Goal: Task Accomplishment & Management: Use online tool/utility

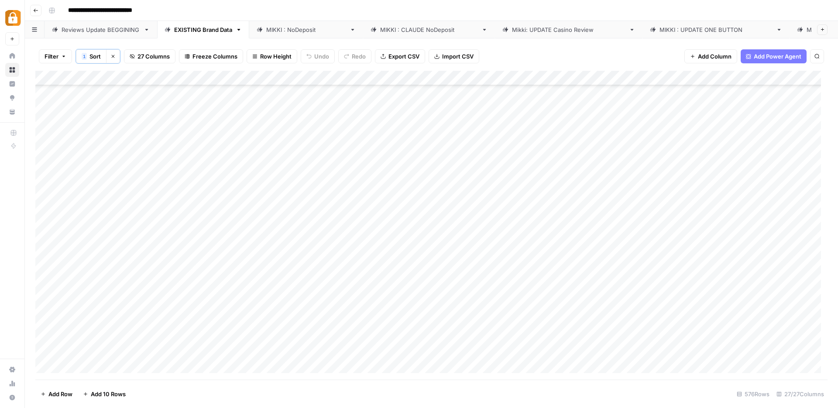
scroll to position [1766, 0]
click at [113, 59] on icon "button" at bounding box center [112, 56] width 5 height 5
click at [298, 27] on div "[PERSON_NAME] : NoDeposit" at bounding box center [306, 29] width 80 height 9
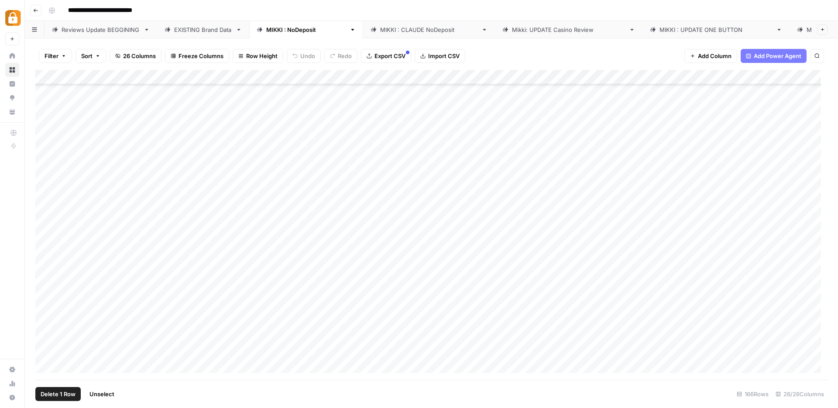
click at [45, 126] on div "Add Column" at bounding box center [431, 225] width 792 height 310
click at [476, 126] on div "Add Column" at bounding box center [431, 225] width 792 height 310
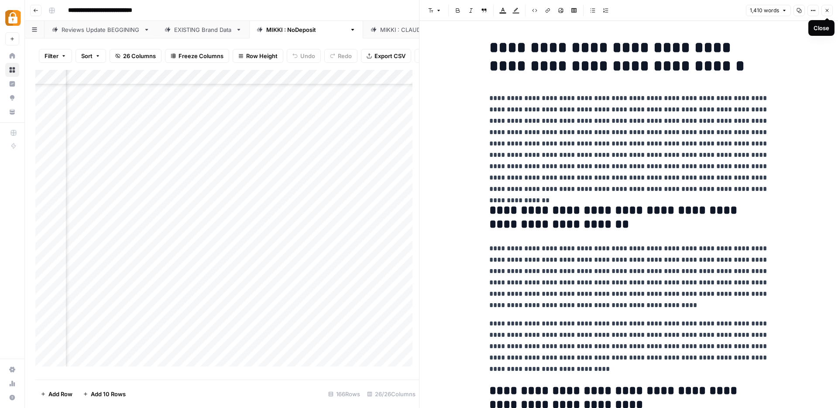
click at [828, 11] on icon "button" at bounding box center [827, 10] width 3 height 3
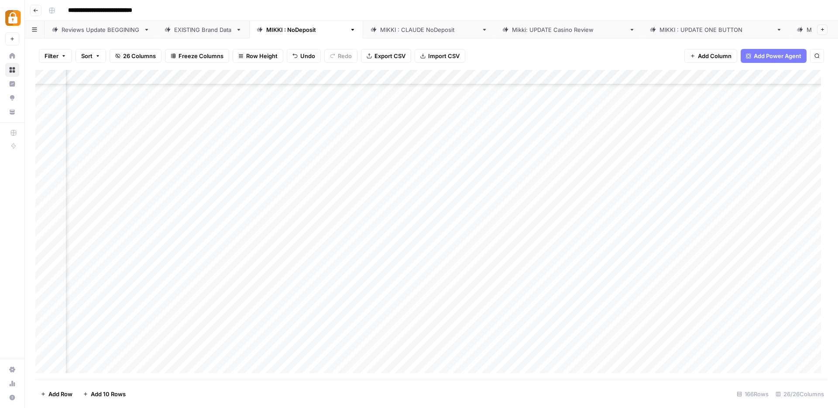
scroll to position [1821, 534]
click at [541, 77] on div "Add Column" at bounding box center [431, 225] width 792 height 310
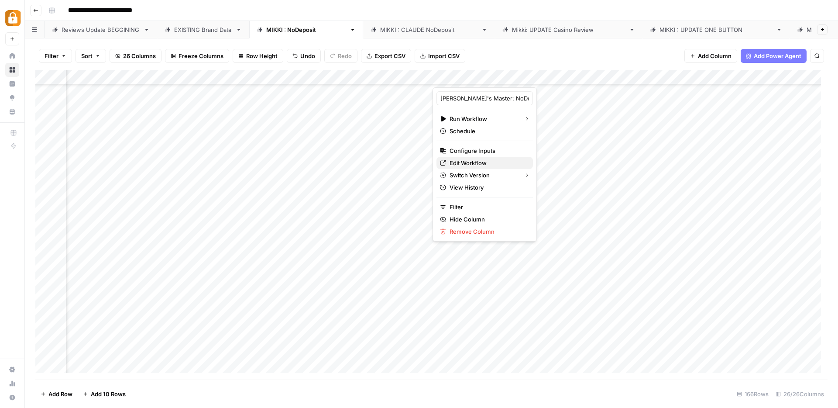
click at [477, 162] on span "Edit Workflow" at bounding box center [488, 162] width 76 height 9
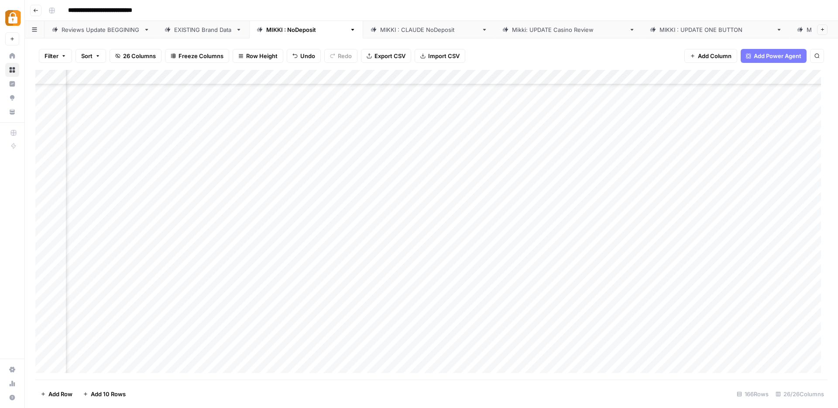
click at [45, 127] on div "Add Column" at bounding box center [431, 225] width 792 height 310
click at [412, 125] on div "Add Column" at bounding box center [431, 225] width 792 height 310
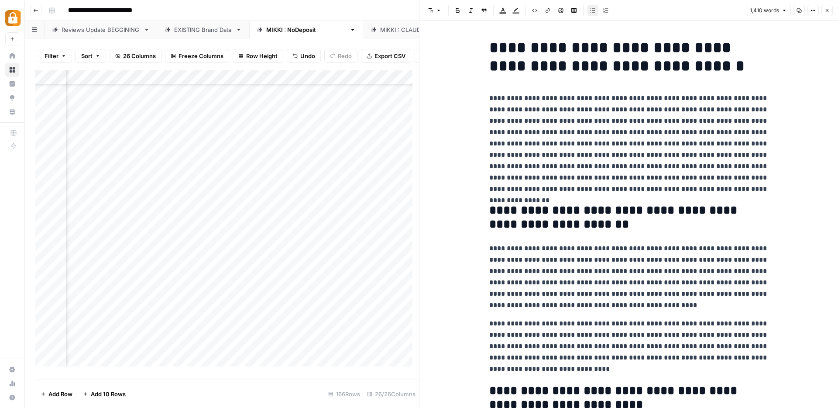
click at [619, 45] on h1 "**********" at bounding box center [628, 56] width 279 height 37
click at [827, 11] on icon "button" at bounding box center [827, 10] width 5 height 5
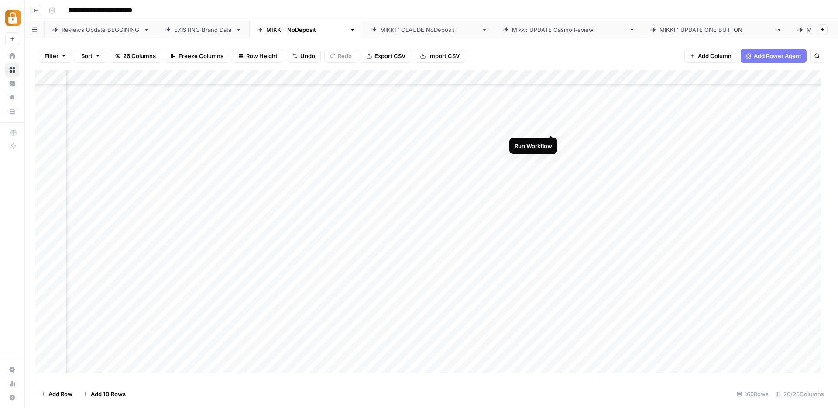
click at [552, 126] on div "Add Column" at bounding box center [431, 225] width 792 height 310
click at [612, 127] on div "Add Column" at bounding box center [431, 225] width 792 height 310
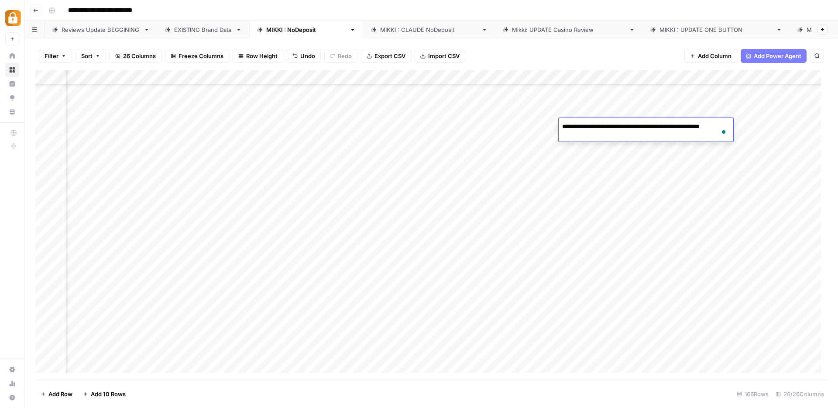
click at [616, 125] on textarea "**********" at bounding box center [646, 131] width 175 height 21
type textarea "**********"
click at [757, 127] on div "Add Column" at bounding box center [431, 225] width 792 height 310
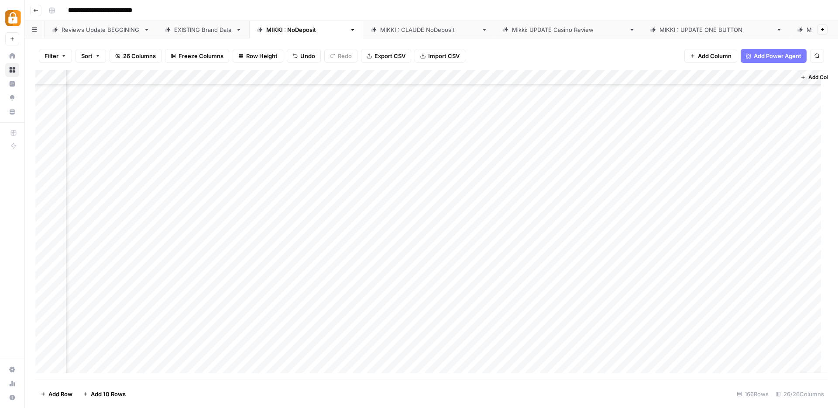
scroll to position [1821, 1524]
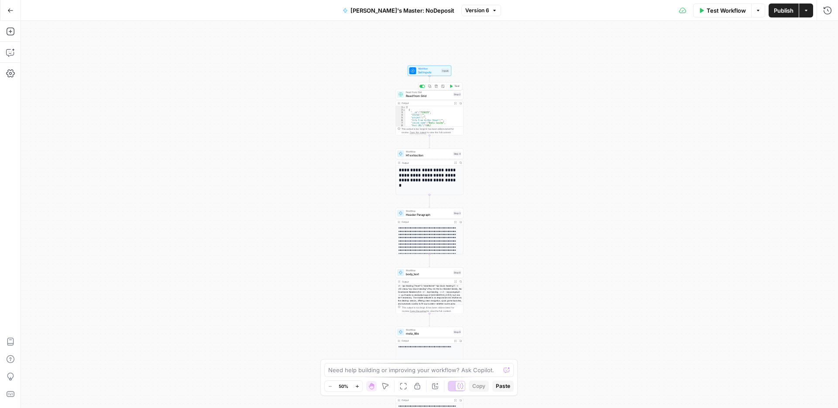
click at [414, 94] on span "Read from Grid" at bounding box center [428, 95] width 45 height 4
type input "ACTIVE: UPDATE Casino Reviews"
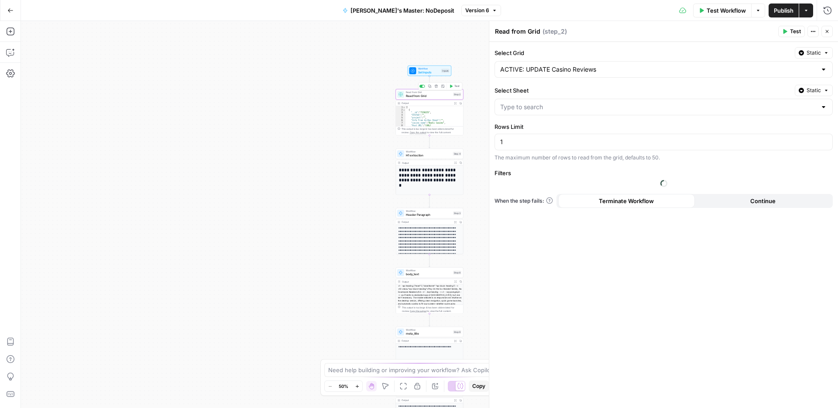
type input "[PERSON_NAME] : NoDeposit"
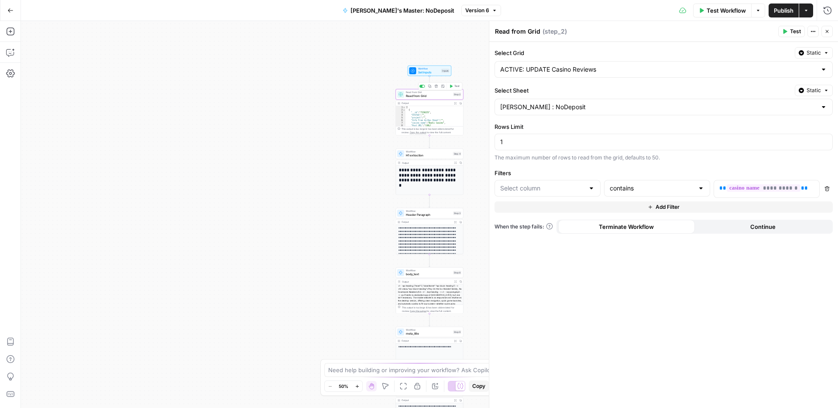
type input "Full Review"
click at [417, 69] on div "Workflow Set Inputs Inputs Test Step" at bounding box center [430, 70] width 40 height 7
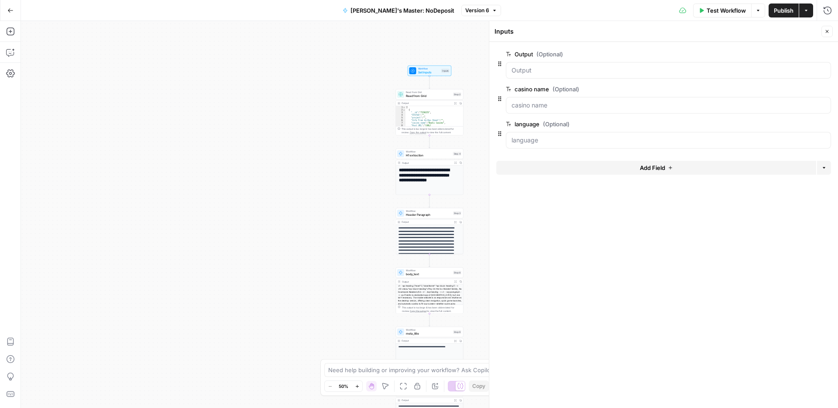
click at [830, 31] on span "Close" at bounding box center [830, 31] width 0 height 0
click at [12, 11] on icon "button" at bounding box center [10, 10] width 6 height 6
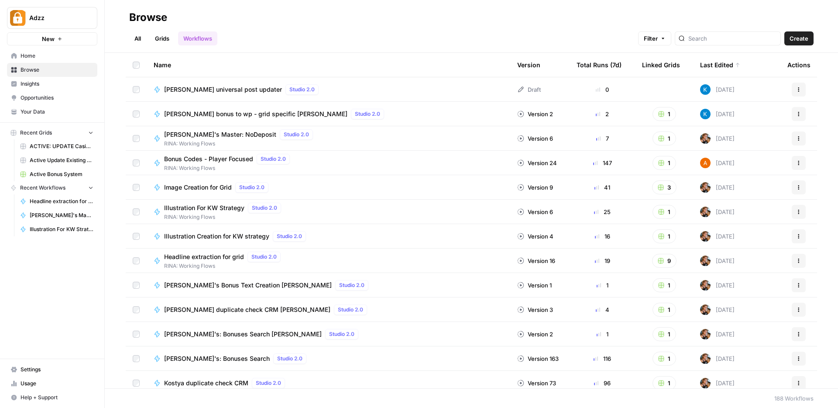
click at [61, 162] on span "Active Update Existing Post" at bounding box center [62, 160] width 64 height 8
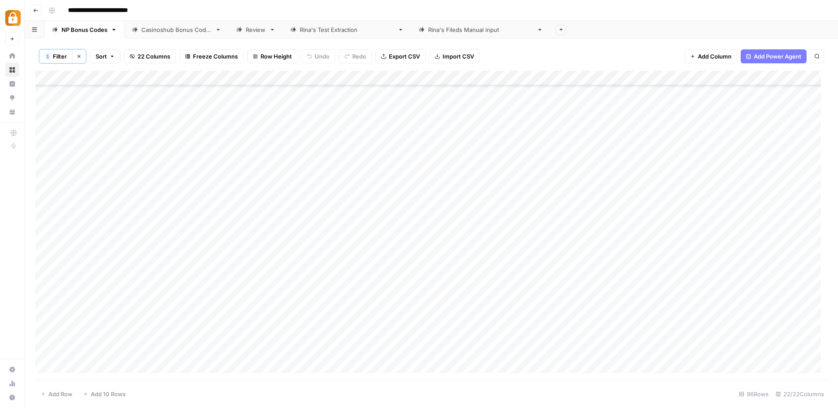
scroll to position [498, 0]
click at [82, 56] on button "Clear filters" at bounding box center [79, 56] width 14 height 14
click at [107, 361] on div "Add Column" at bounding box center [431, 225] width 792 height 310
click at [106, 362] on div "Add Column" at bounding box center [431, 225] width 792 height 310
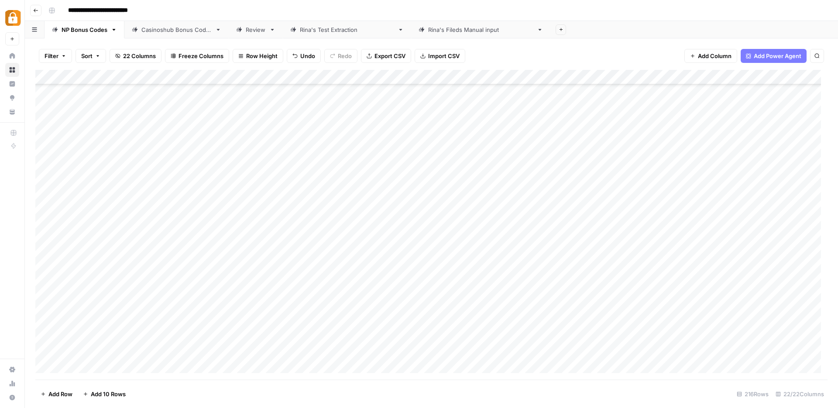
scroll to position [2932, 0]
click at [106, 364] on div "Add Column" at bounding box center [431, 225] width 792 height 310
click at [107, 363] on div "Add Column" at bounding box center [431, 225] width 792 height 310
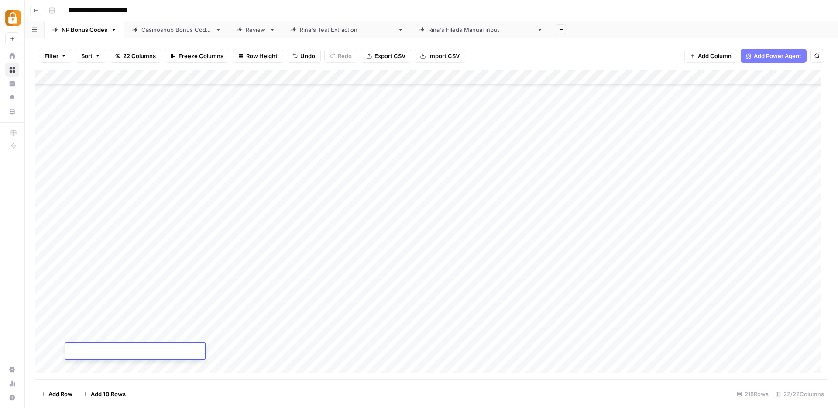
click at [107, 351] on textarea at bounding box center [135, 351] width 140 height 12
type textarea "**********"
click at [310, 353] on div "Add Column" at bounding box center [431, 225] width 792 height 310
drag, startPoint x: 390, startPoint y: 74, endPoint x: 448, endPoint y: 82, distance: 58.6
click at [448, 82] on div "Add Column" at bounding box center [431, 225] width 792 height 310
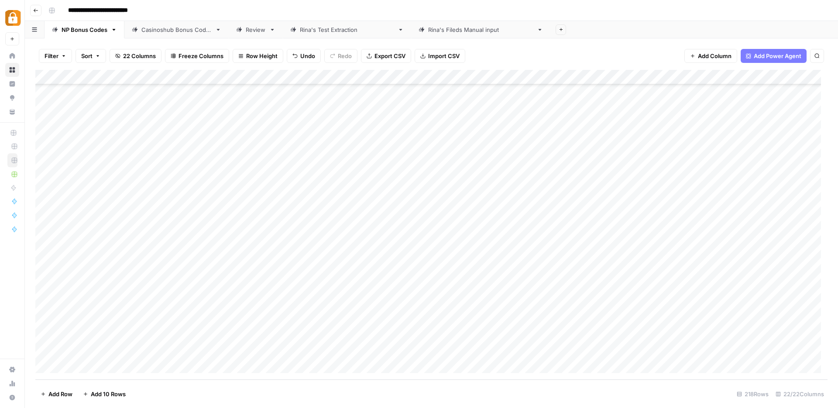
click at [138, 354] on div "Add Column" at bounding box center [431, 225] width 792 height 310
drag, startPoint x: 140, startPoint y: 357, endPoint x: 138, endPoint y: 364, distance: 6.8
click at [138, 364] on div "Add Column" at bounding box center [431, 225] width 792 height 310
click at [122, 367] on div "Add Column" at bounding box center [431, 225] width 792 height 310
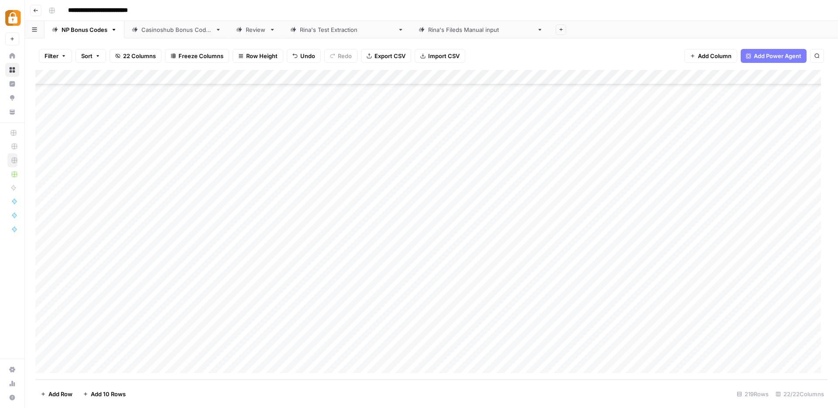
drag, startPoint x: 139, startPoint y: 343, endPoint x: 139, endPoint y: 350, distance: 6.5
click at [139, 350] on div "Add Column" at bounding box center [431, 225] width 792 height 310
click at [299, 349] on div "Add Column" at bounding box center [431, 225] width 792 height 310
drag, startPoint x: 448, startPoint y: 76, endPoint x: 469, endPoint y: 79, distance: 21.2
click at [469, 79] on div "Add Column" at bounding box center [431, 225] width 792 height 310
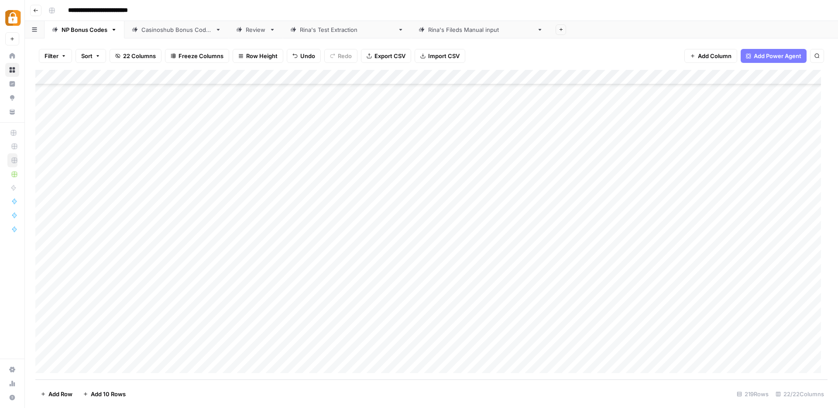
click at [683, 76] on div "Add Column" at bounding box center [431, 225] width 792 height 310
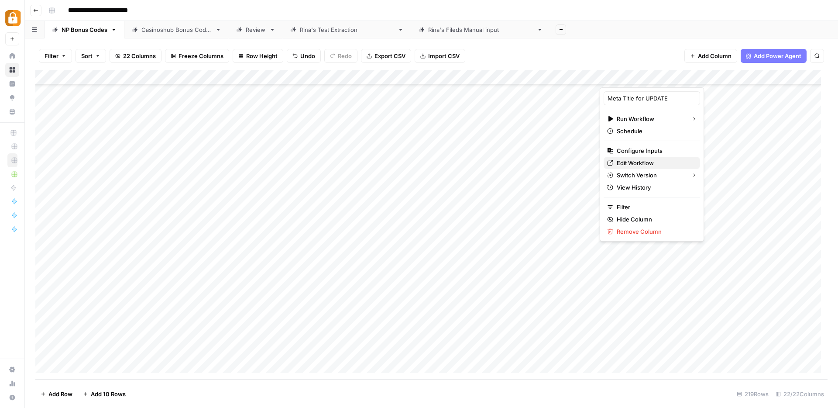
click at [627, 164] on span "Edit Workflow" at bounding box center [655, 162] width 76 height 9
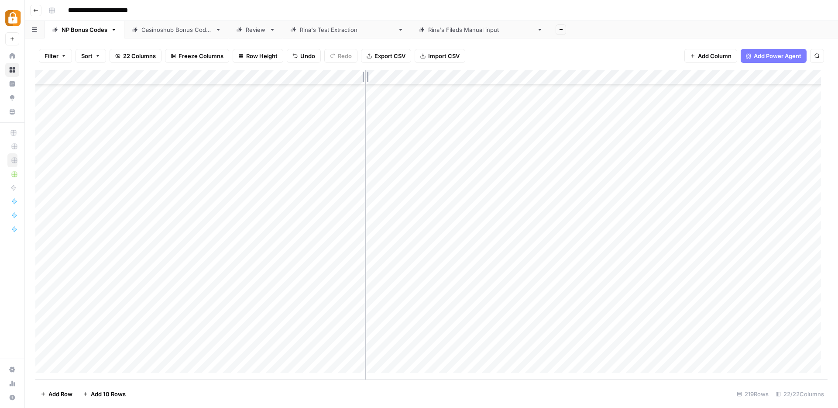
drag, startPoint x: 337, startPoint y: 73, endPoint x: 365, endPoint y: 73, distance: 27.9
click at [365, 73] on div "Add Column" at bounding box center [431, 225] width 792 height 310
drag, startPoint x: 512, startPoint y: 81, endPoint x: 390, endPoint y: 80, distance: 121.8
click at [390, 80] on div "Add Column" at bounding box center [431, 225] width 792 height 310
click at [390, 335] on div "Add Column" at bounding box center [431, 225] width 792 height 310
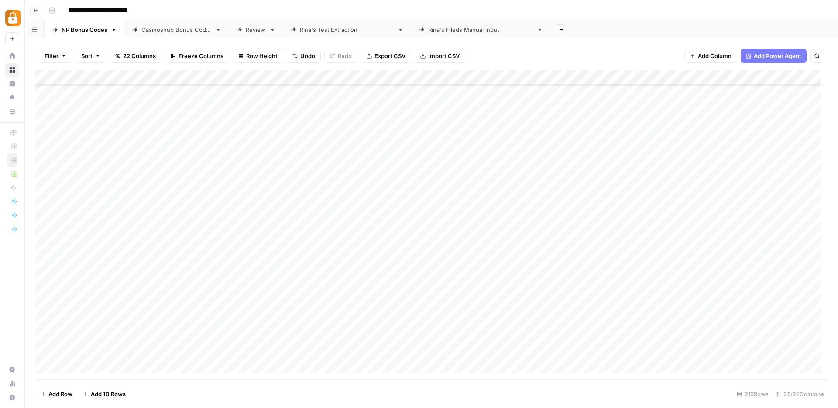
click at [314, 337] on div "Add Column" at bounding box center [431, 225] width 792 height 310
click at [398, 334] on div "Add Column" at bounding box center [431, 225] width 792 height 310
click at [606, 334] on div "Add Column" at bounding box center [431, 225] width 792 height 310
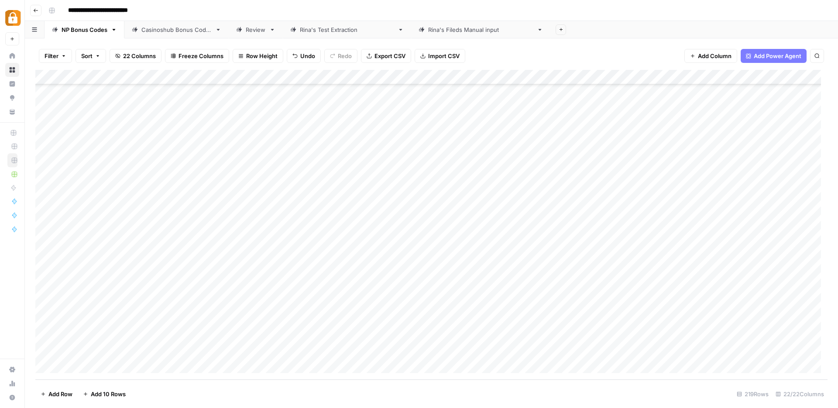
click at [396, 351] on div "Add Column" at bounding box center [431, 225] width 792 height 310
click at [261, 32] on div "Review" at bounding box center [256, 29] width 20 height 9
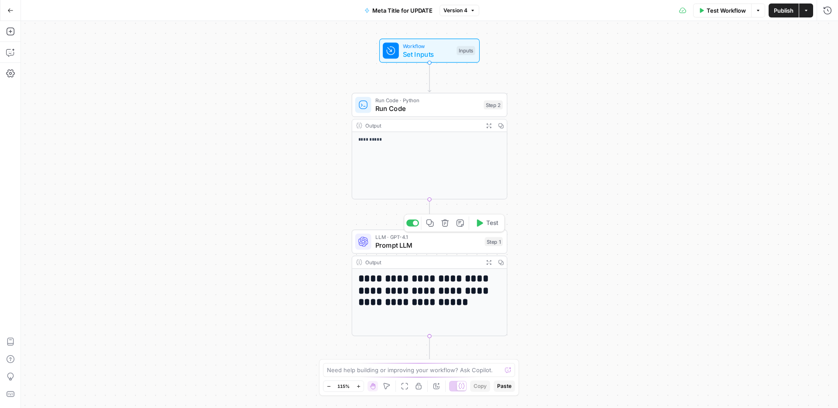
click at [433, 245] on span "Prompt LLM" at bounding box center [428, 245] width 106 height 10
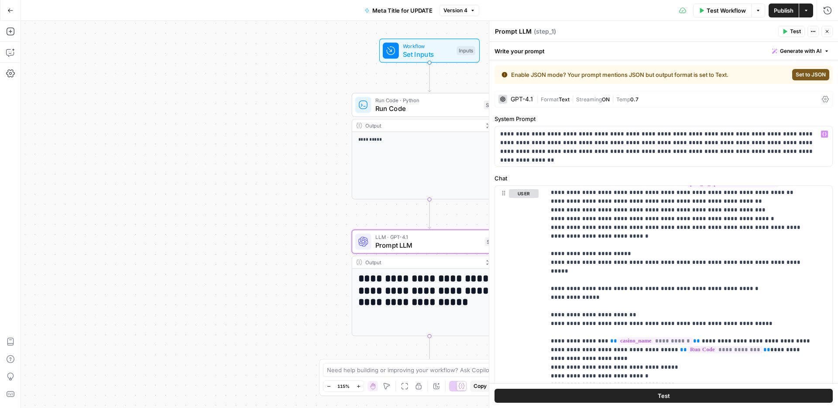
scroll to position [102, 0]
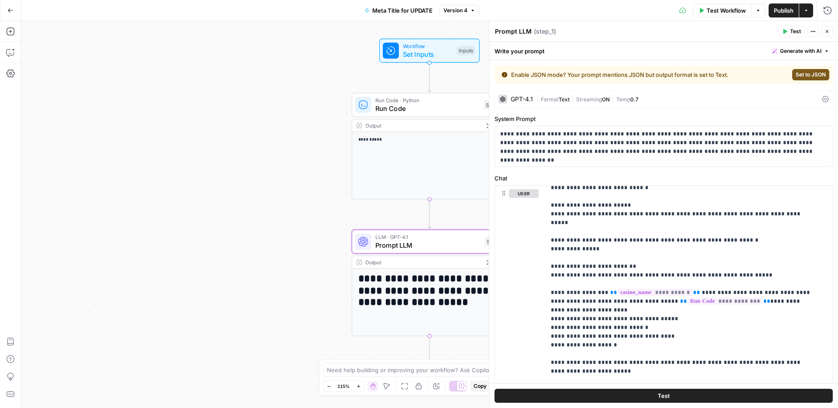
click at [829, 32] on icon "button" at bounding box center [827, 31] width 5 height 5
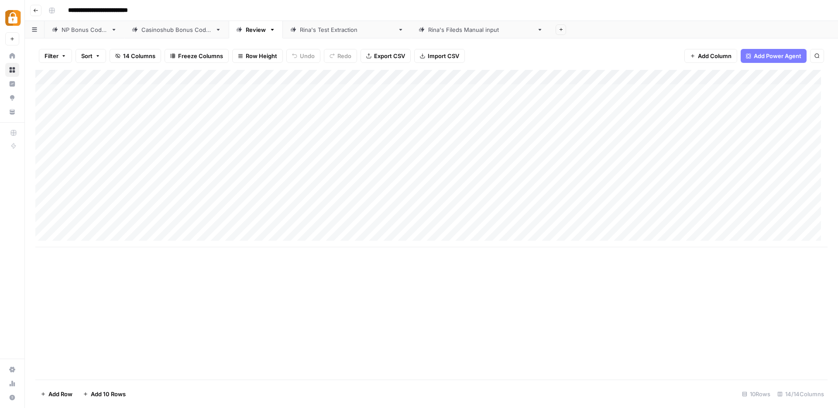
click at [326, 31] on div "[PERSON_NAME]'s Test Extraction" at bounding box center [347, 29] width 94 height 9
click at [428, 32] on div "[PERSON_NAME]'s Fileds Manual input" at bounding box center [480, 29] width 105 height 9
click at [82, 31] on div "NP Bonus Codes" at bounding box center [85, 29] width 46 height 9
click at [792, 76] on span "Add Column" at bounding box center [807, 77] width 31 height 8
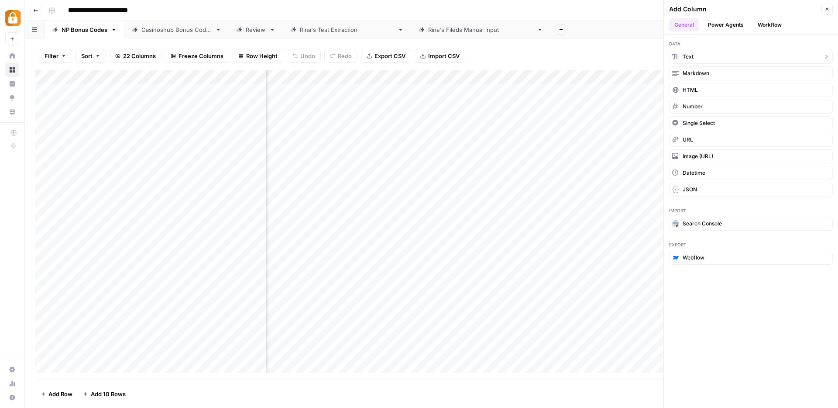
click at [727, 56] on button "Text" at bounding box center [751, 57] width 164 height 14
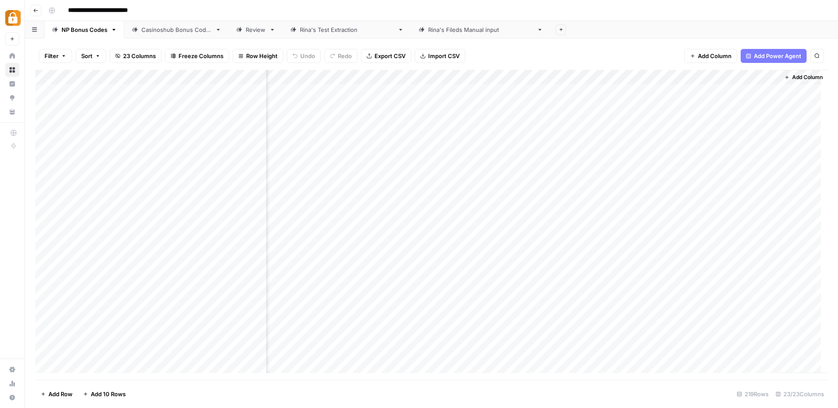
scroll to position [0, 1426]
click at [674, 80] on div "Add Column" at bounding box center [431, 225] width 792 height 310
drag, startPoint x: 690, startPoint y: 98, endPoint x: 651, endPoint y: 98, distance: 39.7
click at [651, 98] on div "New Column" at bounding box center [699, 98] width 96 height 14
type input "B"
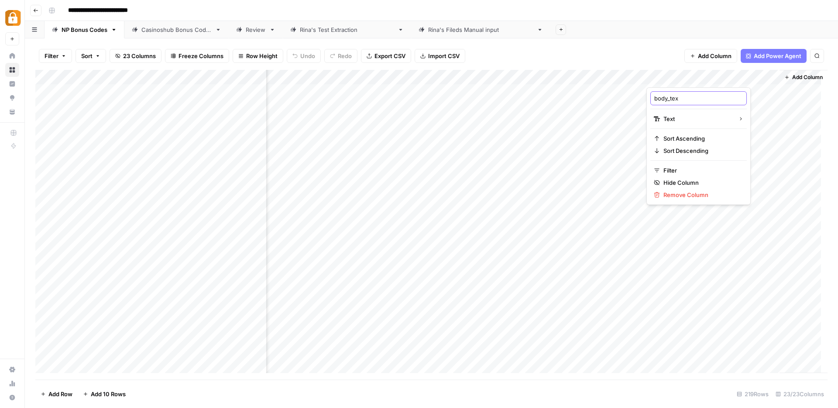
type input "body_text"
click at [802, 93] on div "Add Column" at bounding box center [804, 221] width 48 height 303
click at [709, 76] on div "Add Column" at bounding box center [431, 225] width 792 height 310
click at [699, 94] on input "New Column" at bounding box center [698, 98] width 89 height 9
drag, startPoint x: 694, startPoint y: 99, endPoint x: 651, endPoint y: 96, distance: 42.4
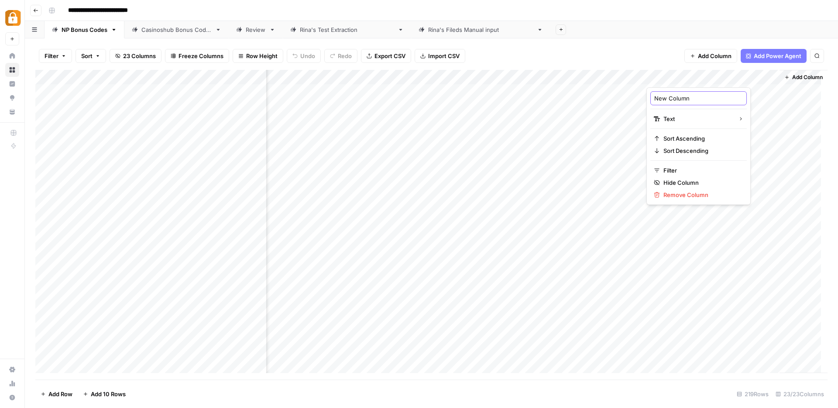
click at [651, 96] on div "New Column" at bounding box center [699, 98] width 96 height 14
type input "body_text"
drag, startPoint x: 703, startPoint y: 82, endPoint x: 398, endPoint y: 88, distance: 305.3
click at [398, 88] on div "Add Column" at bounding box center [431, 225] width 792 height 310
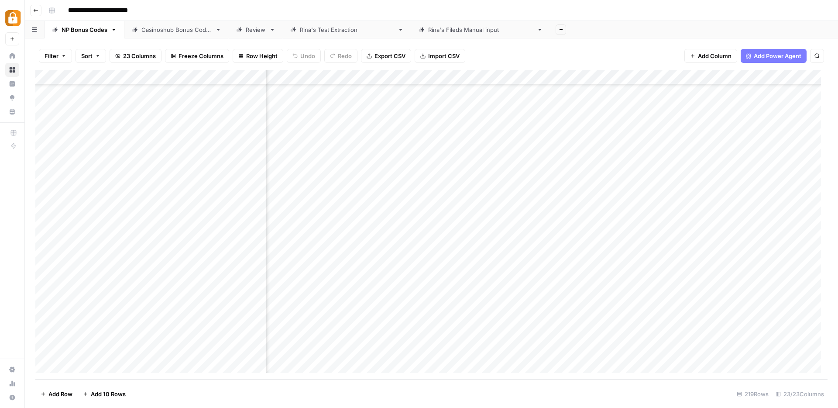
click at [622, 350] on div "Add Column" at bounding box center [431, 225] width 792 height 310
click at [491, 336] on div "Add Column" at bounding box center [431, 225] width 792 height 310
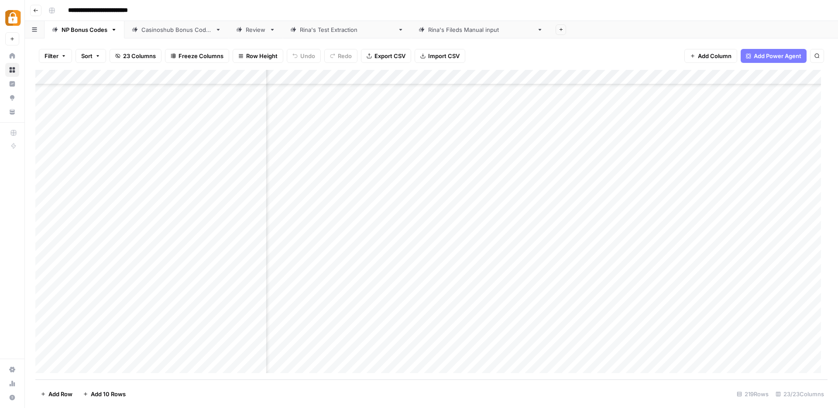
click at [491, 336] on div "Add Column" at bounding box center [431, 225] width 792 height 310
type textarea "**********"
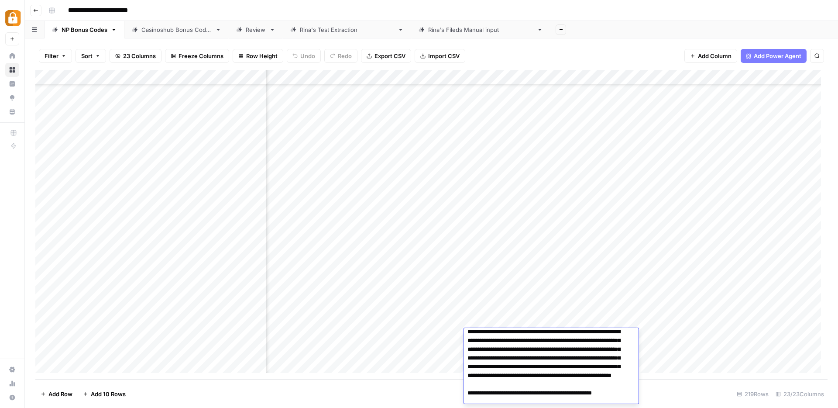
scroll to position [0, 0]
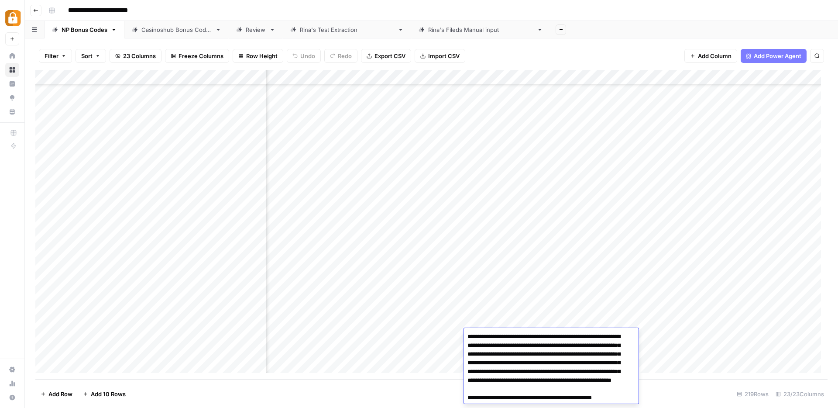
click at [658, 339] on div "Add Column" at bounding box center [431, 225] width 792 height 310
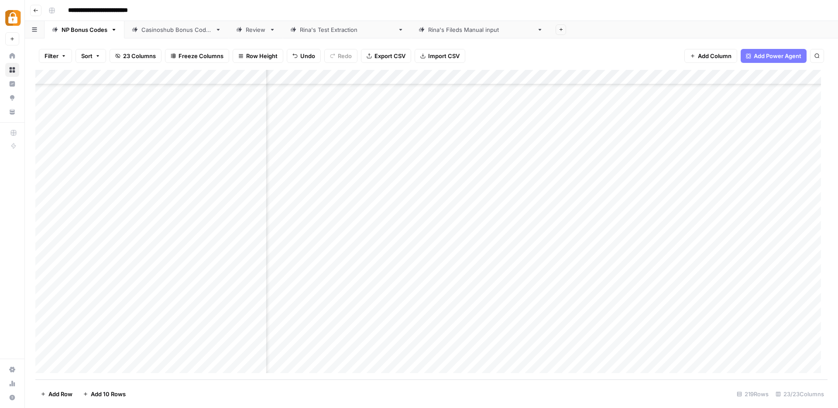
click at [577, 334] on div "Add Column" at bounding box center [431, 225] width 792 height 310
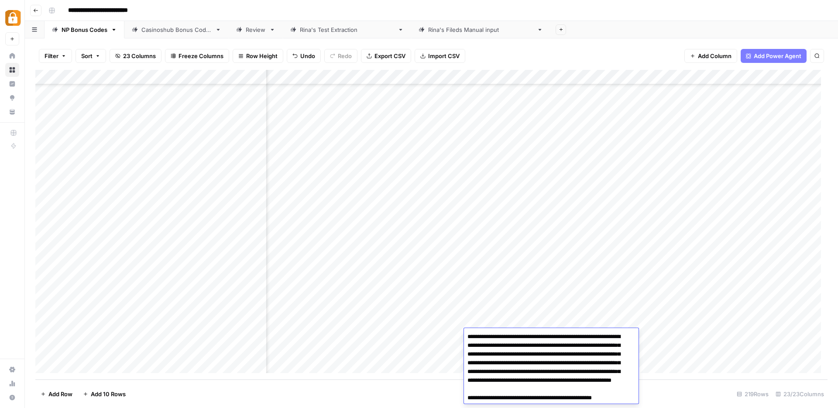
click at [661, 337] on div "Add Column" at bounding box center [431, 225] width 792 height 310
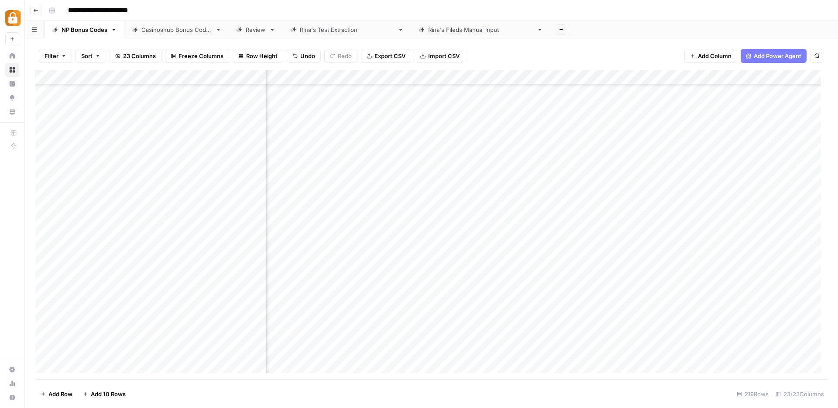
click at [101, 367] on div "Add Column" at bounding box center [431, 225] width 792 height 310
click at [125, 349] on div "Add Column" at bounding box center [431, 225] width 792 height 310
drag, startPoint x: 139, startPoint y: 357, endPoint x: 139, endPoint y: 364, distance: 7.0
click at [139, 364] on div "Add Column" at bounding box center [431, 225] width 792 height 310
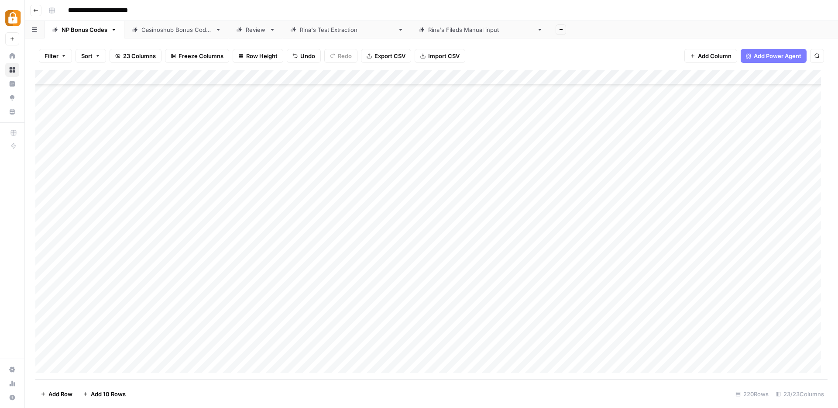
click at [332, 352] on div "Add Column" at bounding box center [431, 225] width 792 height 310
click at [397, 349] on div "Add Column" at bounding box center [431, 225] width 792 height 310
click at [543, 350] on div "Add Column" at bounding box center [431, 225] width 792 height 310
click at [604, 351] on div "Add Column" at bounding box center [431, 225] width 792 height 310
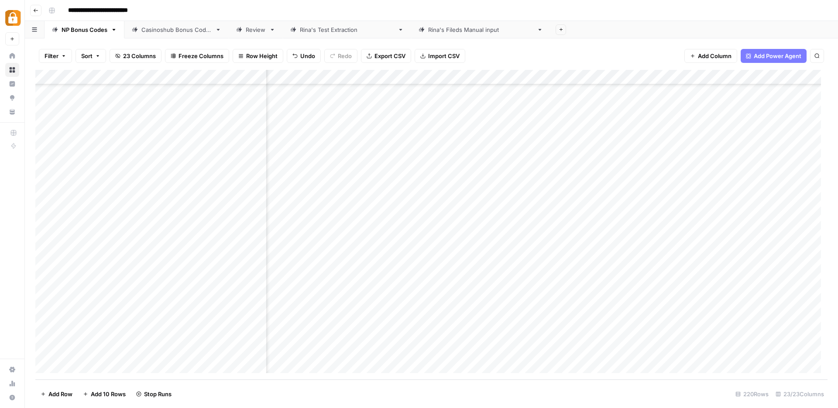
scroll to position [2992, 496]
click at [686, 349] on div "Add Column" at bounding box center [431, 225] width 792 height 310
click at [675, 349] on div "Add Column" at bounding box center [431, 225] width 792 height 310
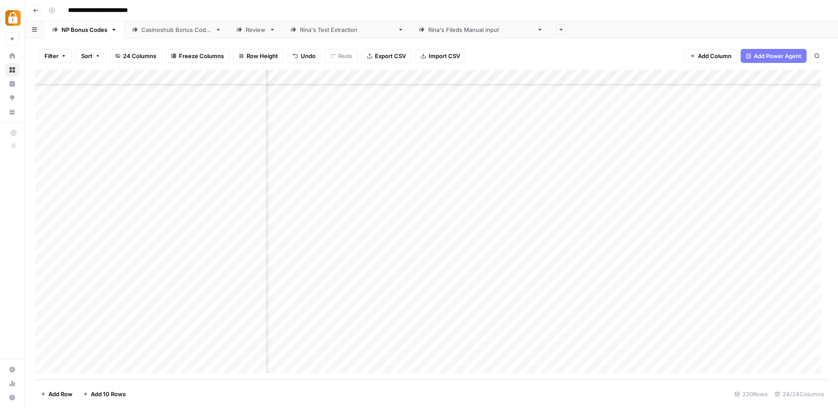
click at [604, 353] on div "Add Column" at bounding box center [431, 225] width 792 height 310
click at [596, 350] on textarea at bounding box center [635, 351] width 140 height 12
paste textarea "**********"
type textarea "**********"
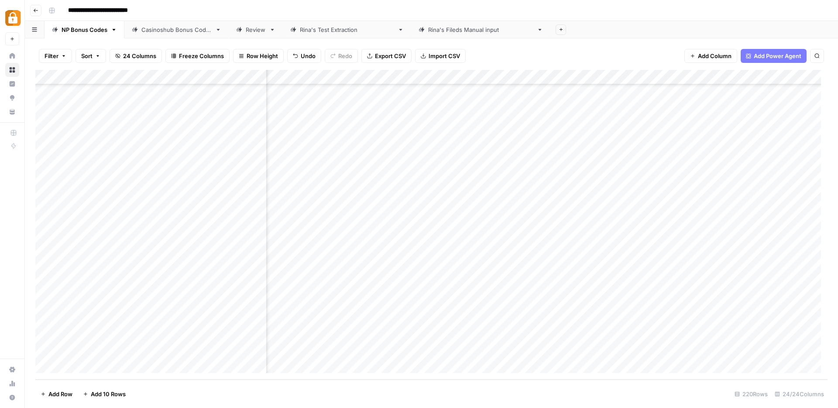
scroll to position [2992, 926]
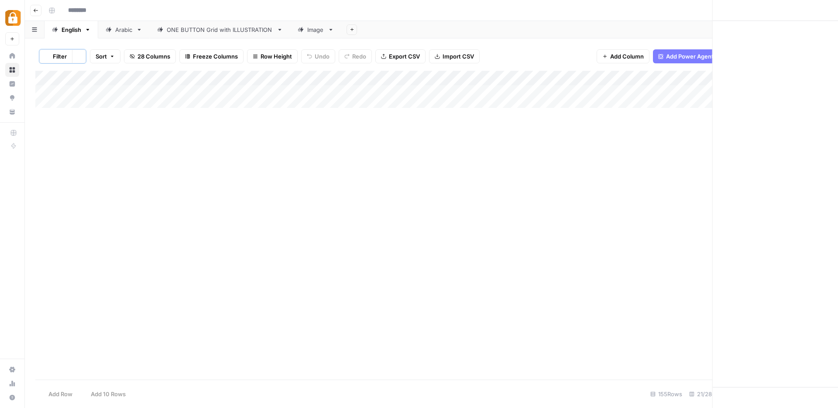
type input "**********"
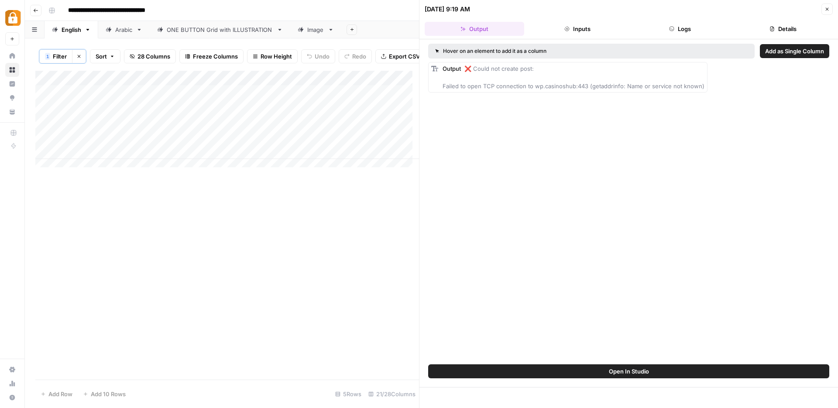
click at [532, 83] on span "❌ Could not create post: Failed to open TCP connection to wp.casinoshub:443 (ge…" at bounding box center [574, 77] width 262 height 24
drag, startPoint x: 829, startPoint y: 10, endPoint x: 697, endPoint y: 209, distance: 238.8
click at [665, 193] on div "09/14/25 at 9:19 AM Close Output Inputs Logs Details Hover on an element to add…" at bounding box center [628, 204] width 419 height 408
click at [687, 28] on button "Logs" at bounding box center [681, 29] width 100 height 14
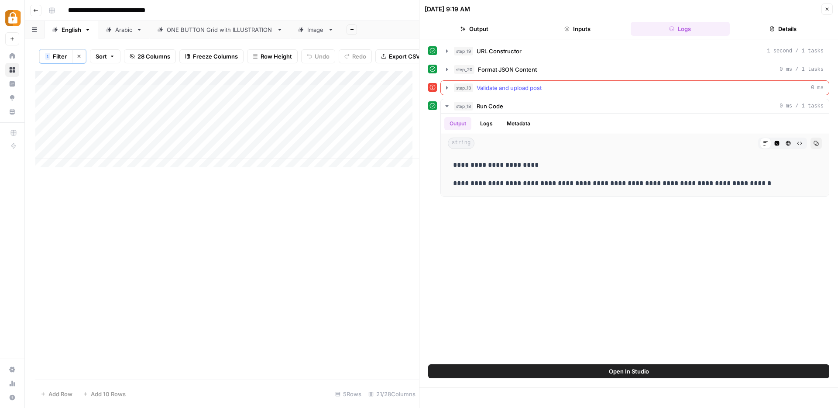
click at [447, 87] on icon "button" at bounding box center [447, 87] width 2 height 3
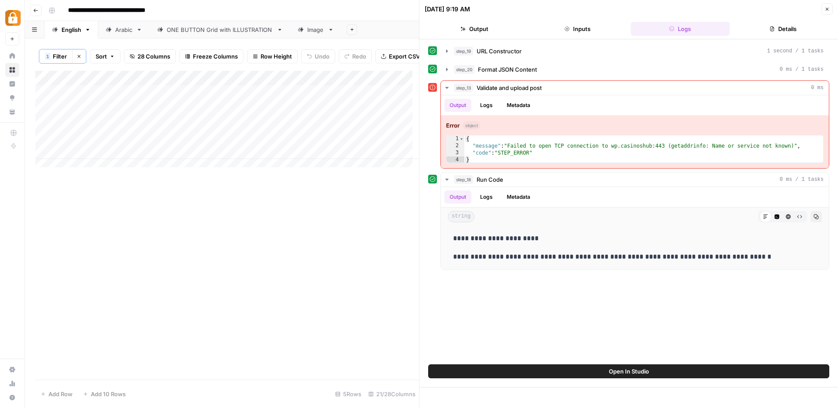
click at [826, 7] on icon "button" at bounding box center [827, 9] width 5 height 5
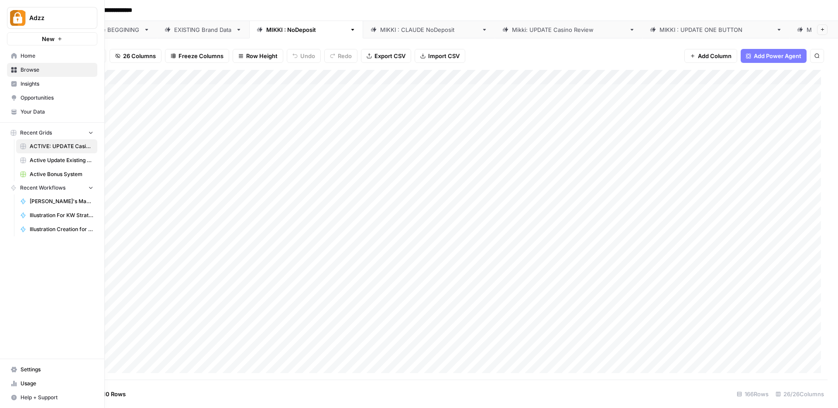
click at [22, 68] on span "Browse" at bounding box center [57, 70] width 73 height 8
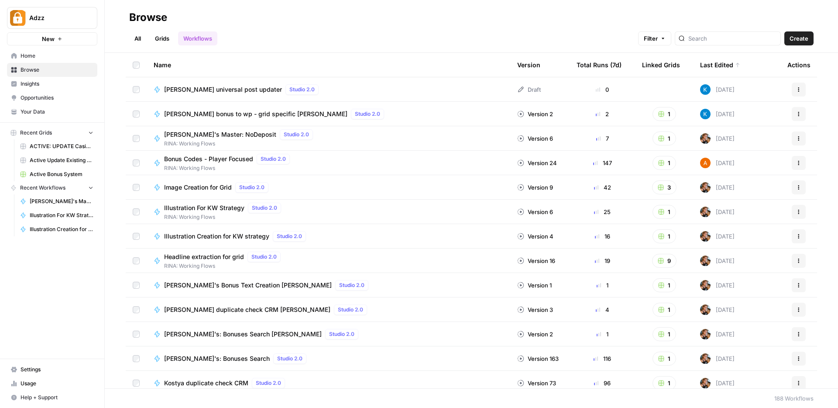
click at [202, 42] on link "Workflows" at bounding box center [197, 38] width 39 height 14
click at [796, 39] on span "Create" at bounding box center [799, 38] width 19 height 9
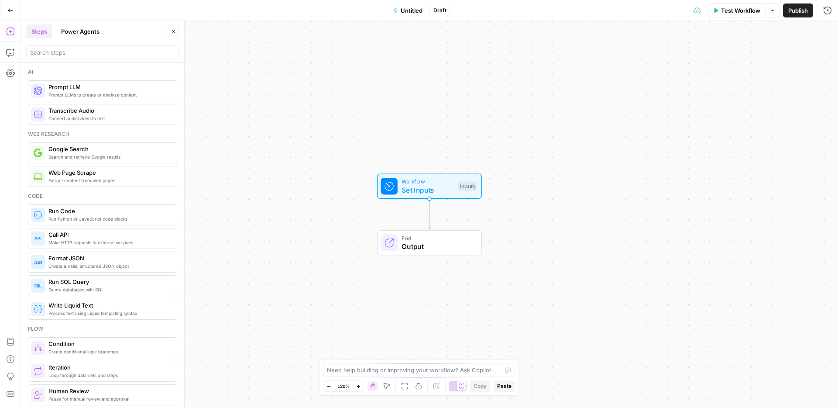
click at [451, 192] on span "Set Inputs" at bounding box center [428, 190] width 52 height 10
click at [672, 59] on icon "button" at bounding box center [670, 59] width 5 height 5
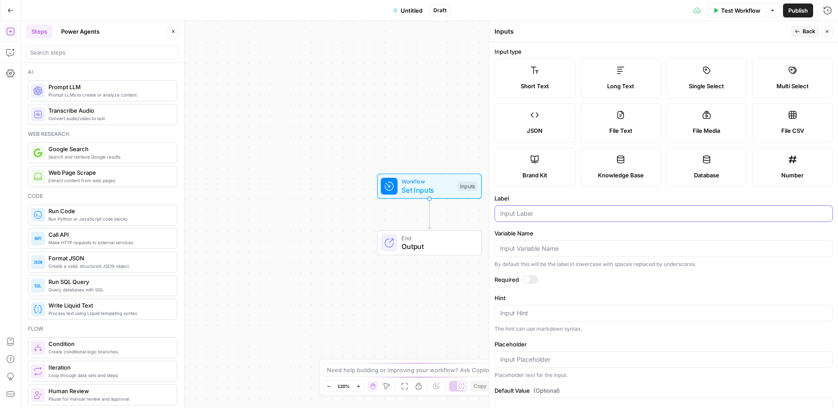
click at [529, 217] on input "Label" at bounding box center [663, 213] width 327 height 9
type input "post_url"
click at [528, 250] on input "Variable Name" at bounding box center [663, 248] width 327 height 9
paste input "post_url"
type input "post_url"
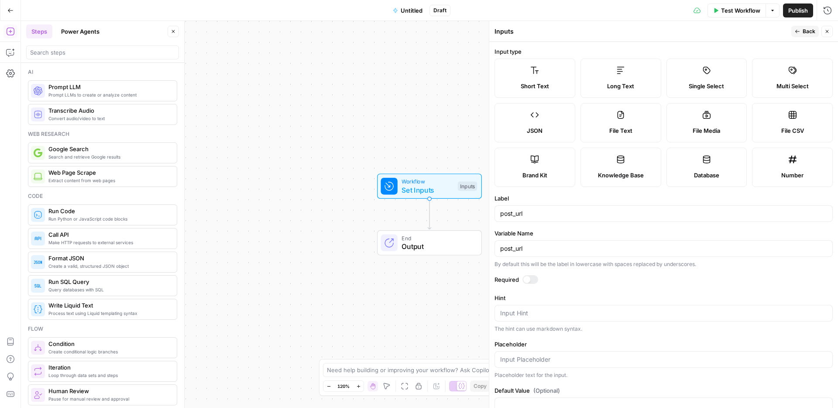
click at [805, 30] on span "Back" at bounding box center [809, 32] width 13 height 8
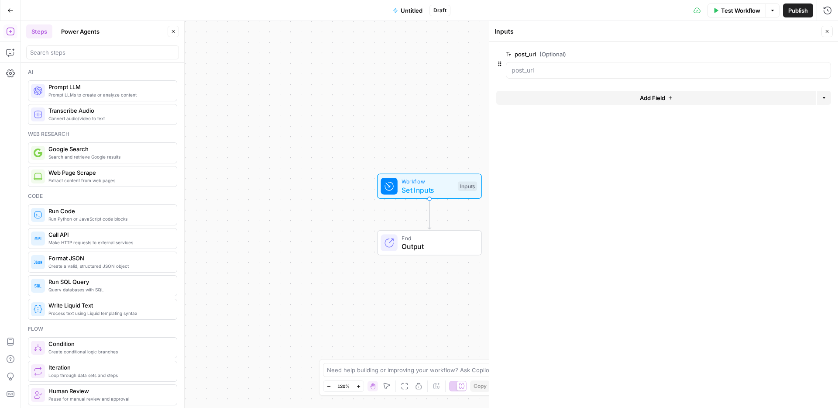
click at [658, 96] on span "Add Field" at bounding box center [652, 97] width 25 height 9
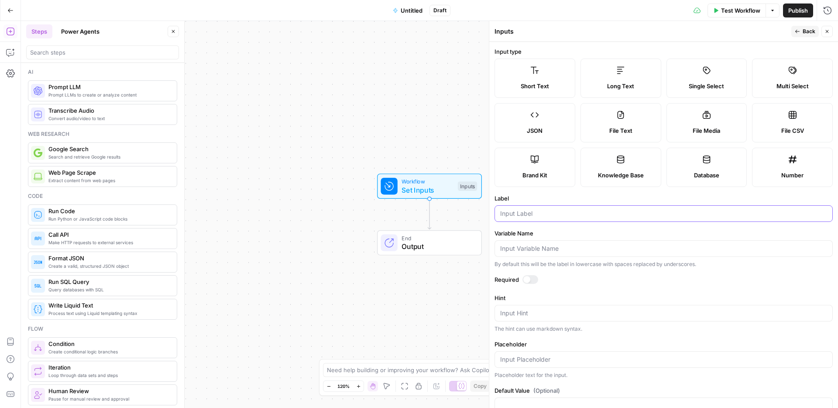
click at [532, 216] on input "Label" at bounding box center [663, 213] width 327 height 9
type input "change_request"
click at [535, 249] on input "Variable Name" at bounding box center [663, 248] width 327 height 9
paste input "change_request"
type input "change_request"
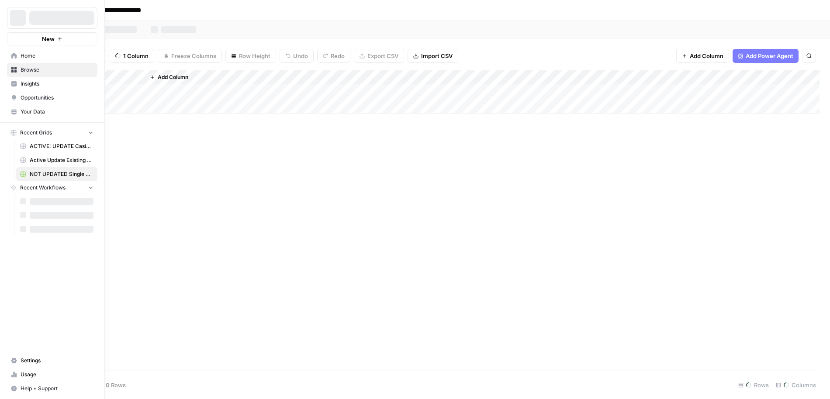
click at [37, 70] on span "Browse" at bounding box center [57, 70] width 73 height 8
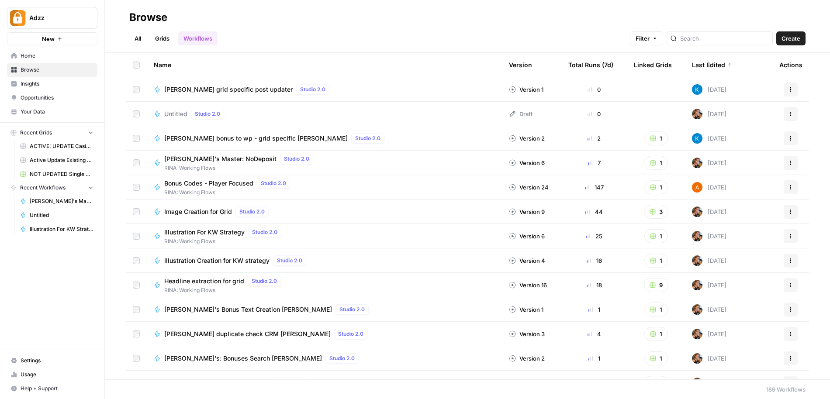
click at [161, 41] on link "Grids" at bounding box center [162, 38] width 25 height 14
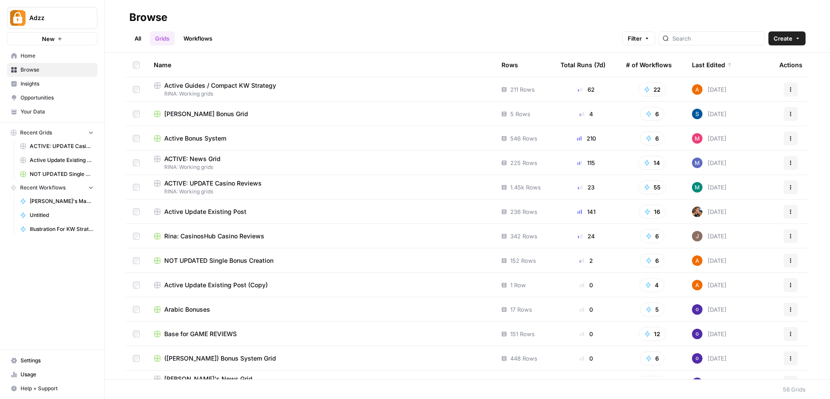
click at [184, 112] on span "[PERSON_NAME] Bonus Grid" at bounding box center [206, 114] width 84 height 9
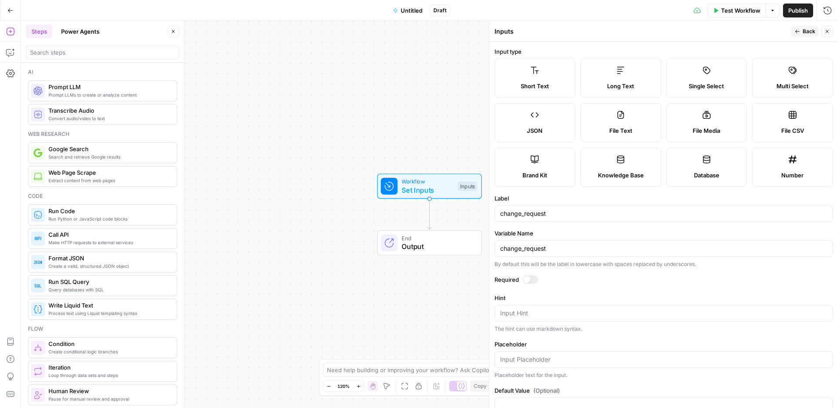
click at [827, 31] on icon "button" at bounding box center [827, 31] width 5 height 5
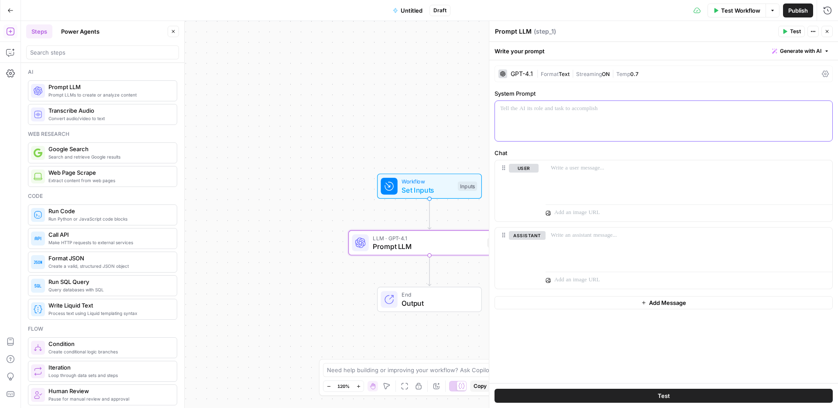
click at [540, 116] on div at bounding box center [663, 121] width 337 height 40
drag, startPoint x: 609, startPoint y: 121, endPoint x: 495, endPoint y: 116, distance: 113.6
click at [495, 116] on div "**********" at bounding box center [663, 121] width 337 height 40
click at [578, 172] on div at bounding box center [689, 180] width 287 height 40
click at [695, 108] on p "**********" at bounding box center [663, 112] width 327 height 17
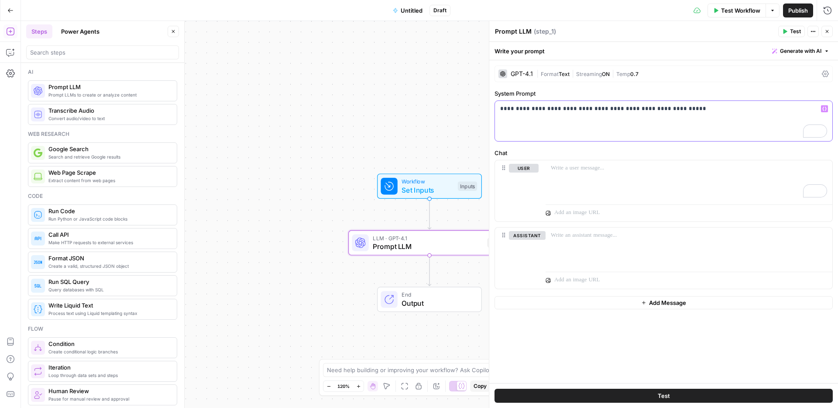
drag, startPoint x: 681, startPoint y: 108, endPoint x: 475, endPoint y: 109, distance: 206.1
click at [475, 109] on body "Adzz New Home Browse Insights Opportunities Your Data Recent Grids ACTIVE: UPDA…" at bounding box center [419, 204] width 838 height 408
click at [475, 109] on div "Workflow Set Inputs Inputs LLM · GPT-4.1 Prompt LLM Step 1 End Output" at bounding box center [429, 214] width 817 height 387
click at [635, 107] on p "**********" at bounding box center [663, 112] width 327 height 17
drag, startPoint x: 696, startPoint y: 107, endPoint x: 499, endPoint y: 108, distance: 197.3
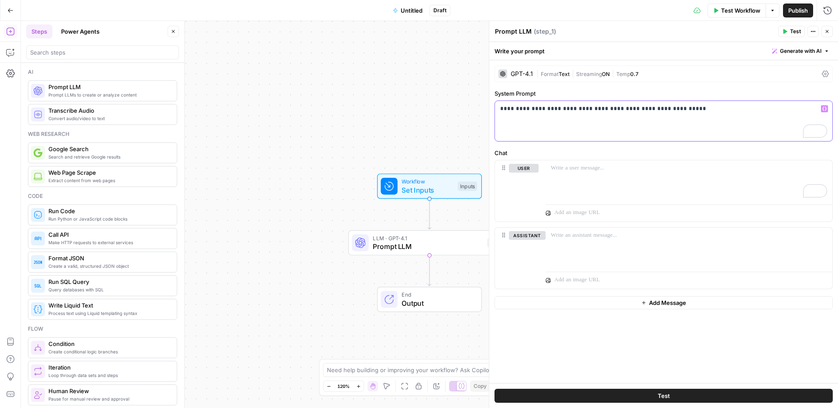
click at [499, 108] on div "**********" at bounding box center [663, 121] width 337 height 40
click at [525, 116] on p "**********" at bounding box center [663, 121] width 327 height 35
click at [561, 120] on p "**********" at bounding box center [663, 121] width 327 height 35
click at [547, 118] on p "**********" at bounding box center [663, 121] width 327 height 35
click at [507, 144] on p "**********" at bounding box center [663, 143] width 327 height 79
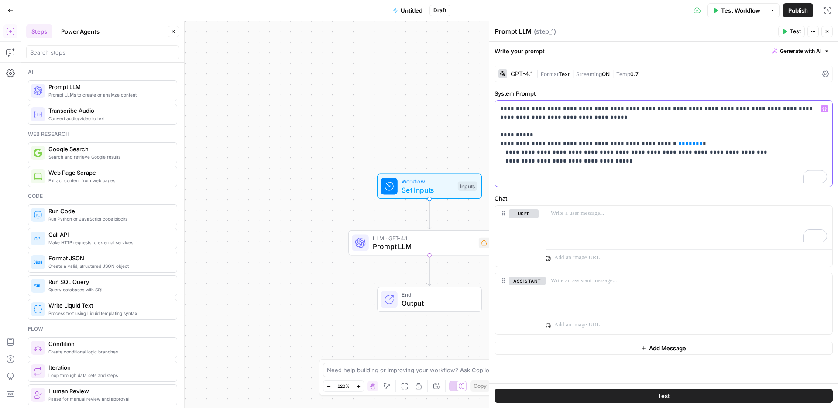
drag, startPoint x: 679, startPoint y: 144, endPoint x: 654, endPoint y: 139, distance: 25.7
click at [654, 139] on p "**********" at bounding box center [663, 143] width 327 height 79
click at [825, 108] on icon "button" at bounding box center [825, 109] width 4 height 4
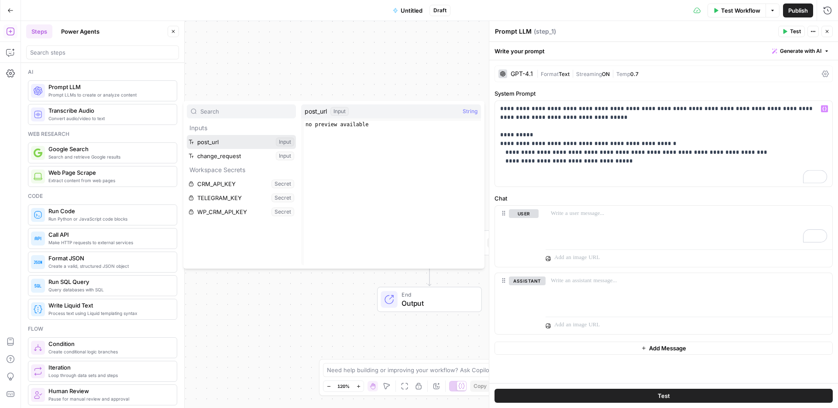
click at [209, 144] on button "Select variable post_url" at bounding box center [241, 142] width 109 height 14
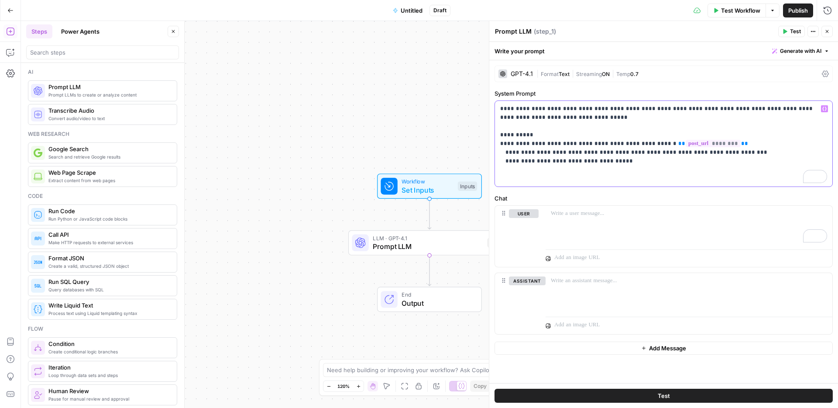
click at [557, 177] on p "**********" at bounding box center [663, 143] width 327 height 79
click at [575, 210] on div "To enrich screen reader interactions, please activate Accessibility in Grammarl…" at bounding box center [689, 217] width 287 height 40
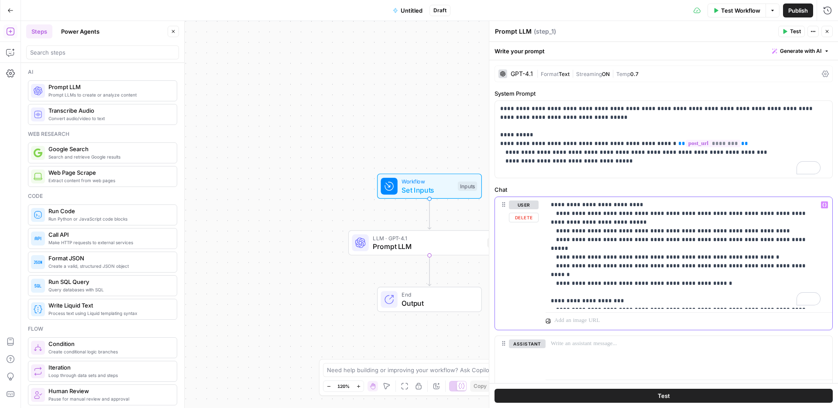
click at [548, 203] on div "**********" at bounding box center [689, 253] width 287 height 112
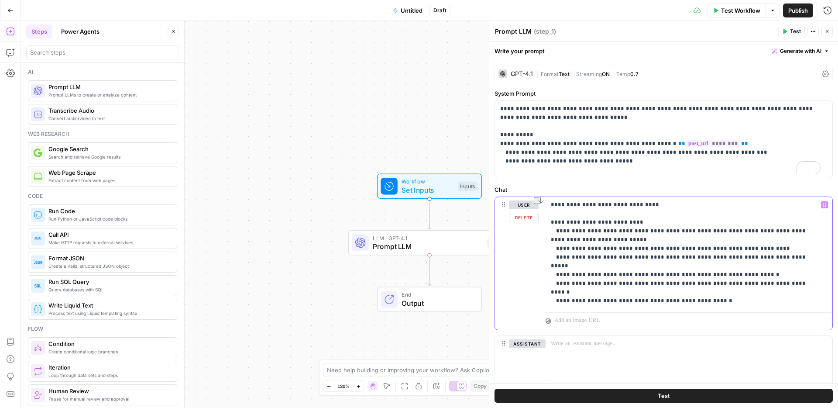
drag, startPoint x: 623, startPoint y: 203, endPoint x: 657, endPoint y: 206, distance: 33.7
click at [657, 206] on p "**********" at bounding box center [686, 261] width 270 height 122
click at [588, 203] on p "**********" at bounding box center [686, 261] width 270 height 122
click at [682, 203] on p "**********" at bounding box center [686, 261] width 270 height 122
click at [823, 206] on icon "button" at bounding box center [825, 205] width 4 height 4
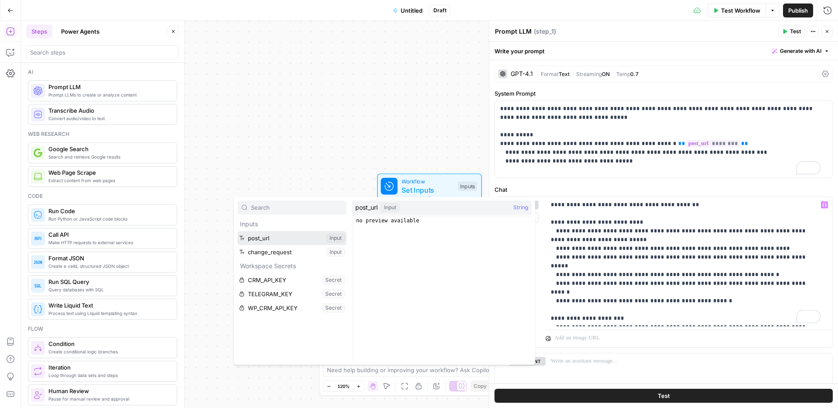
click at [261, 235] on button "Select variable post_url" at bounding box center [292, 238] width 109 height 14
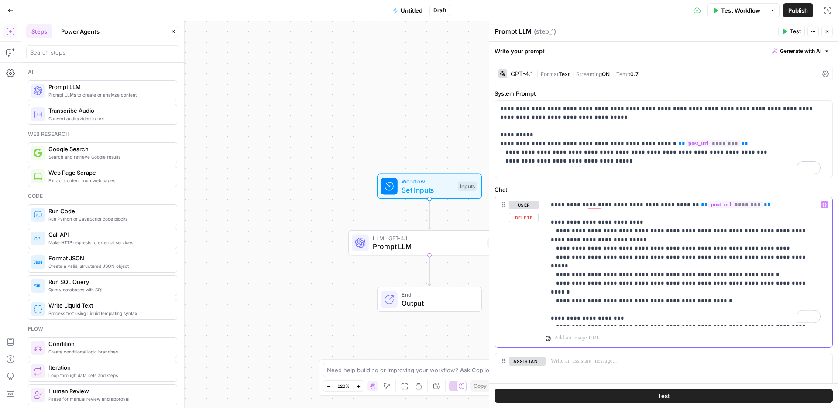
click at [570, 205] on p "**********" at bounding box center [686, 261] width 270 height 122
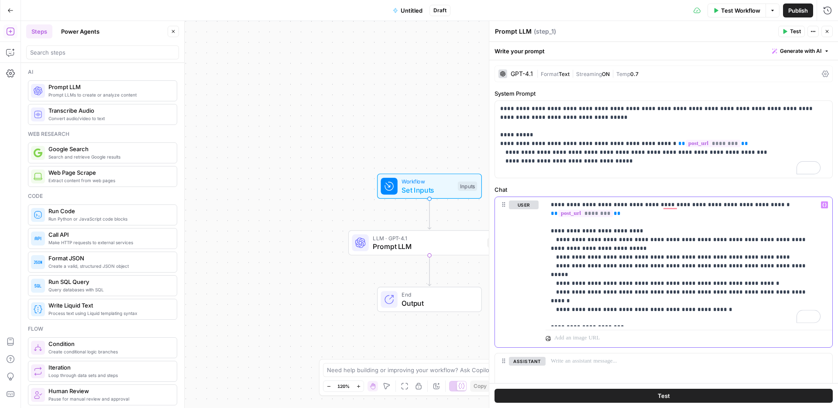
click at [823, 203] on icon "button" at bounding box center [825, 205] width 4 height 4
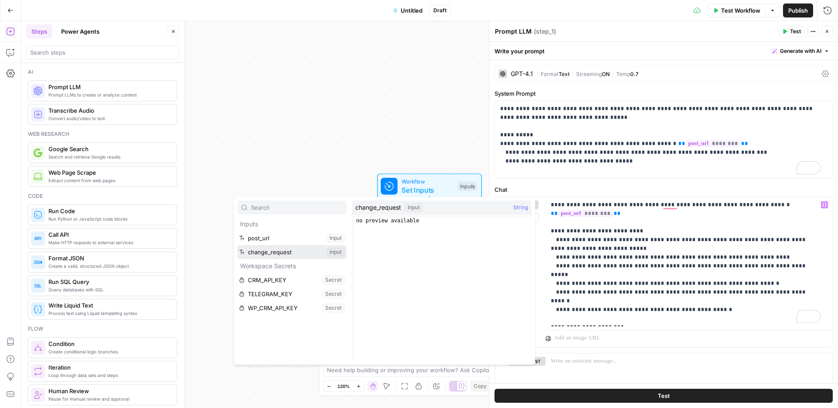
click at [261, 248] on button "Select variable change_request" at bounding box center [292, 252] width 109 height 14
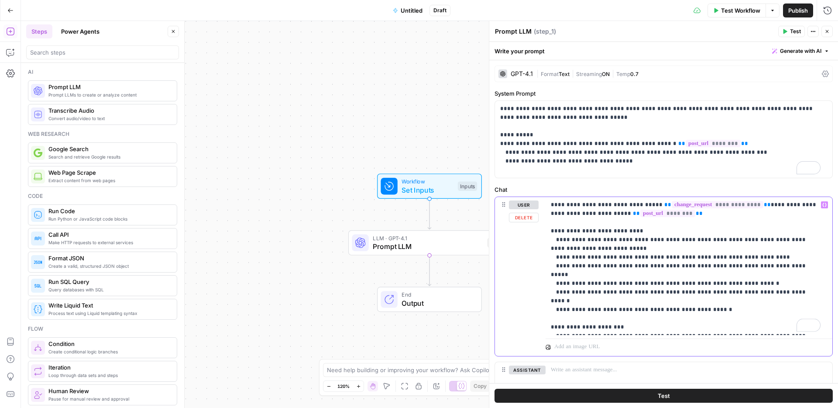
click at [764, 206] on span "**" at bounding box center [767, 205] width 7 height 6
click at [771, 203] on p "**********" at bounding box center [686, 265] width 270 height 131
drag, startPoint x: 499, startPoint y: 142, endPoint x: 618, endPoint y: 161, distance: 120.7
click at [618, 161] on div "**********" at bounding box center [663, 139] width 337 height 77
copy p "**********"
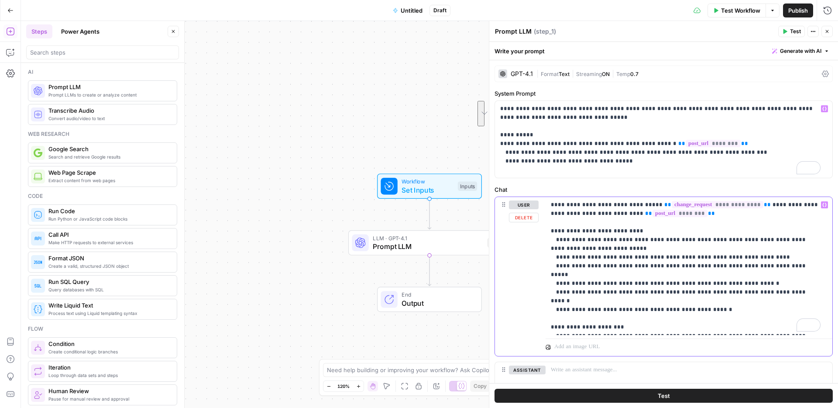
click at [637, 231] on p "**********" at bounding box center [686, 265] width 270 height 131
click at [690, 213] on p "**********" at bounding box center [686, 265] width 270 height 131
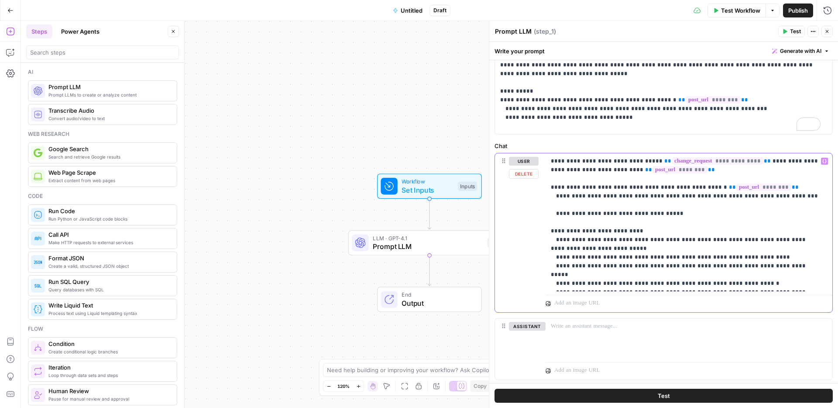
scroll to position [49, 0]
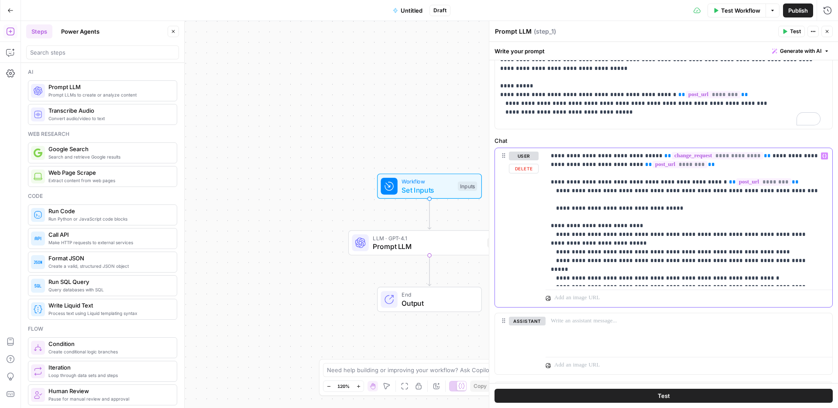
click at [558, 293] on p "**********" at bounding box center [686, 235] width 270 height 166
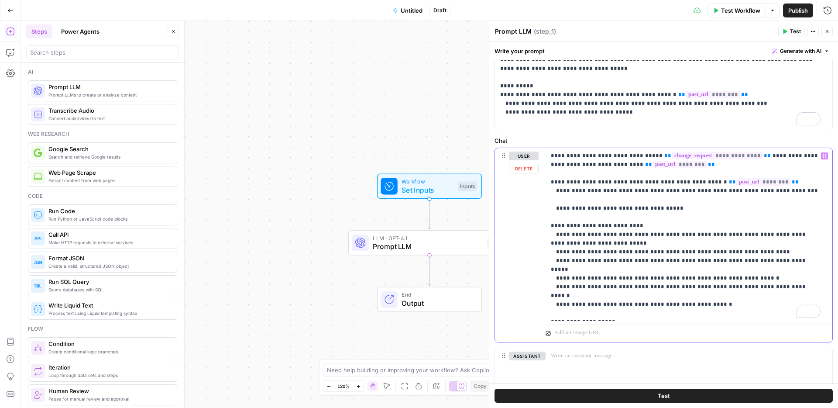
click at [668, 304] on p "**********" at bounding box center [686, 235] width 270 height 166
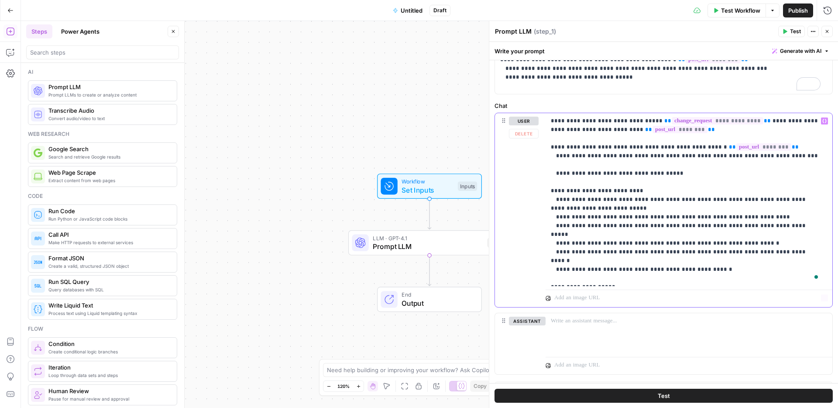
scroll to position [87, 0]
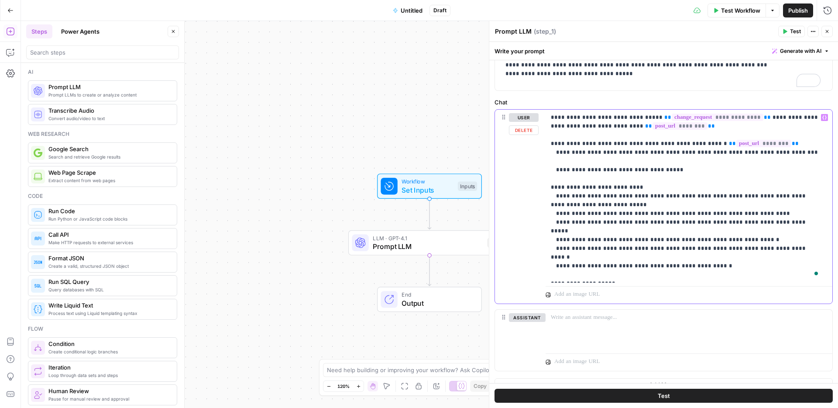
click at [740, 276] on p "**********" at bounding box center [686, 196] width 270 height 166
click at [645, 282] on p "**********" at bounding box center [686, 200] width 270 height 175
click at [660, 283] on p "**********" at bounding box center [686, 200] width 270 height 175
click at [679, 285] on p "**********" at bounding box center [686, 200] width 270 height 175
click at [689, 286] on p "**********" at bounding box center [686, 200] width 270 height 175
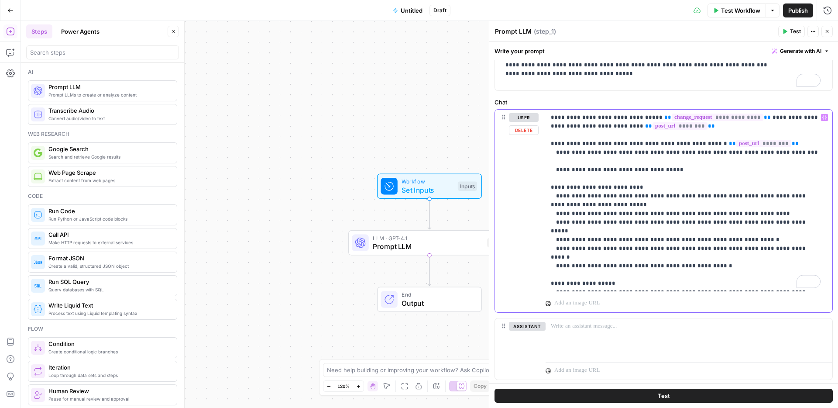
click at [706, 283] on p "**********" at bounding box center [686, 200] width 270 height 175
click at [803, 280] on p "**********" at bounding box center [686, 204] width 270 height 183
click at [588, 293] on p "**********" at bounding box center [686, 204] width 270 height 183
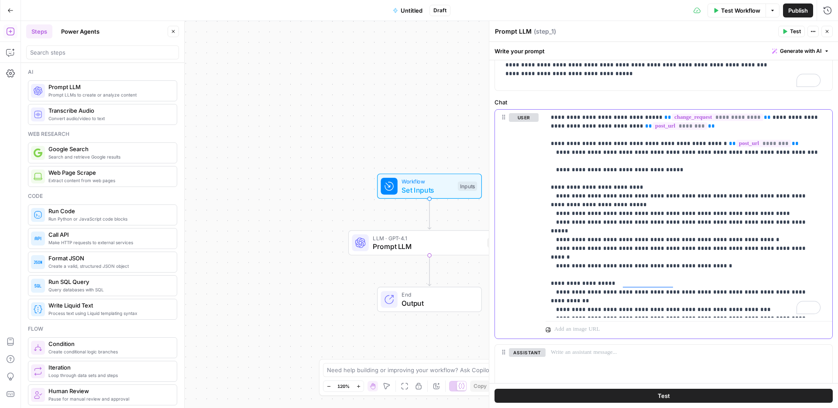
click at [592, 292] on p "**********" at bounding box center [686, 213] width 270 height 201
click at [582, 293] on p "**********" at bounding box center [686, 213] width 270 height 201
drag, startPoint x: 561, startPoint y: 300, endPoint x: 554, endPoint y: 300, distance: 7.0
click at [554, 300] on p "**********" at bounding box center [682, 322] width 263 height 419
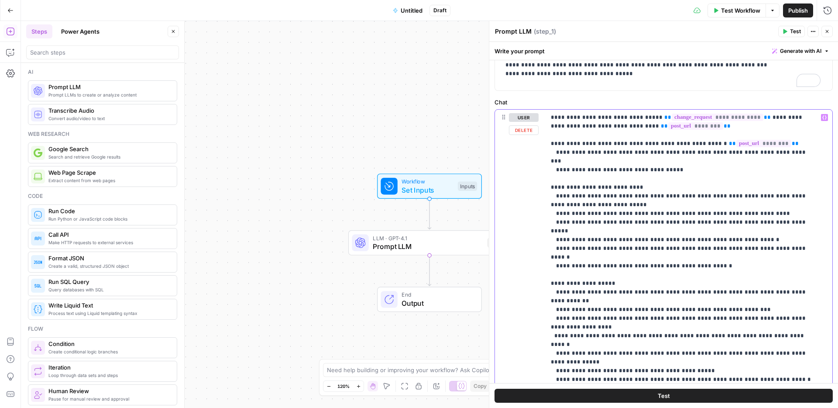
drag, startPoint x: 592, startPoint y: 302, endPoint x: 617, endPoint y: 299, distance: 25.5
click at [617, 299] on p "**********" at bounding box center [682, 322] width 263 height 419
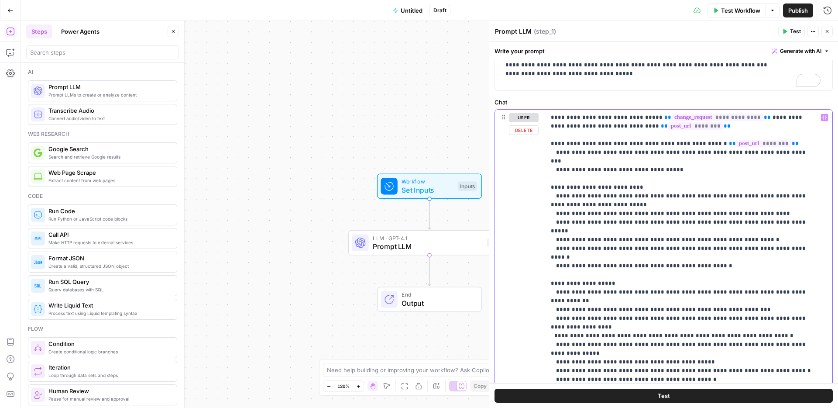
click at [559, 308] on p "**********" at bounding box center [682, 322] width 263 height 419
click at [559, 318] on p "**********" at bounding box center [682, 322] width 263 height 419
click at [560, 327] on p "**********" at bounding box center [682, 322] width 263 height 419
click at [558, 336] on p "**********" at bounding box center [682, 322] width 263 height 419
click at [560, 337] on p "**********" at bounding box center [682, 322] width 263 height 419
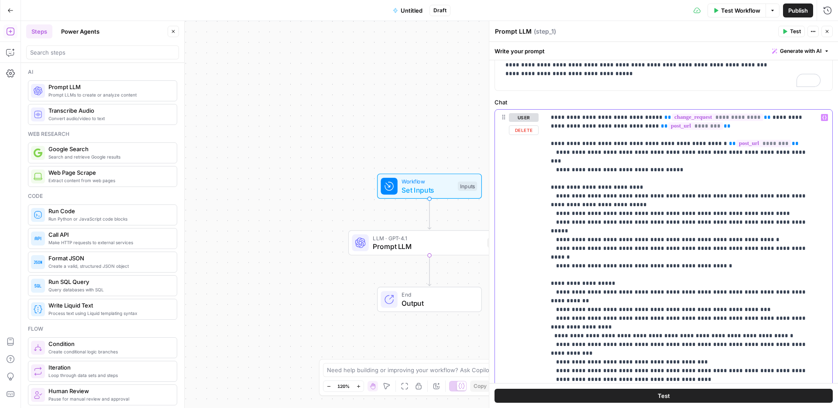
click at [559, 345] on p "**********" at bounding box center [682, 322] width 263 height 419
click at [560, 353] on p "**********" at bounding box center [682, 322] width 263 height 419
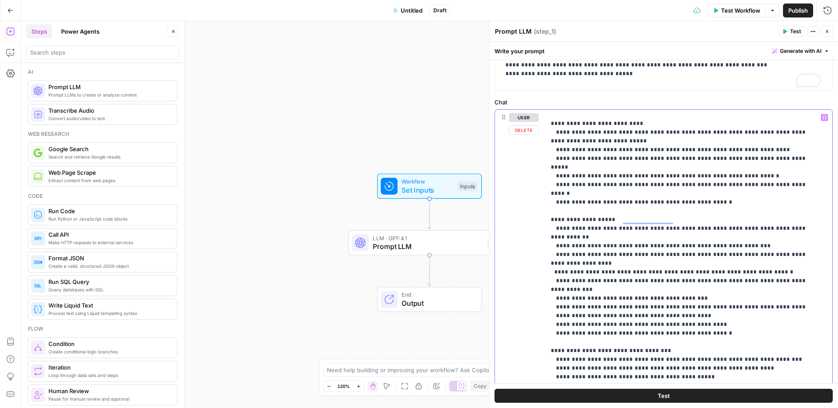
drag, startPoint x: 559, startPoint y: 235, endPoint x: 549, endPoint y: 235, distance: 9.6
click at [549, 235] on div "**********" at bounding box center [686, 288] width 280 height 356
drag, startPoint x: 560, startPoint y: 202, endPoint x: 549, endPoint y: 202, distance: 10.5
click at [549, 202] on div "**********" at bounding box center [686, 288] width 280 height 356
click at [560, 237] on p "**********" at bounding box center [682, 258] width 263 height 419
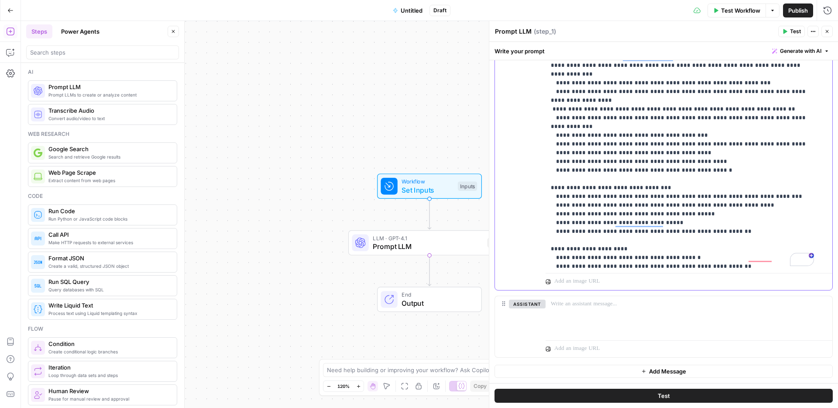
scroll to position [0, 0]
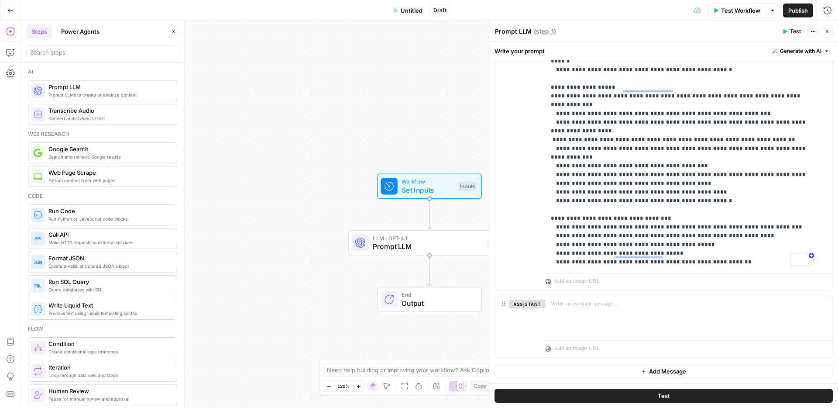
click at [793, 12] on span "Publish" at bounding box center [799, 10] width 20 height 9
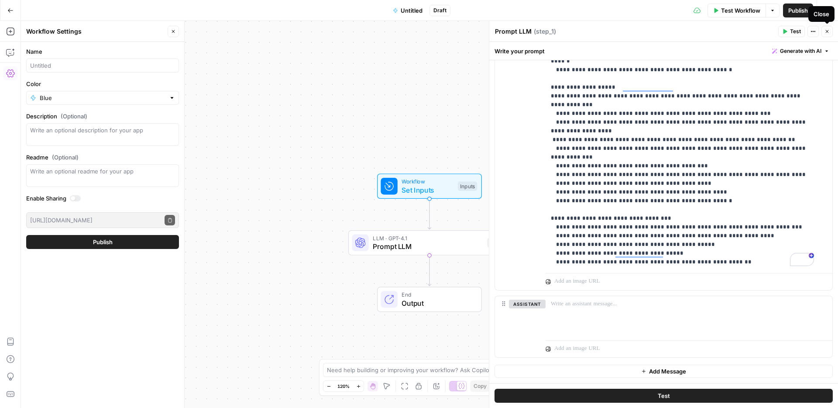
click at [829, 31] on icon "button" at bounding box center [827, 31] width 5 height 5
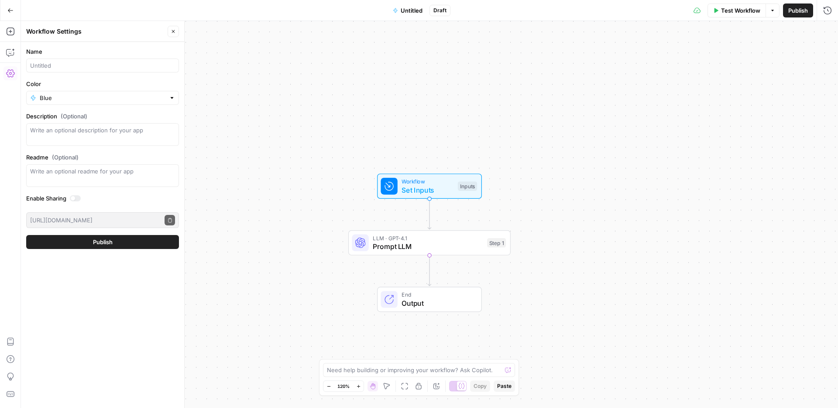
click at [404, 7] on span "Untitled" at bounding box center [412, 10] width 22 height 9
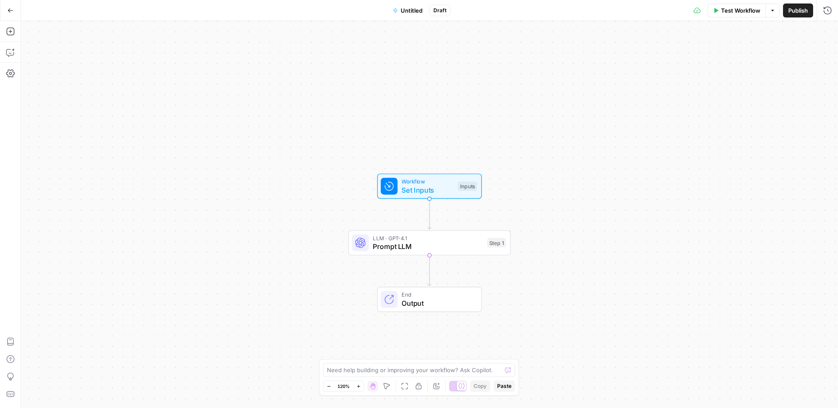
click at [403, 7] on span "Untitled" at bounding box center [412, 10] width 22 height 9
click at [77, 67] on input "Name" at bounding box center [102, 65] width 145 height 9
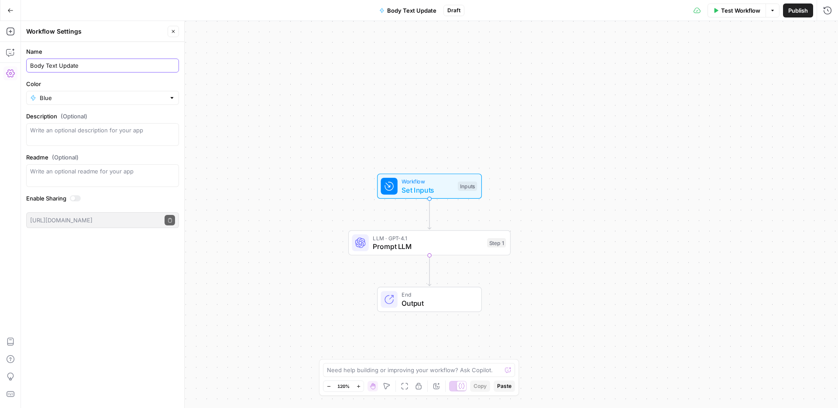
type input "Body Text Update"
click at [106, 81] on label "Color" at bounding box center [102, 83] width 153 height 9
click at [106, 93] on input "Blue" at bounding box center [103, 97] width 126 height 9
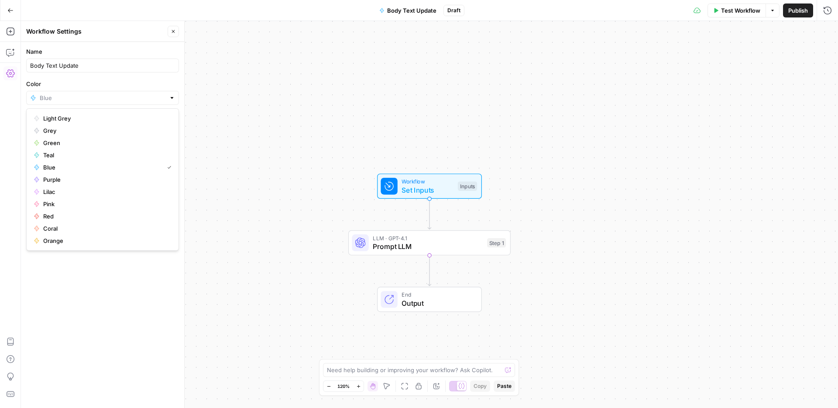
type input "Blue"
drag, startPoint x: 801, startPoint y: 16, endPoint x: 801, endPoint y: 12, distance: 4.4
click at [801, 15] on button "Publish" at bounding box center [798, 10] width 30 height 14
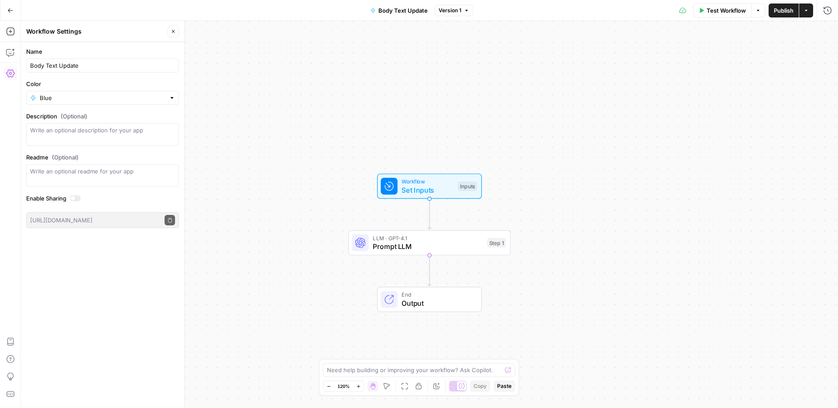
click at [439, 246] on span "Prompt LLM" at bounding box center [428, 246] width 110 height 10
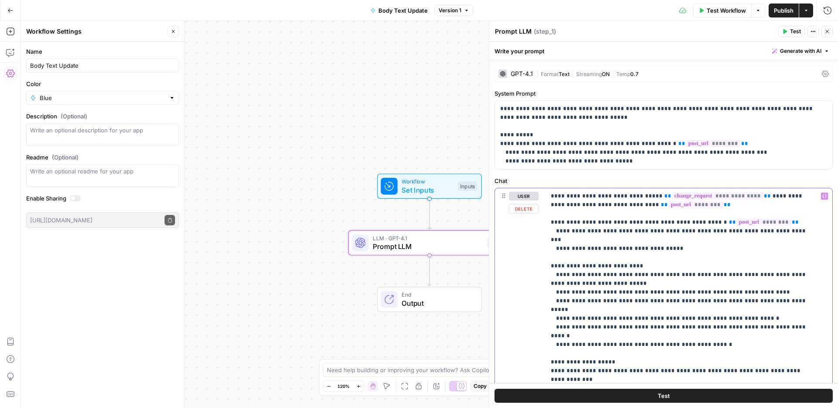
click at [665, 241] on p "**********" at bounding box center [682, 393] width 263 height 402
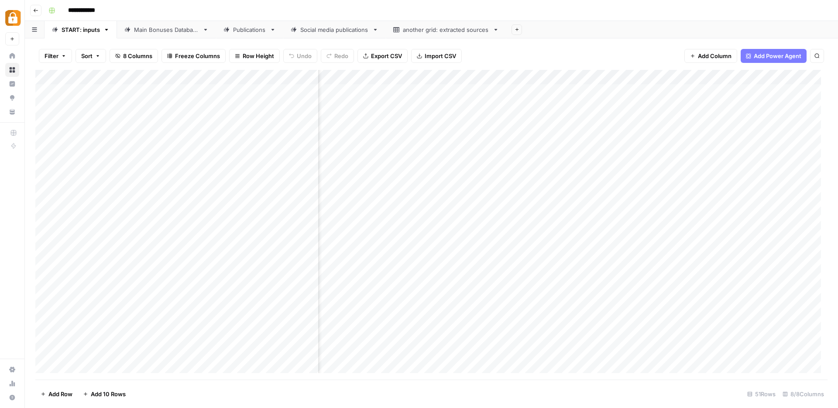
scroll to position [0, 98]
click at [259, 33] on div "Casino Review" at bounding box center [258, 29] width 40 height 9
click at [355, 77] on div "Add Column" at bounding box center [431, 225] width 792 height 310
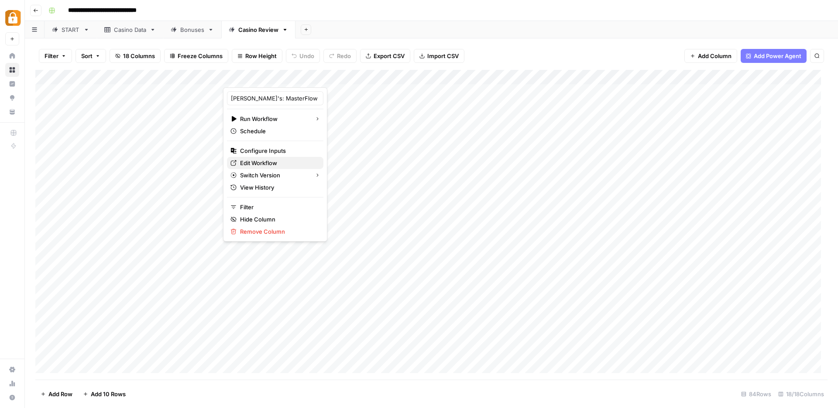
click at [260, 163] on span "Edit Workflow" at bounding box center [278, 162] width 76 height 9
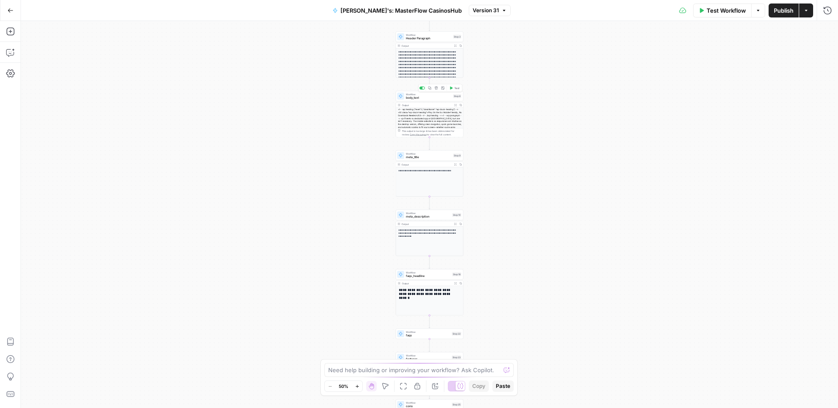
click at [413, 98] on span "body_text" at bounding box center [428, 98] width 45 height 4
type input "Body Text starting from H2"
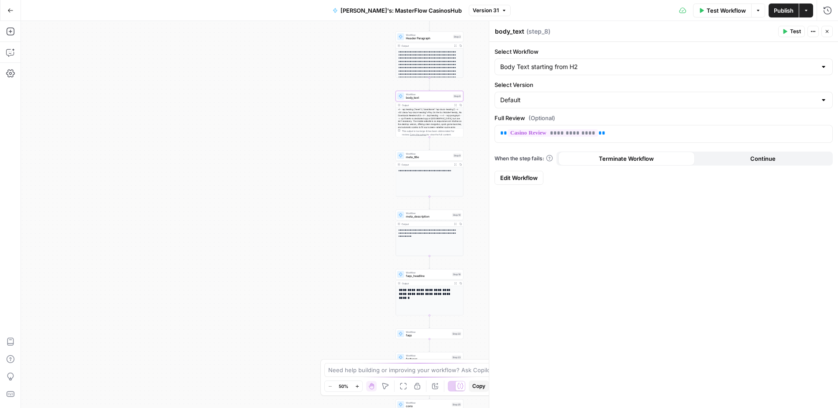
click at [510, 177] on span "Edit Workflow" at bounding box center [519, 177] width 38 height 9
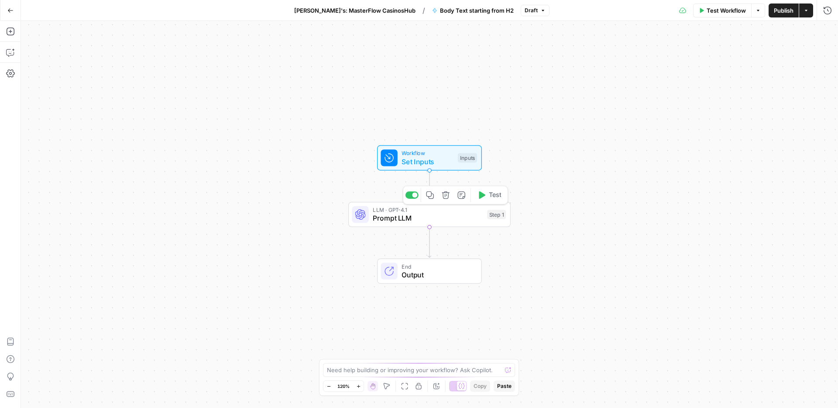
click at [452, 215] on span "Prompt LLM" at bounding box center [428, 218] width 110 height 10
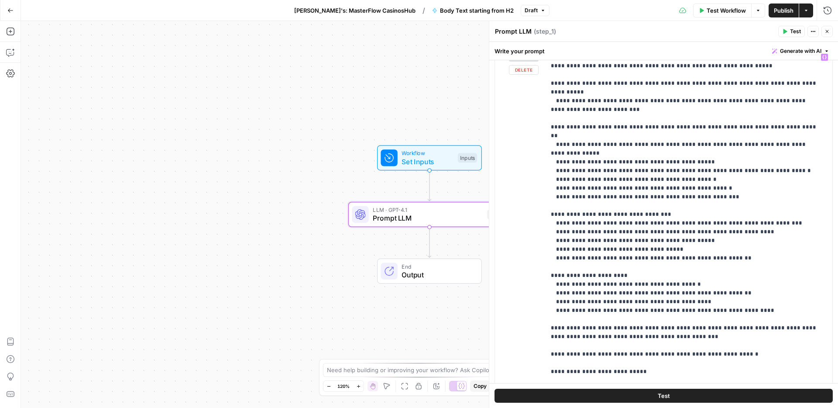
scroll to position [99, 0]
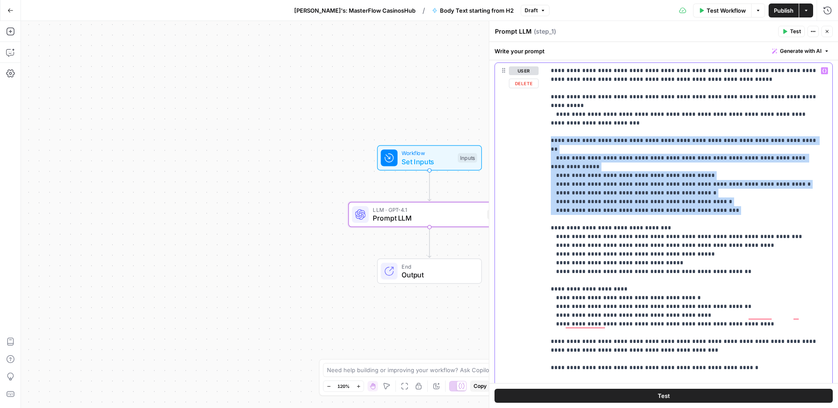
drag, startPoint x: 548, startPoint y: 131, endPoint x: 571, endPoint y: 194, distance: 67.1
click at [571, 194] on div "**********" at bounding box center [689, 232] width 287 height 339
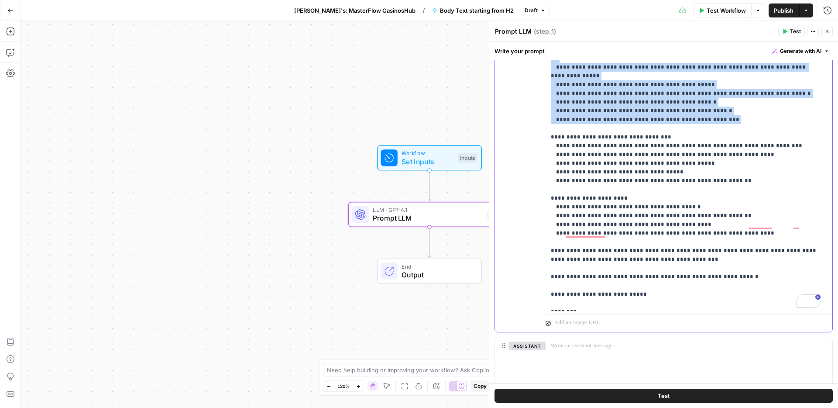
scroll to position [232, 0]
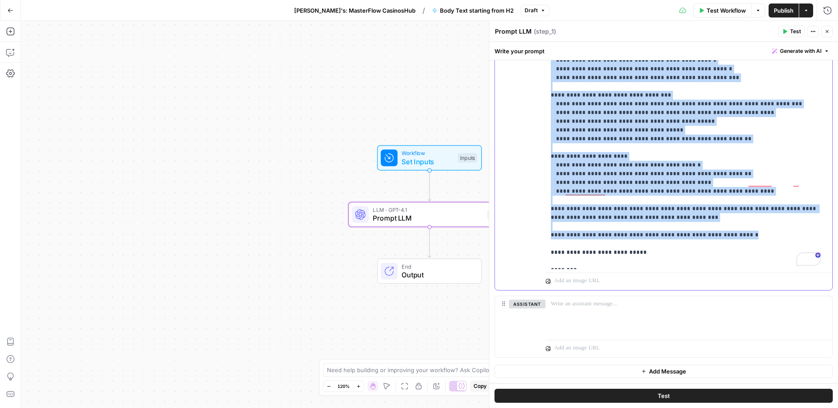
click at [721, 209] on p "**********" at bounding box center [686, 100] width 270 height 332
copy p "**********"
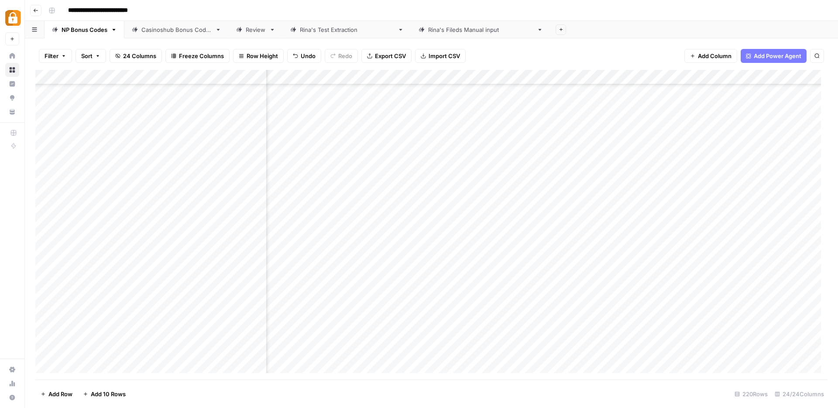
scroll to position [2992, 926]
click at [319, 28] on div "Rina's Test Extraction" at bounding box center [347, 29] width 94 height 9
click at [462, 78] on div "Add Column" at bounding box center [431, 92] width 792 height 44
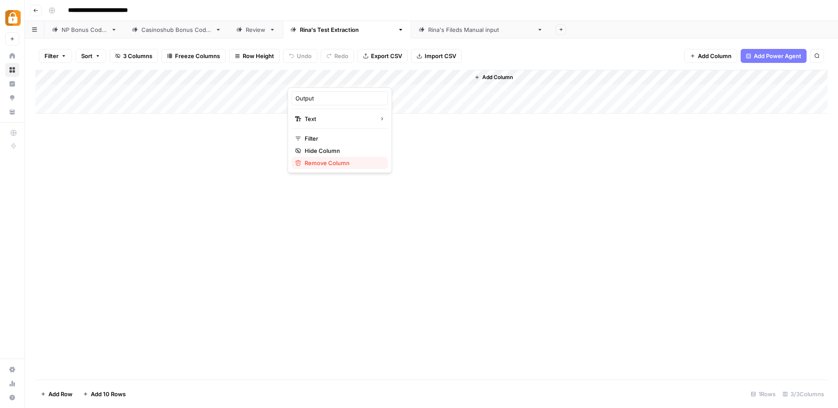
click at [335, 163] on span "Remove Column" at bounding box center [343, 162] width 76 height 9
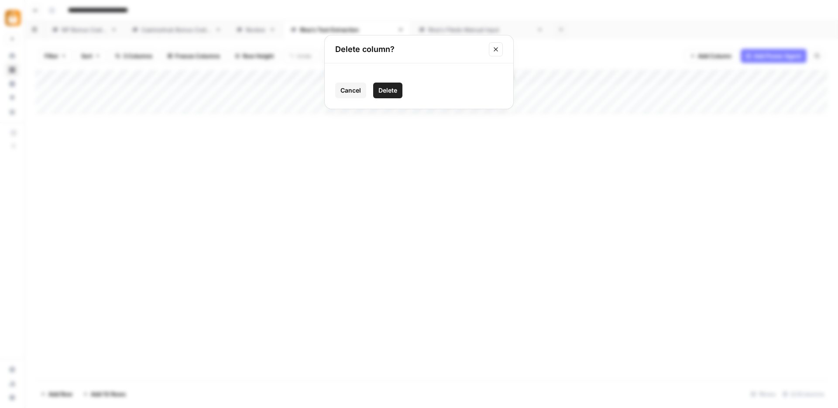
click at [389, 89] on span "Delete" at bounding box center [388, 90] width 19 height 9
click at [270, 76] on div "Add Column" at bounding box center [431, 92] width 792 height 44
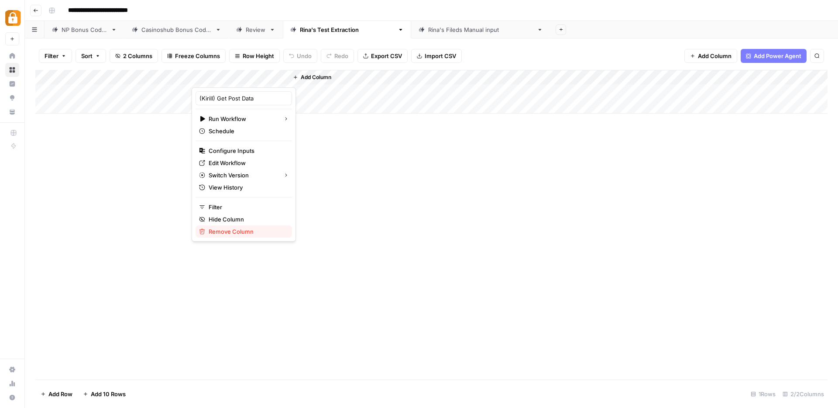
click at [224, 233] on span "Remove Column" at bounding box center [247, 231] width 76 height 9
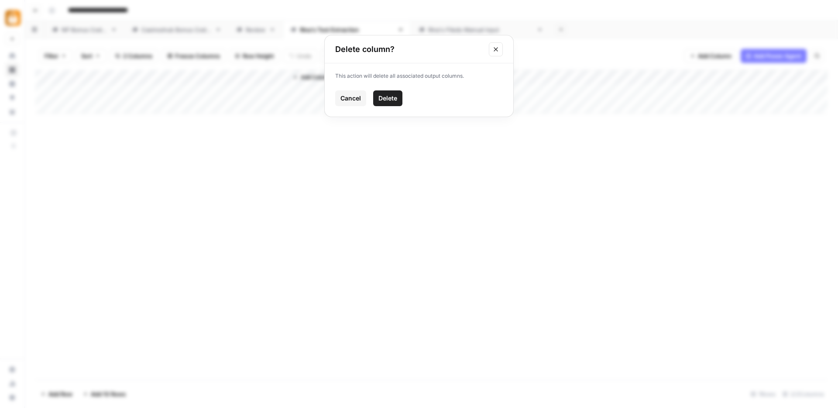
click at [391, 98] on span "Delete" at bounding box center [388, 98] width 19 height 9
click at [218, 77] on span "Add Column" at bounding box center [220, 77] width 31 height 8
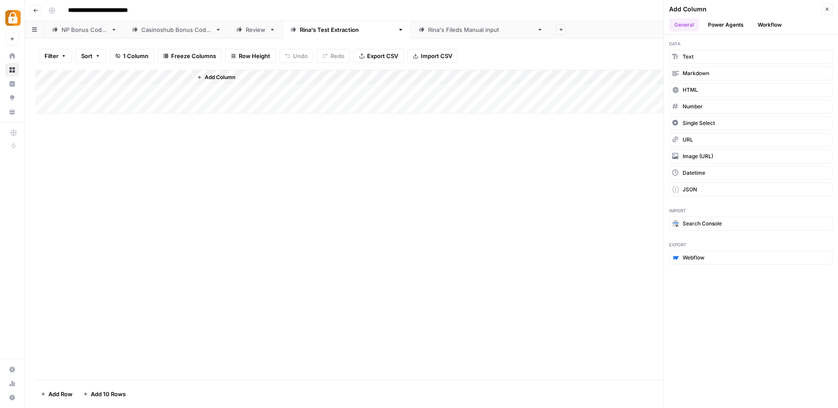
click at [760, 24] on button "Workflow" at bounding box center [770, 24] width 34 height 13
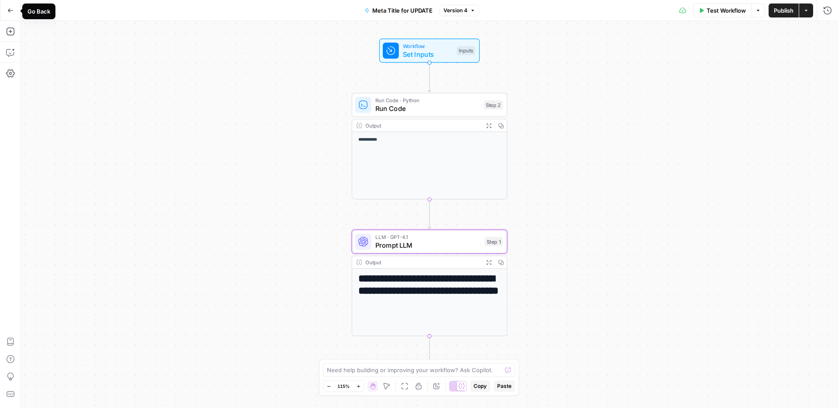
click at [5, 10] on button "Go Back" at bounding box center [11, 11] width 16 height 16
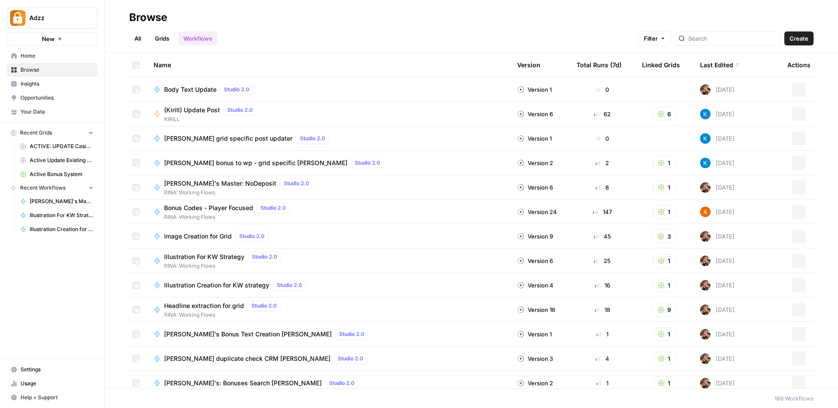
click at [45, 66] on span "Browse" at bounding box center [57, 70] width 73 height 8
click at [158, 36] on link "Grids" at bounding box center [162, 38] width 25 height 14
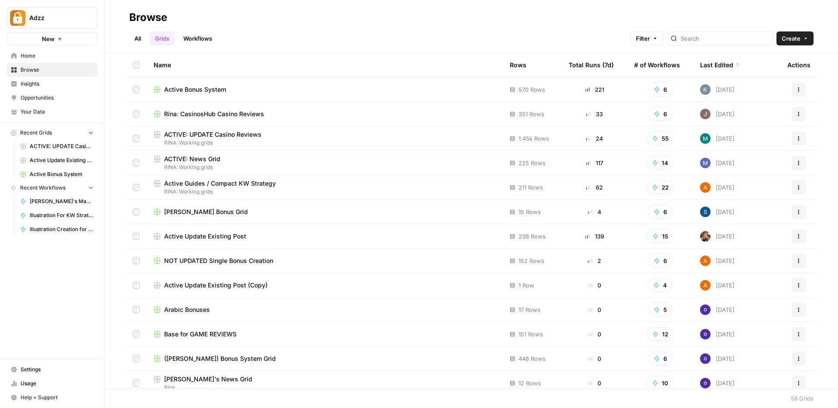
click at [233, 114] on span "Rina: CasinosHub Casino Reviews" at bounding box center [214, 114] width 100 height 9
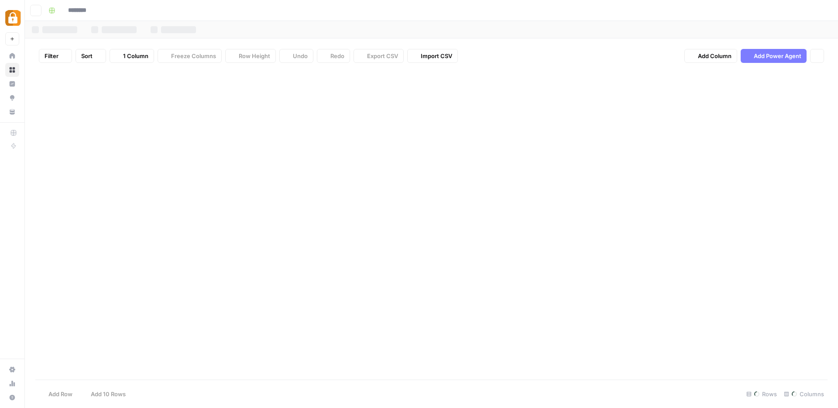
type input "**********"
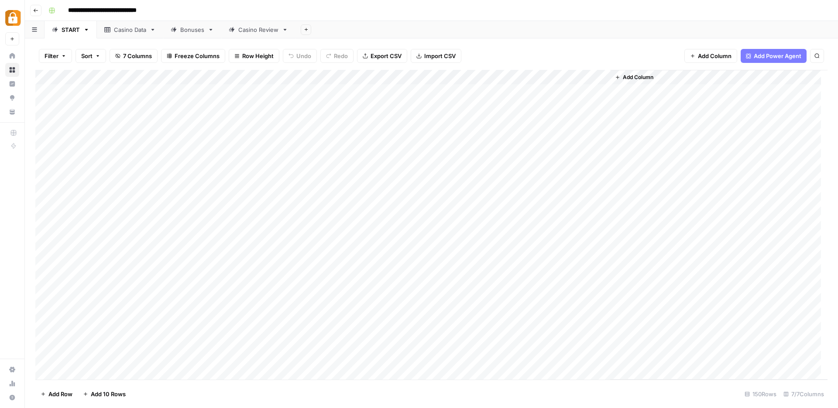
click at [246, 29] on div "Casino Review" at bounding box center [258, 29] width 40 height 9
click at [671, 323] on div "Add Column" at bounding box center [431, 225] width 792 height 310
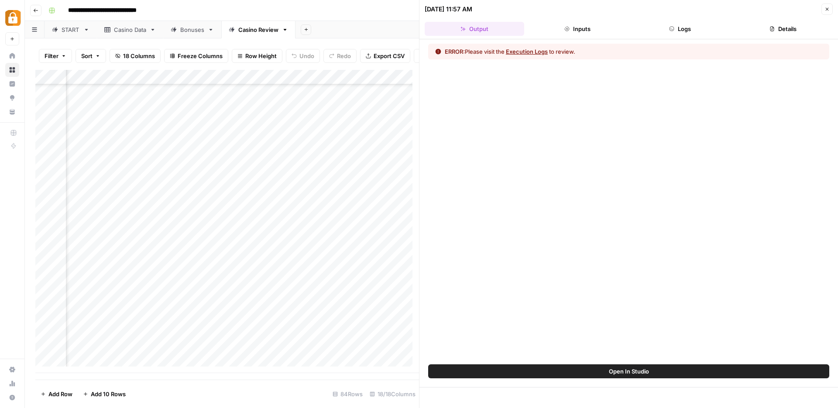
click at [685, 30] on button "Logs" at bounding box center [681, 29] width 100 height 14
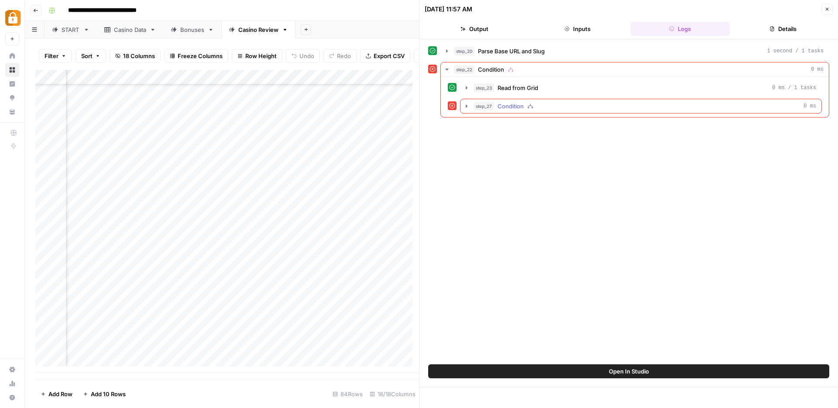
click at [465, 106] on icon "button" at bounding box center [466, 106] width 7 height 7
click at [485, 125] on icon "button" at bounding box center [486, 124] width 2 height 3
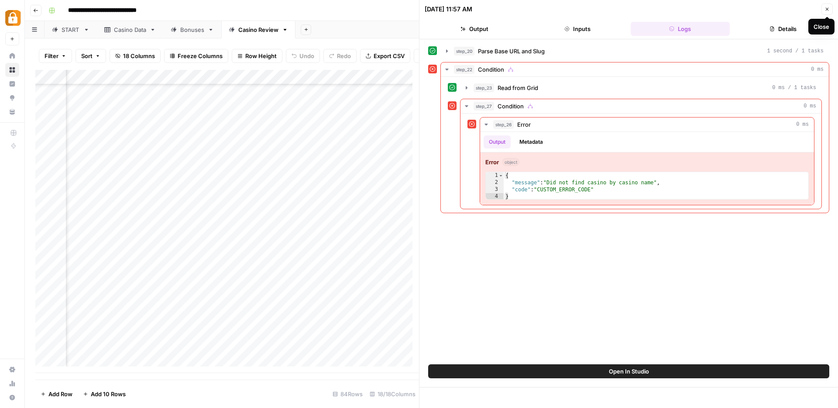
click at [827, 10] on icon "button" at bounding box center [827, 9] width 5 height 5
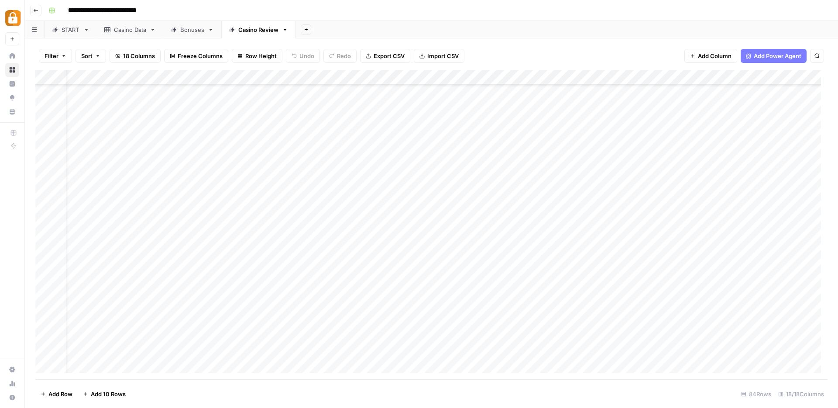
scroll to position [973, 0]
click at [198, 320] on div "Add Column" at bounding box center [431, 225] width 792 height 310
click at [124, 34] on link "Casino Data" at bounding box center [130, 29] width 66 height 17
click at [112, 303] on div "Add Column" at bounding box center [431, 225] width 792 height 310
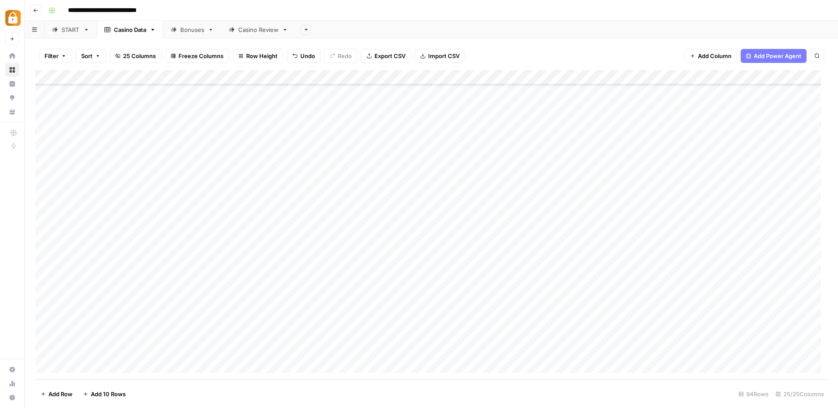
click at [256, 36] on link "Casino Review" at bounding box center [258, 29] width 74 height 17
click at [687, 323] on div "Add Column" at bounding box center [431, 225] width 792 height 310
click at [190, 336] on div "Add Column" at bounding box center [431, 225] width 792 height 310
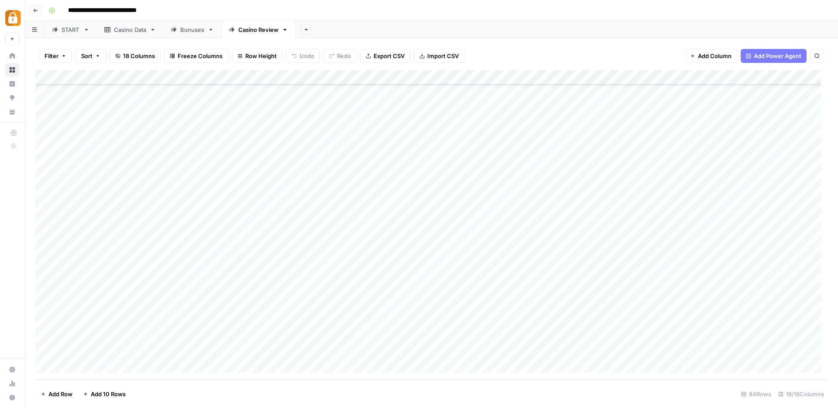
click at [109, 33] on div "Casino Data" at bounding box center [125, 29] width 42 height 9
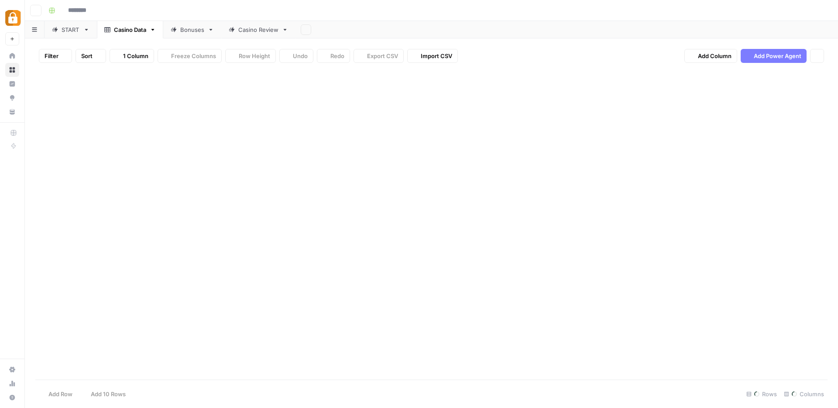
type input "**********"
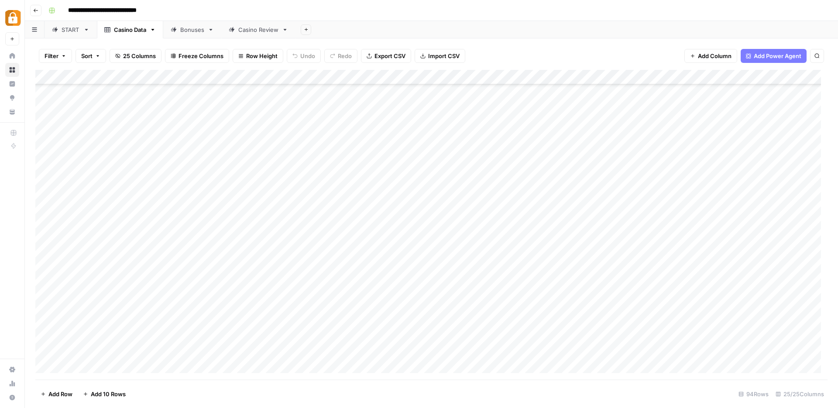
scroll to position [1121, 0]
click at [107, 320] on div "Add Column" at bounding box center [431, 225] width 792 height 310
click at [258, 32] on div "Casino Review" at bounding box center [258, 29] width 40 height 9
click at [179, 351] on div "Add Column" at bounding box center [431, 225] width 792 height 310
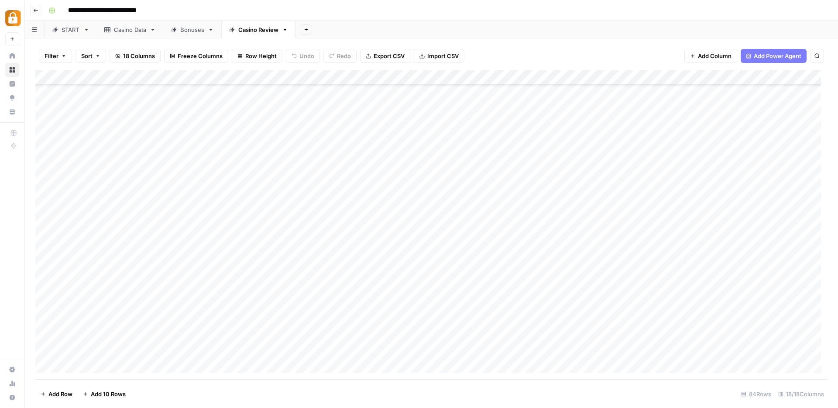
click at [121, 34] on link "Casino Data" at bounding box center [130, 29] width 66 height 17
click at [112, 337] on div "Add Column" at bounding box center [431, 225] width 792 height 310
click at [269, 32] on div "Casino Review" at bounding box center [258, 29] width 40 height 9
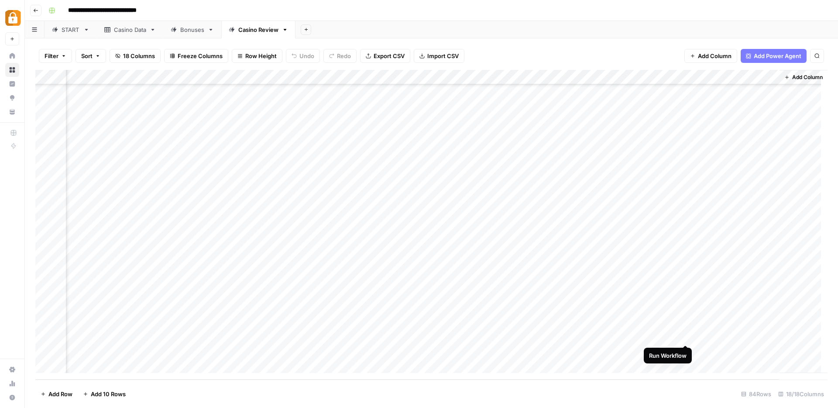
click at [685, 334] on div "Add Column" at bounding box center [431, 225] width 792 height 310
click at [688, 350] on div "Add Column" at bounding box center [431, 225] width 792 height 310
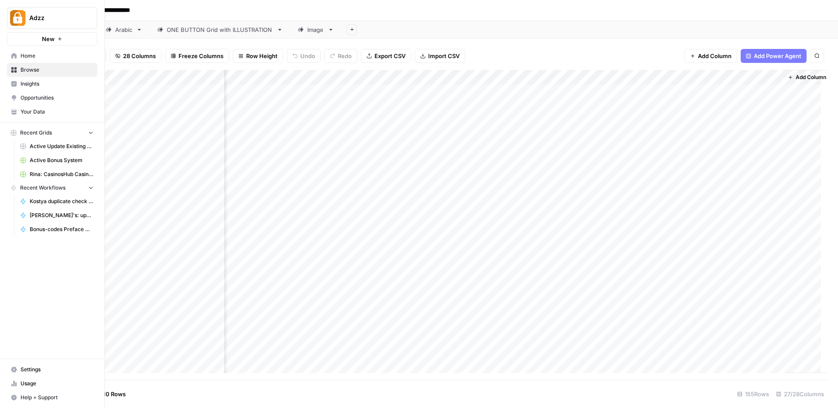
click at [11, 70] on icon at bounding box center [14, 70] width 6 height 6
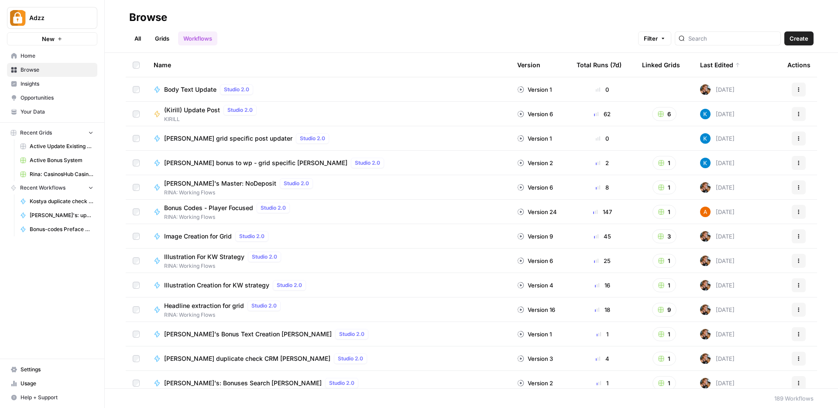
click at [165, 36] on link "Grids" at bounding box center [162, 38] width 25 height 14
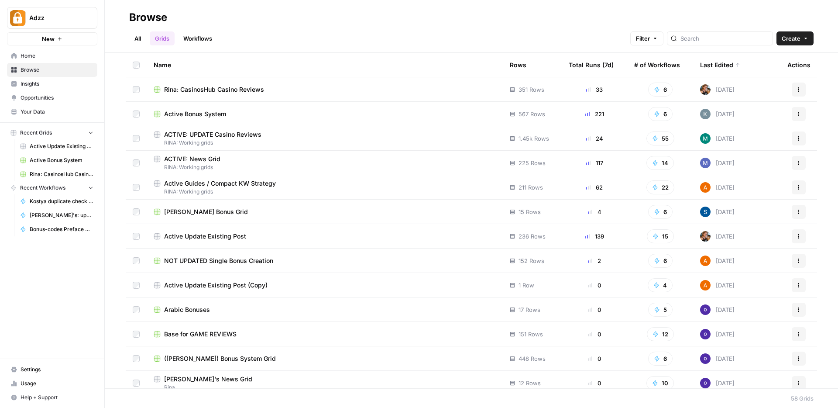
click at [234, 112] on div "Active Bonus System" at bounding box center [325, 114] width 342 height 9
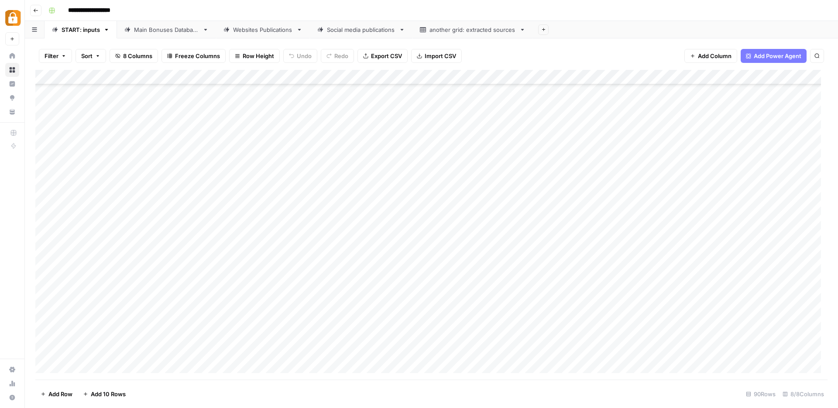
scroll to position [909, 0]
click at [183, 34] on div "Main Bonuses Database" at bounding box center [166, 29] width 65 height 9
click at [56, 55] on span "Filter" at bounding box center [52, 56] width 14 height 9
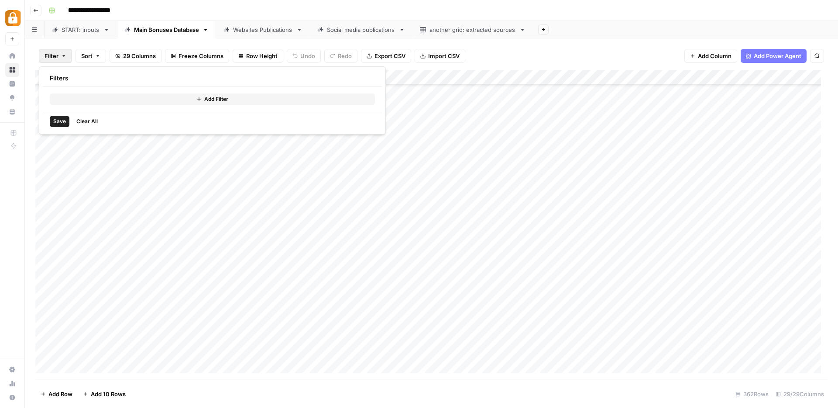
click at [209, 105] on div "Add Filter" at bounding box center [212, 98] width 339 height 25
click at [211, 100] on span "Add Filter" at bounding box center [216, 99] width 24 height 8
click at [81, 100] on input "text" at bounding box center [103, 101] width 96 height 9
type input "KingMaker"
click at [155, 101] on div at bounding box center [158, 101] width 7 height 9
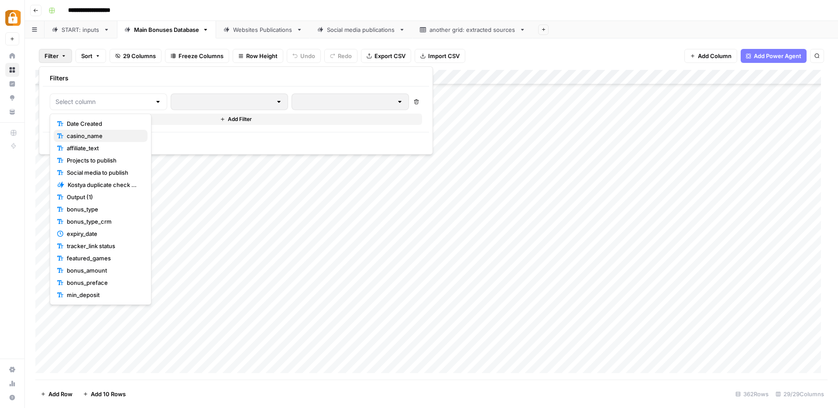
click at [90, 134] on span "casino_name" at bounding box center [104, 135] width 74 height 9
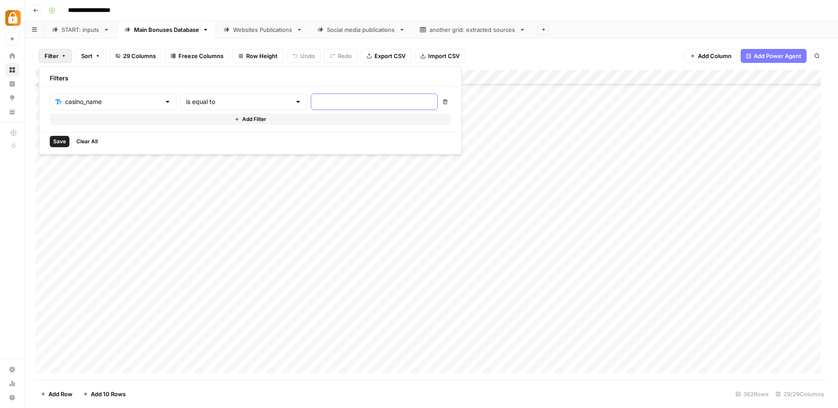
click at [317, 98] on input "text" at bounding box center [375, 101] width 116 height 9
type input "KingMaker"
click at [55, 139] on span "Save" at bounding box center [59, 142] width 13 height 8
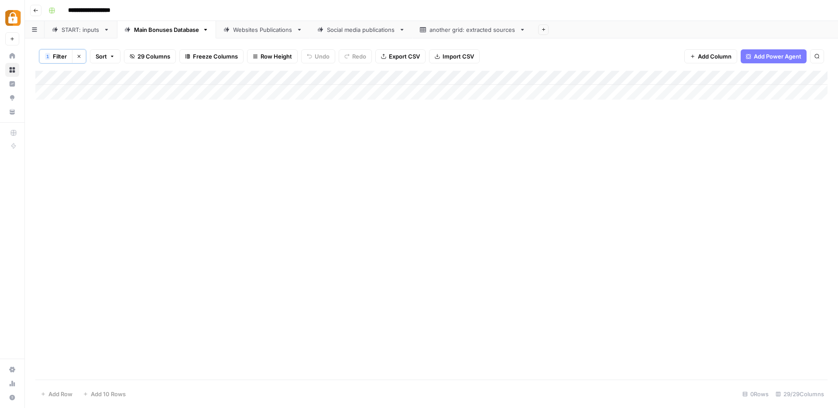
scroll to position [0, 0]
click at [61, 58] on span "Filter" at bounding box center [60, 56] width 14 height 9
click at [295, 100] on div at bounding box center [298, 102] width 7 height 9
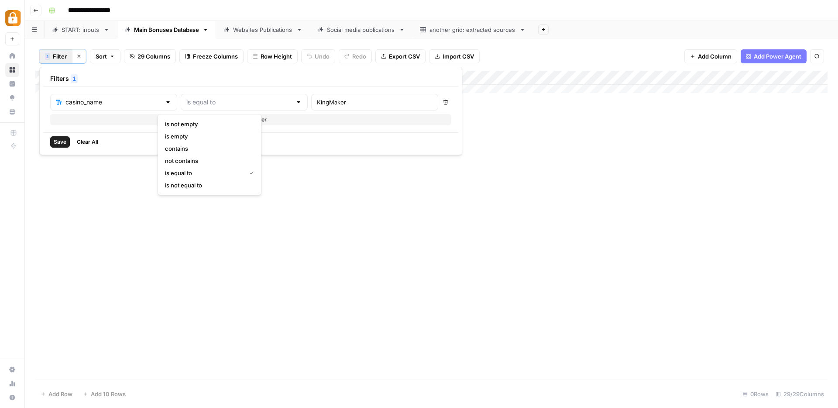
click at [186, 147] on span "contains" at bounding box center [208, 148] width 86 height 9
type input "contains"
click at [61, 143] on span "Save" at bounding box center [60, 142] width 13 height 8
click at [267, 31] on div "Websites Publications" at bounding box center [263, 29] width 60 height 9
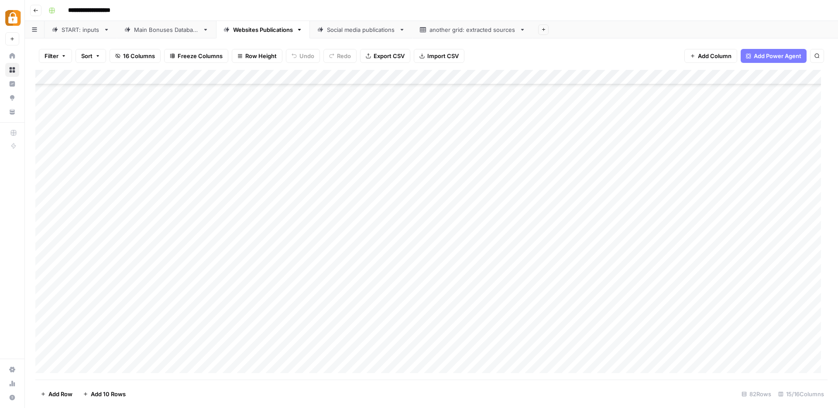
scroll to position [943, 0]
click at [161, 32] on div "Main Bonuses Database" at bounding box center [166, 29] width 65 height 9
drag, startPoint x: 275, startPoint y: 77, endPoint x: 372, endPoint y: 87, distance: 97.8
click at [372, 87] on div "Add Column" at bounding box center [431, 159] width 792 height 177
click at [262, 31] on div "Websites Publications" at bounding box center [263, 29] width 60 height 9
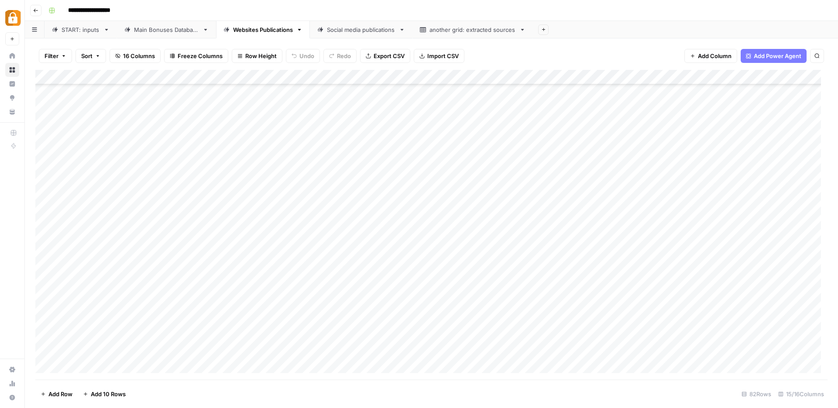
scroll to position [943, 0]
click at [43, 127] on div "Add Column" at bounding box center [431, 225] width 792 height 310
click at [47, 350] on div "Add Column" at bounding box center [431, 225] width 792 height 310
click at [59, 397] on span "Delete 16 Rows" at bounding box center [61, 393] width 41 height 9
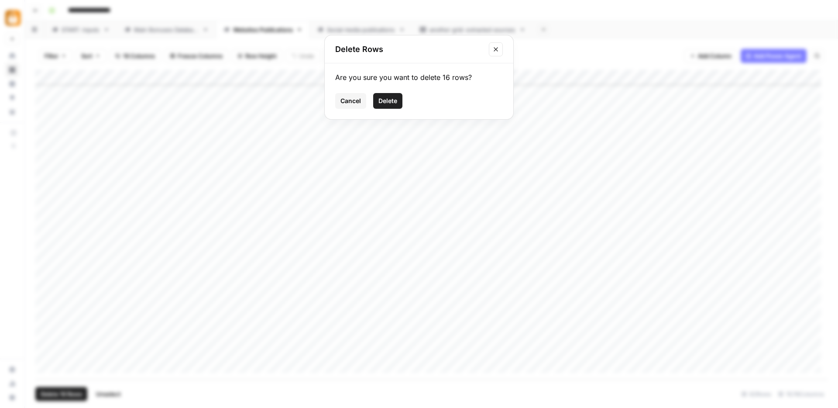
click at [391, 104] on span "Delete" at bounding box center [388, 100] width 19 height 9
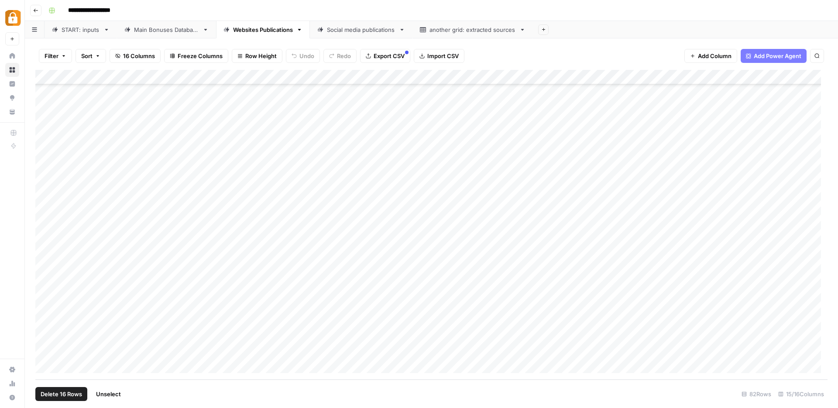
scroll to position [706, 0]
click at [155, 29] on div "Main Bonuses Database" at bounding box center [166, 29] width 65 height 9
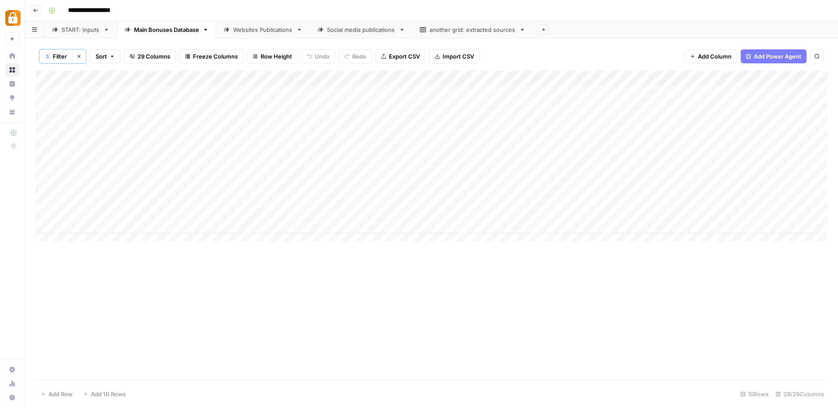
click at [752, 90] on div "Add Column" at bounding box center [431, 159] width 792 height 177
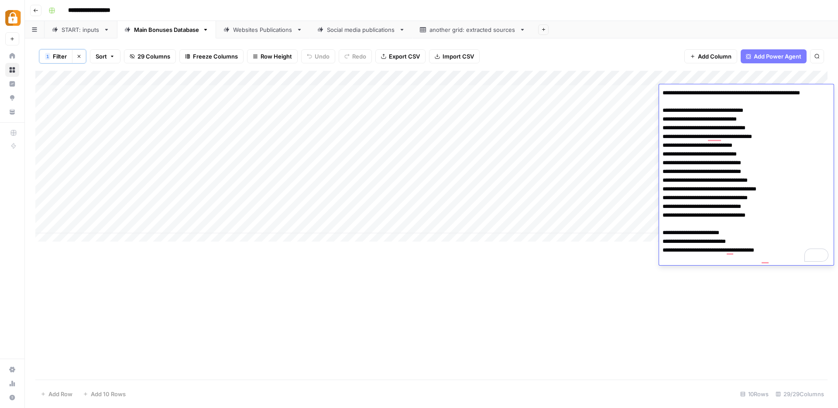
click at [644, 94] on div "Add Column" at bounding box center [431, 159] width 792 height 177
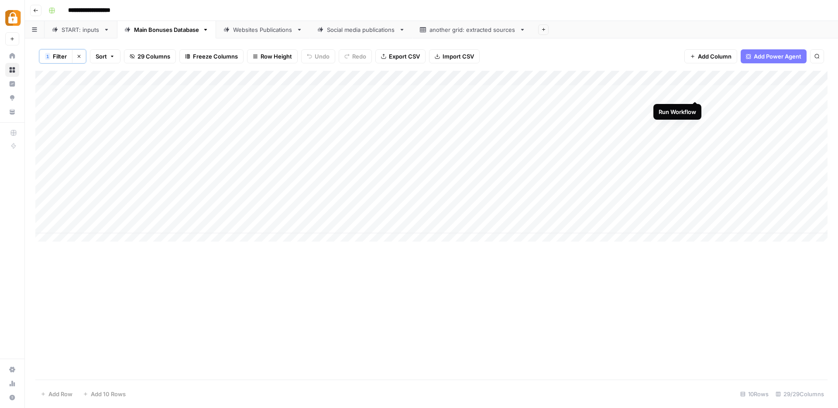
click at [695, 91] on div "Add Column" at bounding box center [431, 159] width 792 height 177
click at [763, 89] on div "Add Column" at bounding box center [431, 159] width 792 height 177
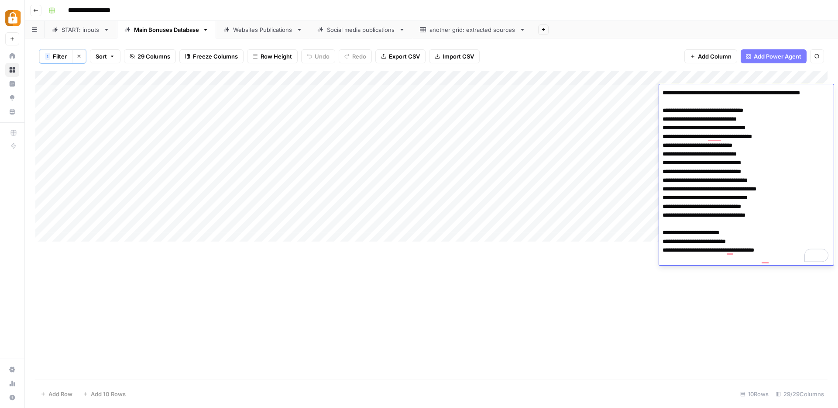
click at [249, 30] on div "Websites Publications" at bounding box center [263, 29] width 60 height 9
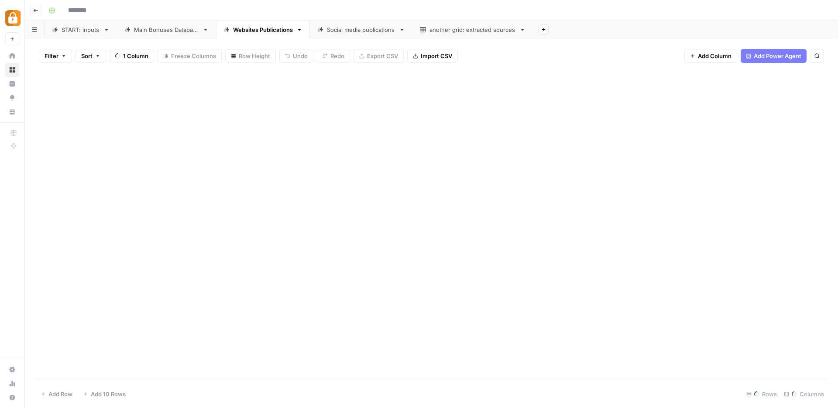
type input "**********"
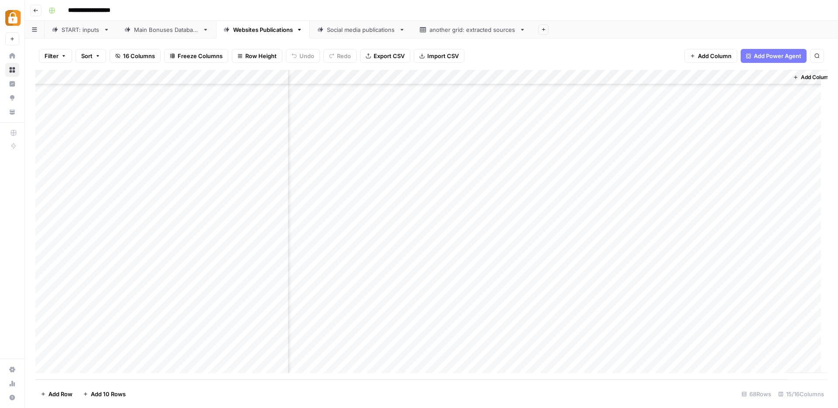
scroll to position [735, 804]
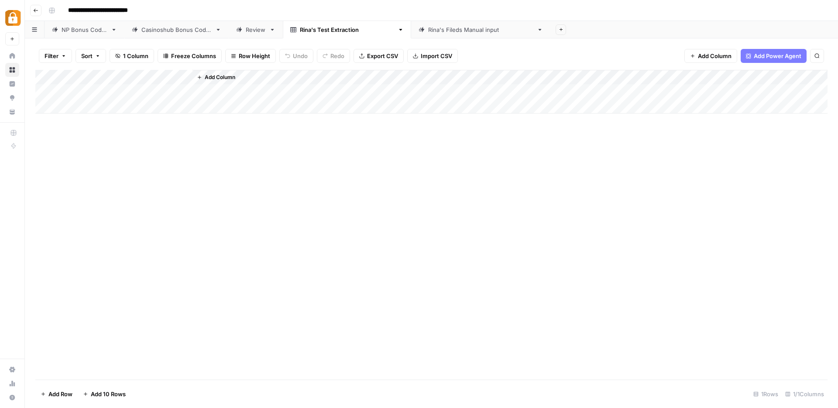
click at [210, 77] on span "Add Column" at bounding box center [220, 77] width 31 height 8
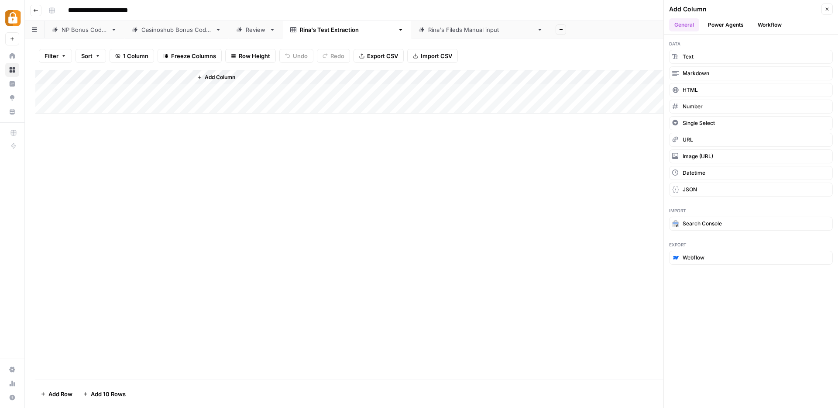
click at [758, 22] on button "Workflow" at bounding box center [770, 24] width 34 height 13
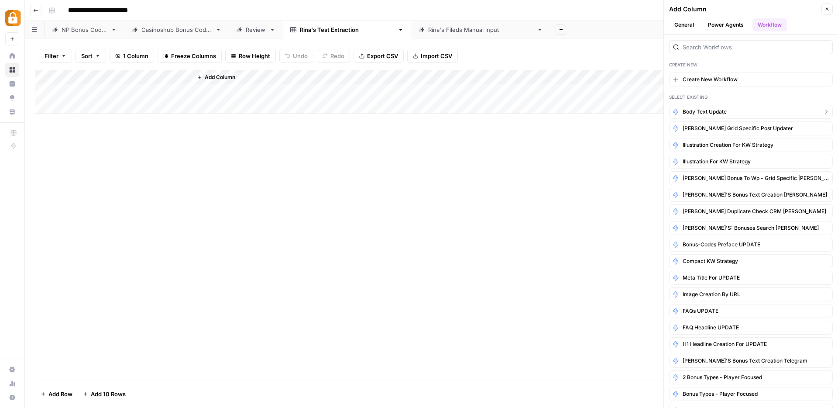
click at [714, 110] on span "Body Text Update" at bounding box center [705, 112] width 44 height 8
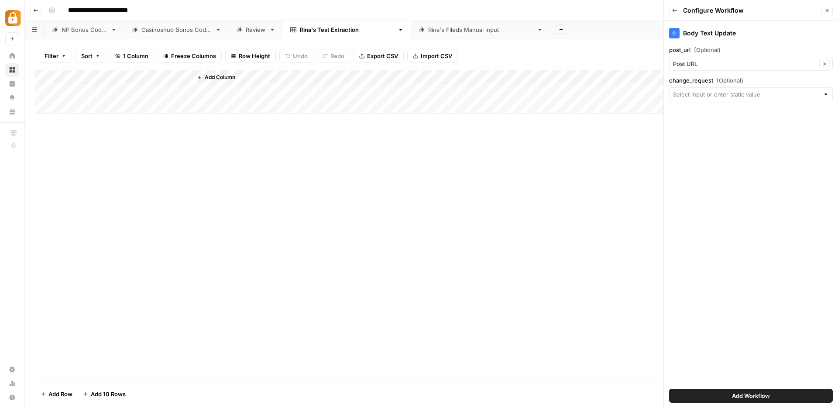
click at [233, 76] on span "Add Column" at bounding box center [220, 77] width 31 height 8
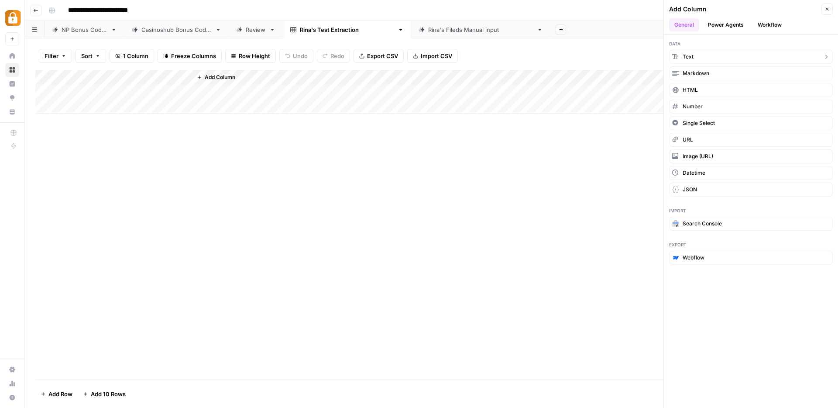
click at [695, 54] on button "Text" at bounding box center [751, 57] width 164 height 14
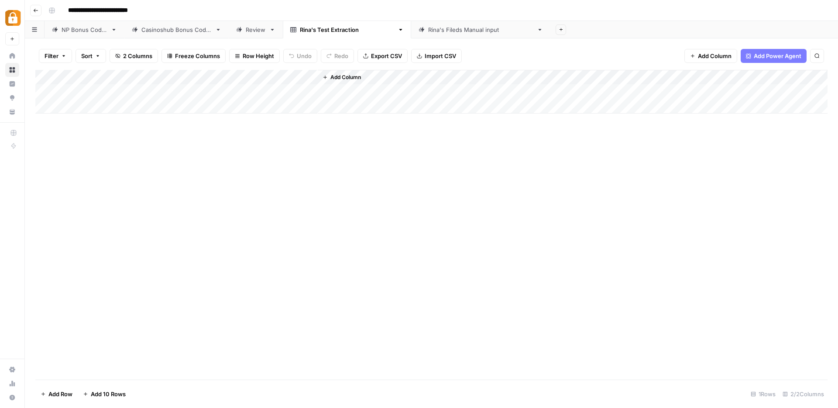
click at [268, 80] on div "Add Column" at bounding box center [431, 92] width 792 height 44
click at [268, 80] on div at bounding box center [255, 78] width 126 height 17
drag, startPoint x: 239, startPoint y: 98, endPoint x: 196, endPoint y: 98, distance: 43.7
click at [196, 98] on div "New Column" at bounding box center [244, 98] width 96 height 14
type input "change_request"
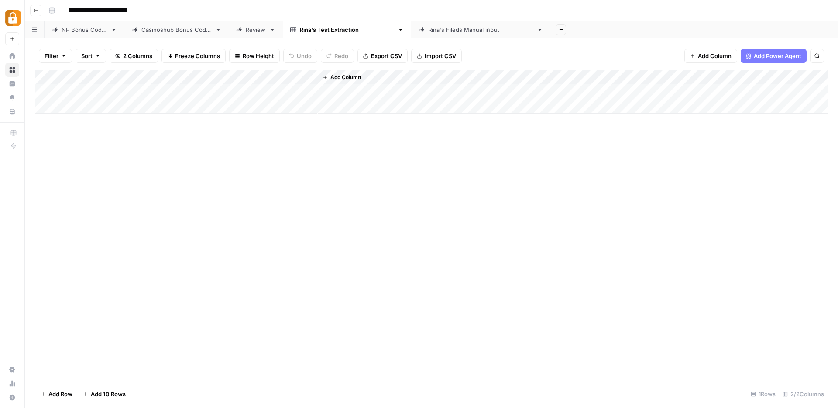
click at [326, 79] on icon "button" at bounding box center [325, 77] width 5 height 5
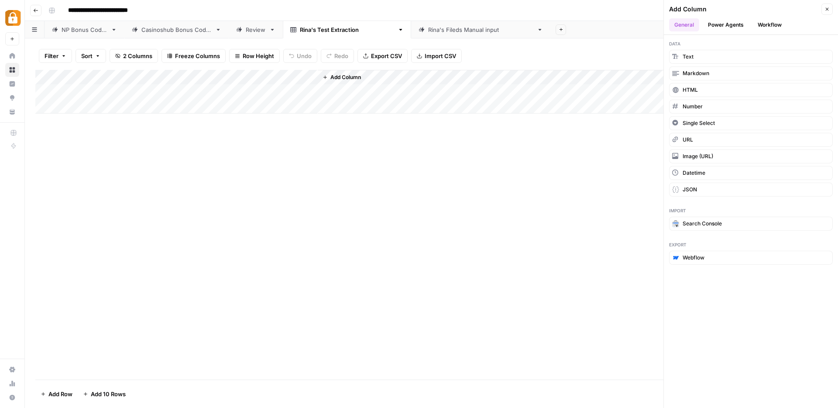
click at [762, 25] on button "Workflow" at bounding box center [770, 24] width 34 height 13
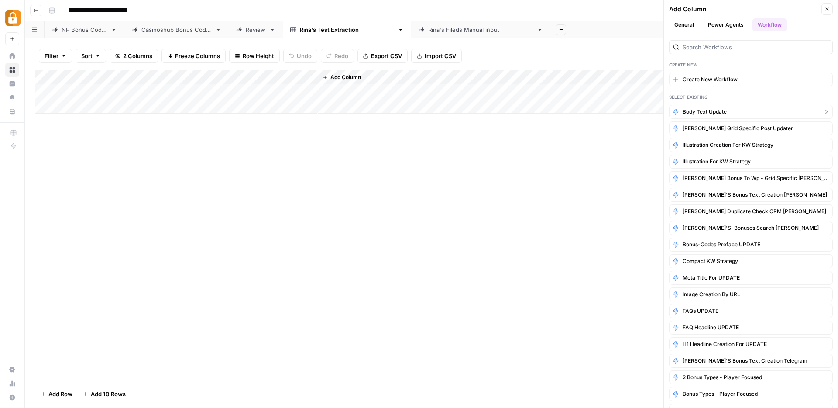
click at [694, 114] on span "Body Text Update" at bounding box center [705, 112] width 44 height 8
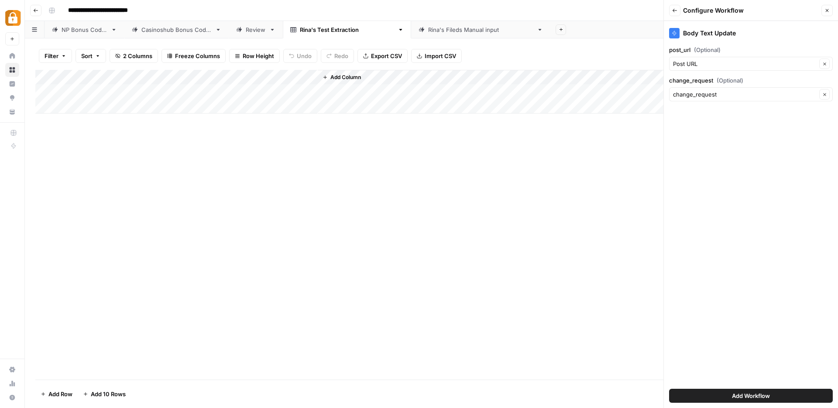
click at [737, 397] on span "Add Workflow" at bounding box center [751, 395] width 38 height 9
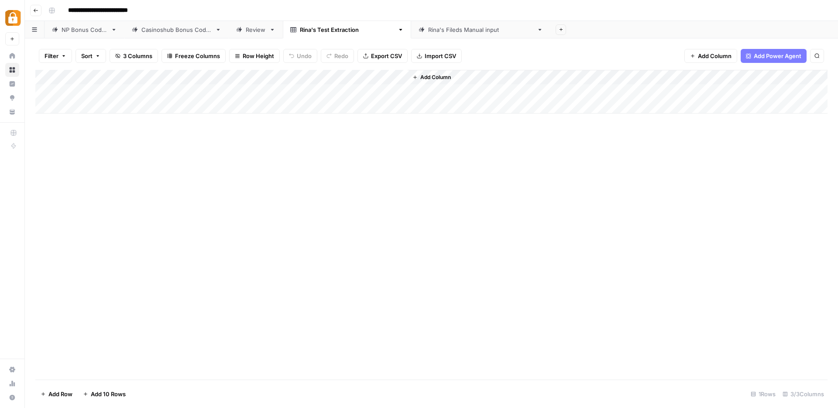
click at [82, 34] on link "NP Bonus Codes" at bounding box center [85, 29] width 80 height 17
click at [337, 321] on div "Add Column" at bounding box center [431, 225] width 792 height 310
click at [322, 31] on div "[PERSON_NAME]'s Test Extraction" at bounding box center [347, 29] width 94 height 9
click at [330, 28] on div "[PERSON_NAME]'s Test Extraction" at bounding box center [347, 29] width 94 height 9
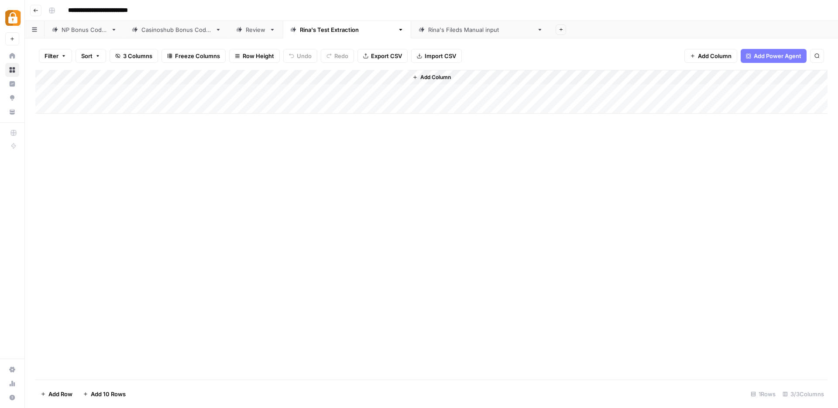
click at [330, 28] on div "[PERSON_NAME]'s Test Extraction" at bounding box center [347, 29] width 94 height 9
type input "**********"
click at [152, 90] on div "Add Column" at bounding box center [431, 92] width 792 height 44
click at [266, 93] on div "Add Column" at bounding box center [431, 92] width 792 height 44
click at [168, 90] on div "Add Column" at bounding box center [431, 92] width 792 height 44
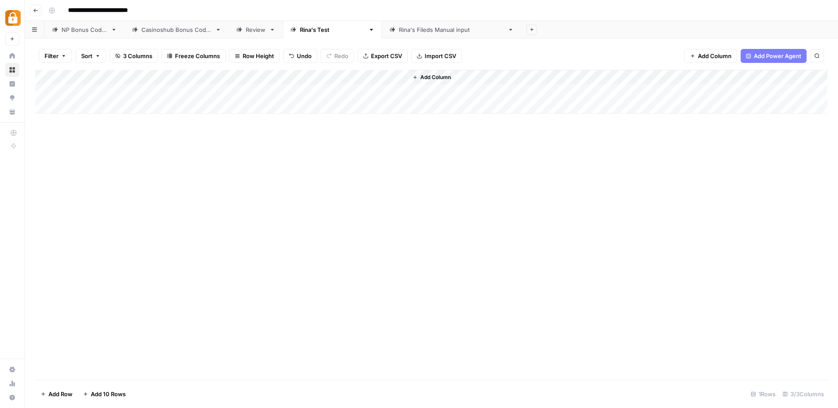
click at [168, 90] on div "Add Column" at bounding box center [431, 92] width 792 height 44
click at [168, 90] on textarea "**********" at bounding box center [135, 92] width 140 height 12
click at [279, 93] on div "Add Column" at bounding box center [431, 92] width 792 height 44
click at [331, 93] on textarea "**********" at bounding box center [278, 96] width 175 height 21
type textarea "**********"
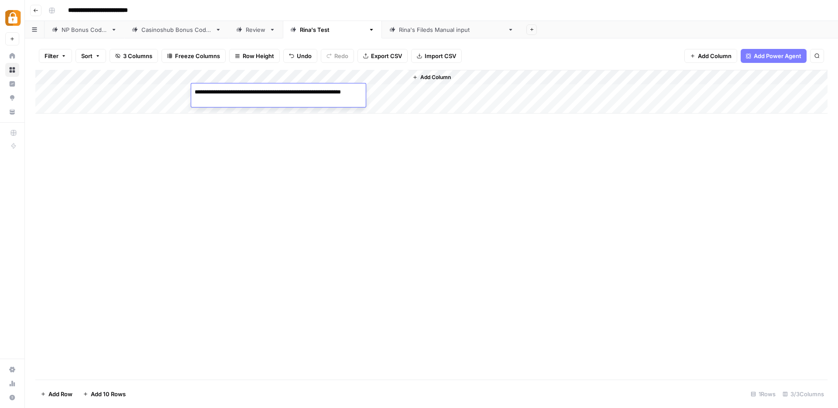
click at [275, 96] on textarea "**********" at bounding box center [278, 96] width 175 height 21
click at [263, 100] on textarea "**********" at bounding box center [278, 96] width 175 height 21
click at [376, 89] on div "Add Column" at bounding box center [431, 92] width 792 height 44
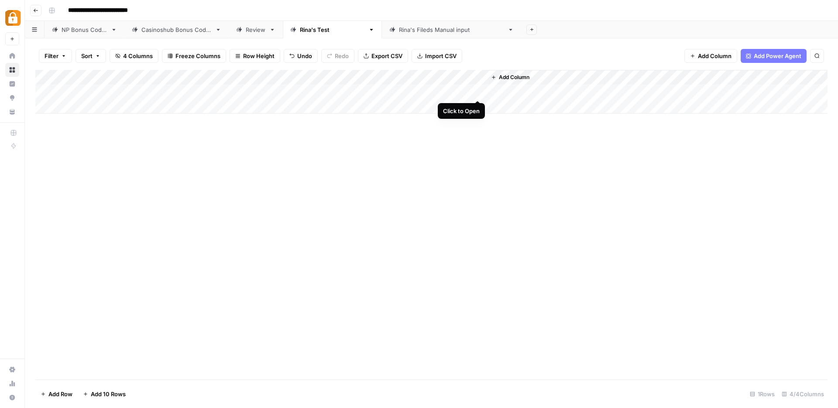
click at [478, 92] on div "Add Column" at bounding box center [431, 92] width 792 height 44
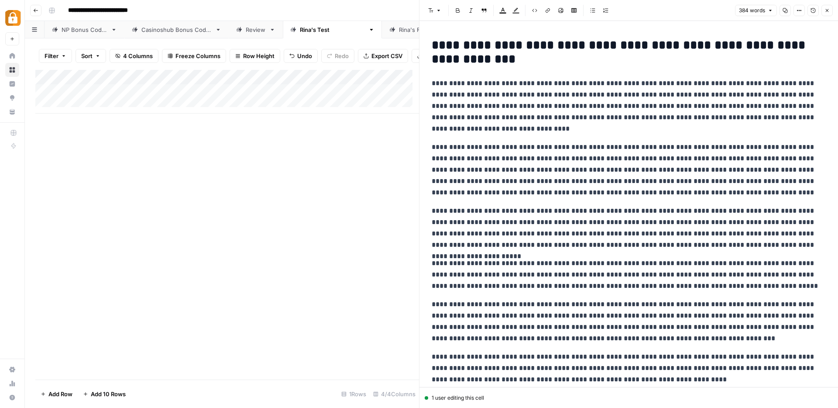
click at [828, 11] on icon "button" at bounding box center [827, 10] width 3 height 3
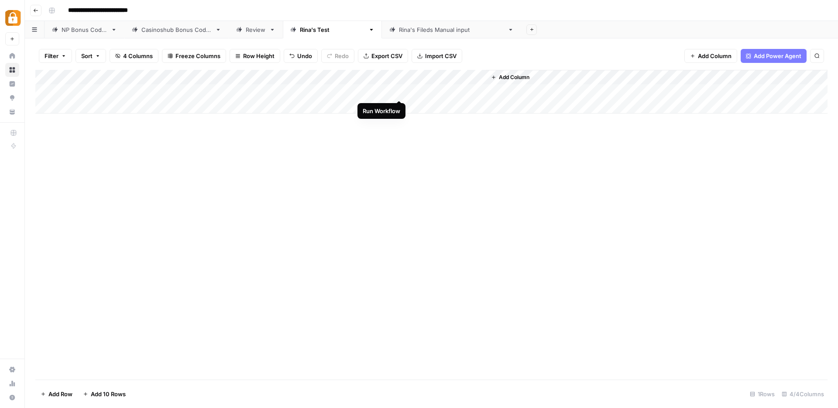
click at [401, 92] on div "Add Column" at bounding box center [431, 92] width 792 height 44
click at [91, 35] on link "NP Bonus Codes" at bounding box center [85, 29] width 80 height 17
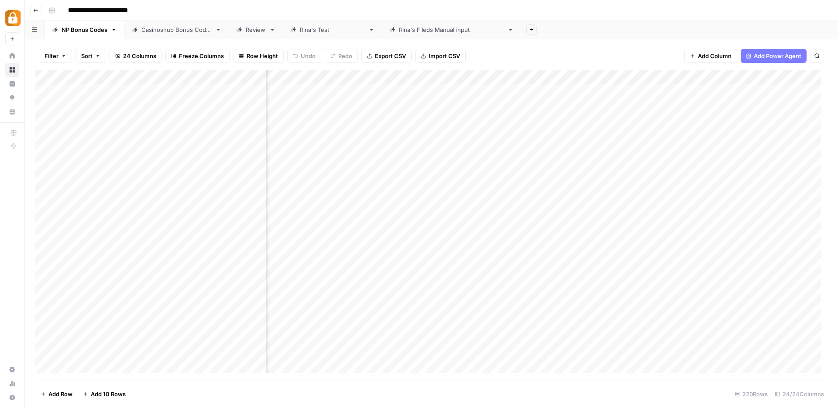
scroll to position [0, 617]
click at [115, 31] on icon "button" at bounding box center [114, 30] width 6 height 6
click at [138, 60] on span "Duplicate Sheet" at bounding box center [149, 58] width 42 height 9
click at [538, 31] on div "NP Bonus Codes" at bounding box center [561, 29] width 46 height 9
click at [588, 30] on icon "button" at bounding box center [591, 30] width 6 height 6
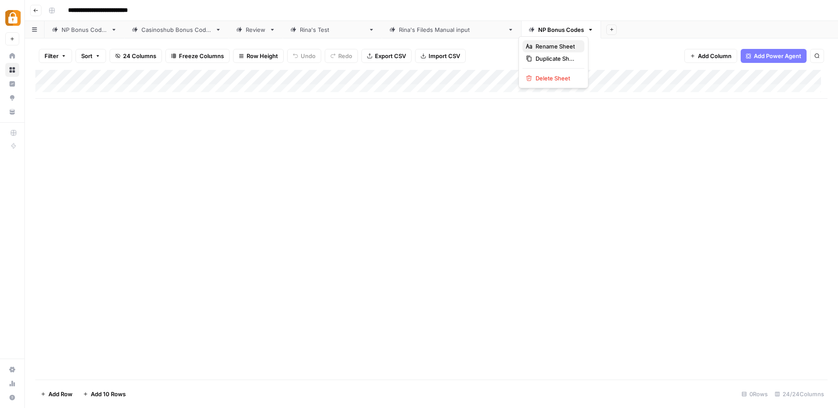
click at [541, 48] on span "Rename Sheet" at bounding box center [557, 46] width 42 height 9
type input "*"
type input "**********"
click at [580, 30] on icon "button" at bounding box center [583, 30] width 6 height 6
click at [536, 58] on span "Duplicate Sheet" at bounding box center [548, 58] width 42 height 9
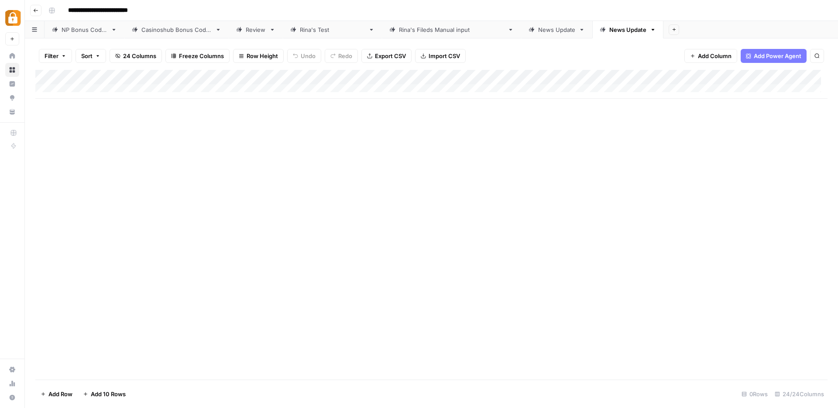
click at [609, 31] on div "News Update" at bounding box center [627, 29] width 37 height 9
click at [650, 31] on icon "button" at bounding box center [653, 30] width 6 height 6
click at [596, 45] on div "Rename Sheet" at bounding box center [615, 46] width 55 height 9
drag, startPoint x: 556, startPoint y: 30, endPoint x: 537, endPoint y: 31, distance: 18.8
click at [600, 31] on div "**********" at bounding box center [624, 29] width 48 height 13
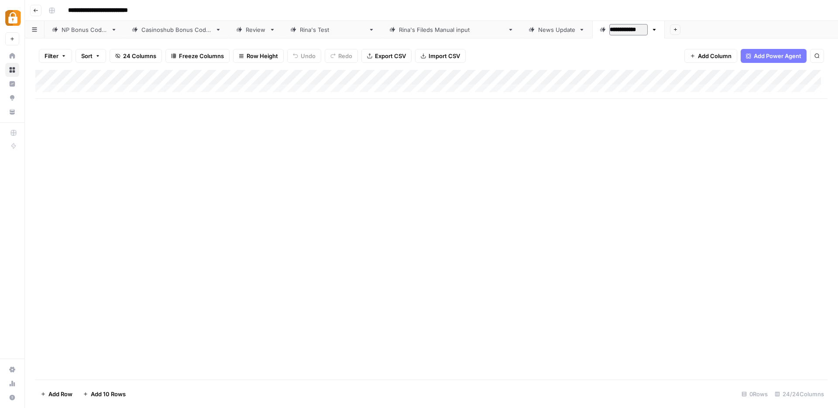
type input "**********"
click at [654, 31] on icon "button" at bounding box center [657, 30] width 6 height 6
click at [601, 60] on span "Duplicate Sheet" at bounding box center [622, 58] width 42 height 9
click at [684, 32] on div "Guides Update" at bounding box center [704, 29] width 41 height 9
click at [730, 29] on icon "button" at bounding box center [731, 30] width 3 height 2
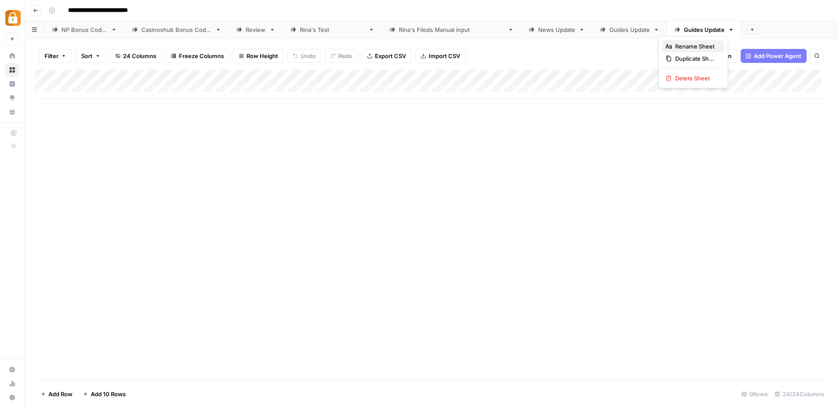
click at [670, 45] on icon "button" at bounding box center [669, 46] width 6 height 5
click at [684, 30] on input "**********" at bounding box center [704, 29] width 41 height 11
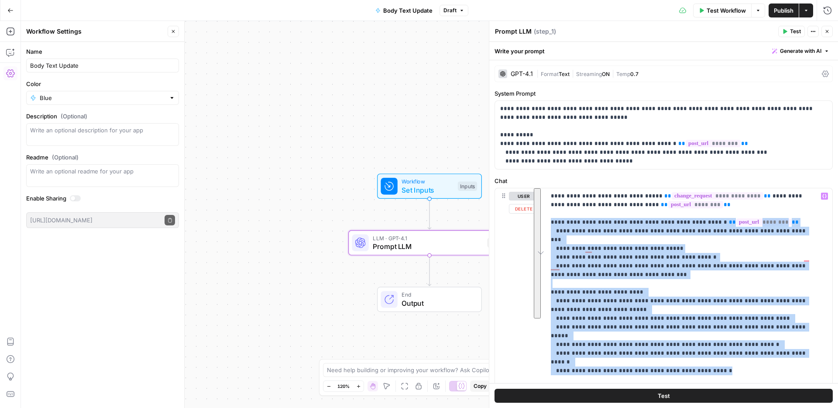
drag, startPoint x: 708, startPoint y: 347, endPoint x: 551, endPoint y: 221, distance: 200.7
click at [551, 221] on p "**********" at bounding box center [682, 406] width 263 height 428
click at [574, 118] on p "**********" at bounding box center [660, 134] width 320 height 61
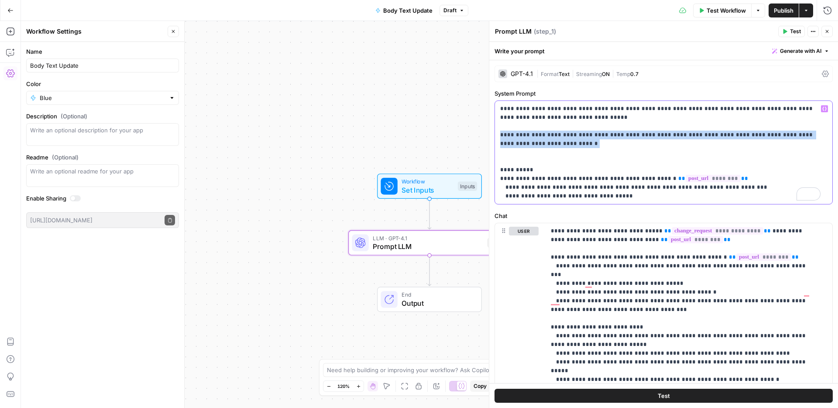
click at [500, 131] on p "**********" at bounding box center [660, 152] width 320 height 96
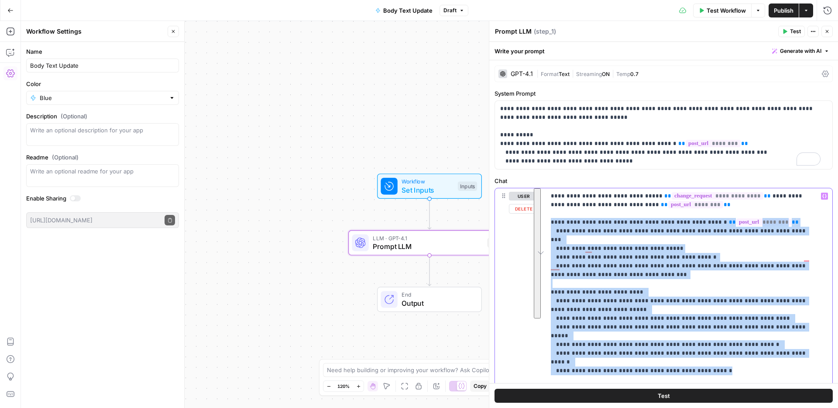
drag, startPoint x: 551, startPoint y: 221, endPoint x: 707, endPoint y: 342, distance: 196.9
click at [707, 342] on p "**********" at bounding box center [682, 406] width 263 height 428
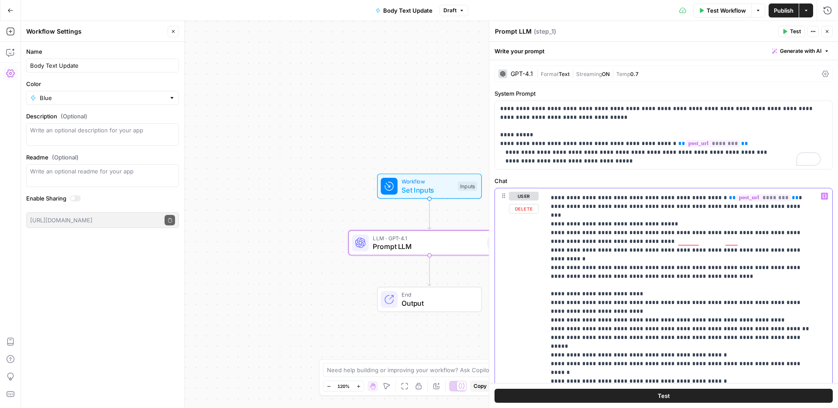
scroll to position [19, 0]
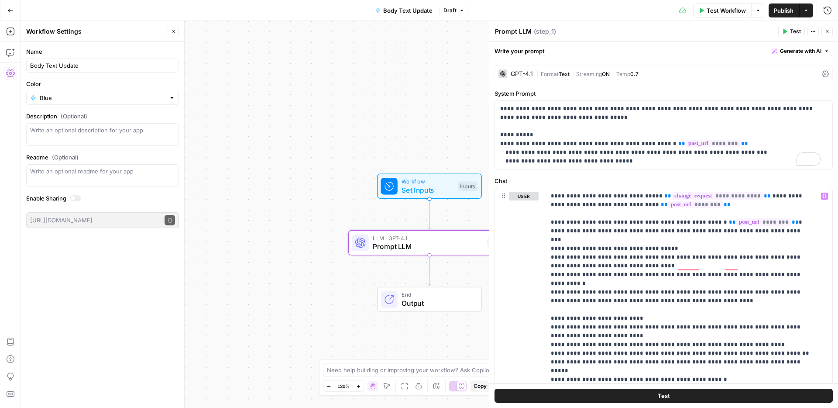
click at [779, 12] on span "Publish" at bounding box center [784, 10] width 20 height 9
click at [533, 123] on p "**********" at bounding box center [660, 134] width 320 height 61
drag, startPoint x: 575, startPoint y: 123, endPoint x: 559, endPoint y: 116, distance: 17.4
click at [559, 116] on p "**********" at bounding box center [660, 134] width 320 height 61
drag, startPoint x: 683, startPoint y: 205, endPoint x: 543, endPoint y: 193, distance: 140.6
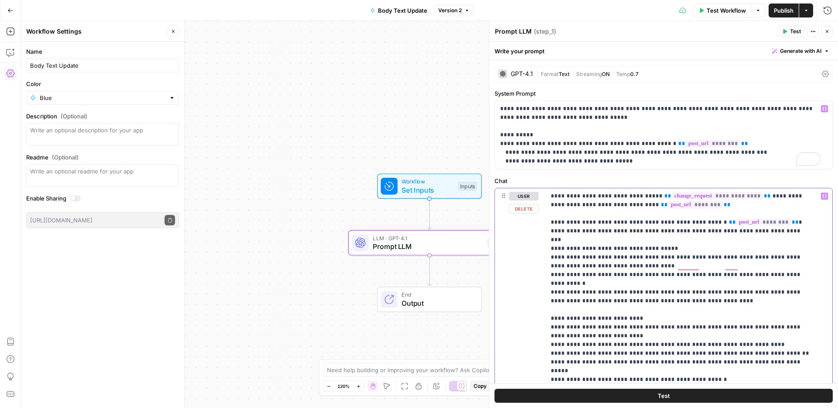
click at [543, 193] on div "**********" at bounding box center [663, 376] width 337 height 376
copy p "**********"
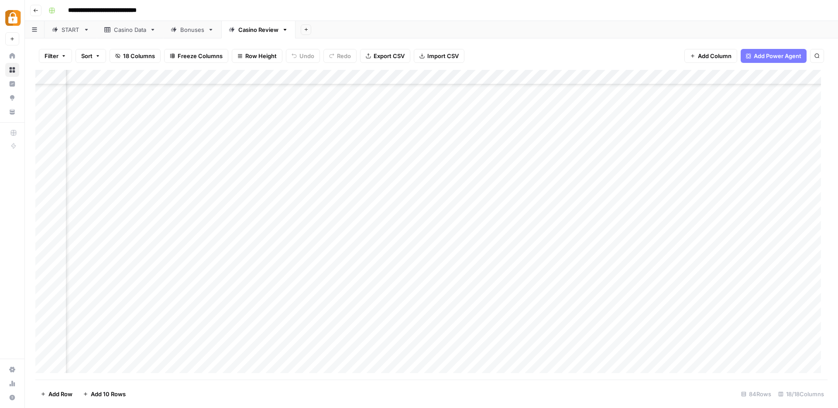
scroll to position [973, 1019]
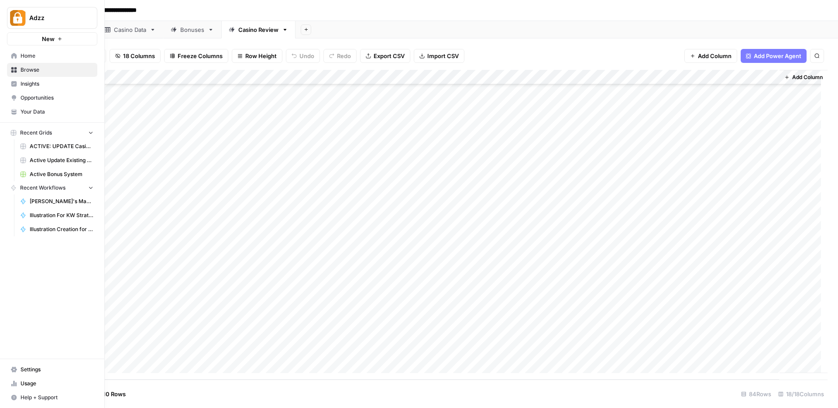
click at [20, 67] on link "Browse" at bounding box center [52, 70] width 90 height 14
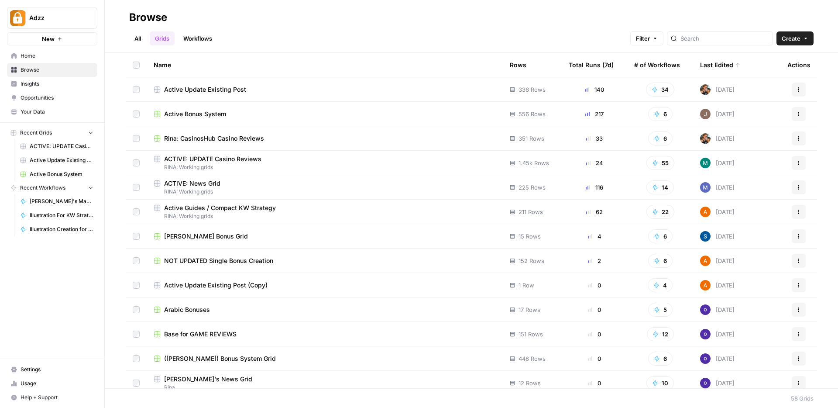
click at [261, 86] on div "Active Update Existing Post" at bounding box center [325, 89] width 342 height 9
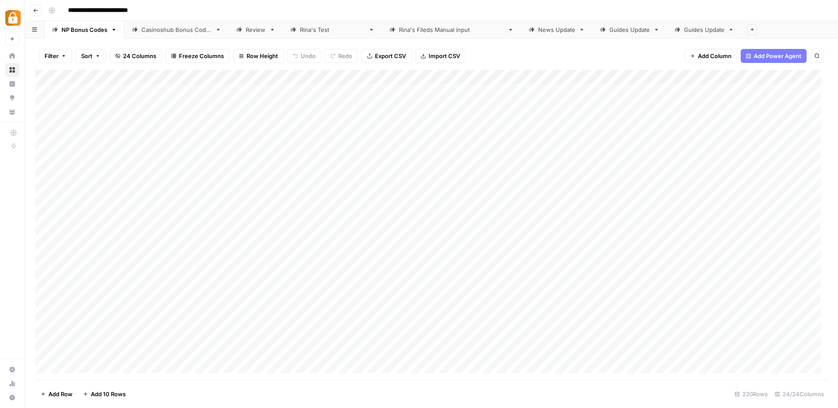
click at [684, 31] on div "Guides Update" at bounding box center [704, 29] width 41 height 9
click at [730, 29] on icon "button" at bounding box center [731, 30] width 3 height 2
click at [674, 46] on div "Rename Sheet" at bounding box center [693, 46] width 55 height 9
type input "**********"
click at [752, 30] on icon "button" at bounding box center [753, 30] width 3 height 2
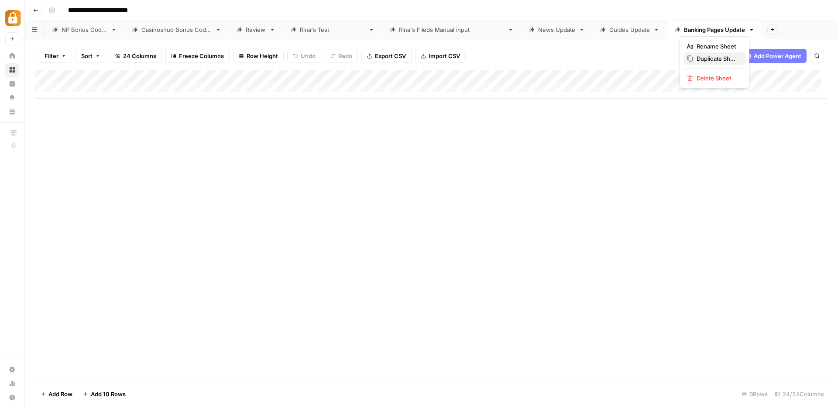
click at [694, 56] on div "Duplicate Sheet" at bounding box center [714, 58] width 55 height 9
click at [838, 29] on icon "button" at bounding box center [847, 30] width 6 height 6
click at [759, 45] on span "Rename Sheet" at bounding box center [750, 46] width 42 height 9
drag, startPoint x: 751, startPoint y: 28, endPoint x: 711, endPoint y: 28, distance: 40.2
click at [779, 28] on input "**********" at bounding box center [810, 29] width 63 height 11
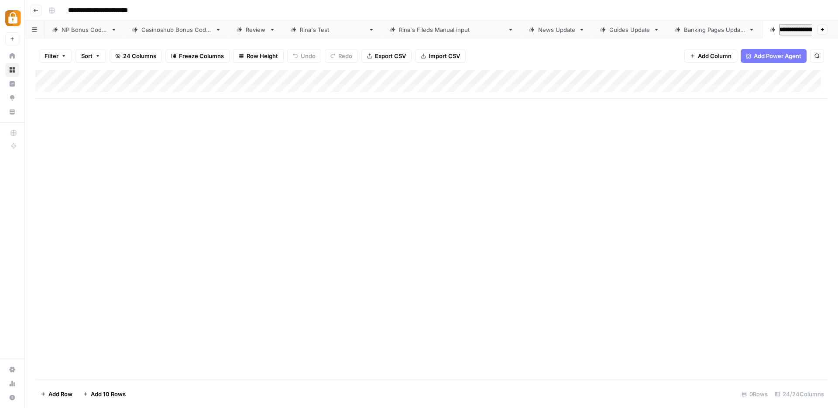
type input "**********"
click at [604, 198] on div "Add Column" at bounding box center [431, 225] width 792 height 310
click at [302, 31] on div "Rina's Test" at bounding box center [332, 29] width 65 height 9
click at [92, 31] on div "NP Bonus Codes" at bounding box center [85, 29] width 46 height 9
click at [308, 31] on div "Rina's Test" at bounding box center [332, 29] width 65 height 9
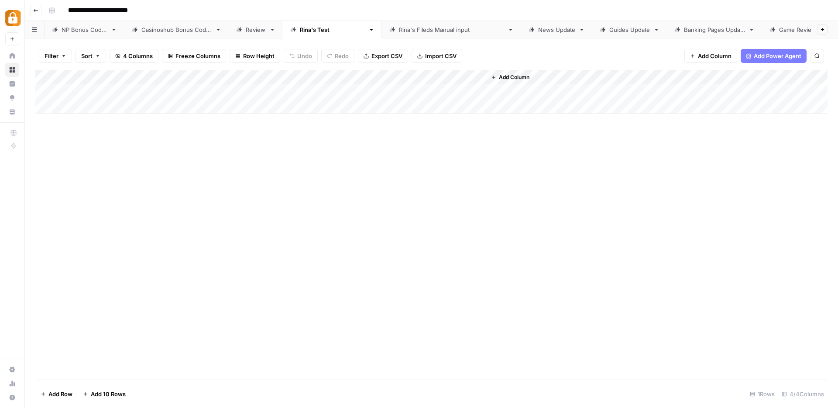
click at [538, 31] on div "News Update" at bounding box center [556, 29] width 37 height 9
click at [327, 88] on div "Add Column" at bounding box center [431, 84] width 792 height 29
click at [312, 33] on div "Rina's Test" at bounding box center [332, 29] width 65 height 9
type input "**********"
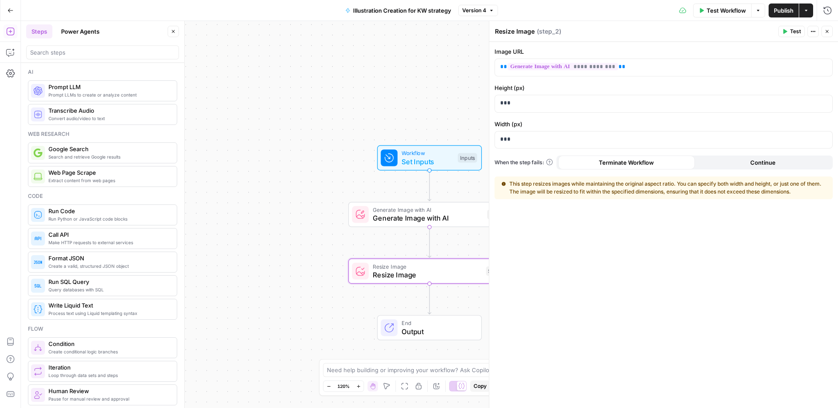
scroll to position [510, 0]
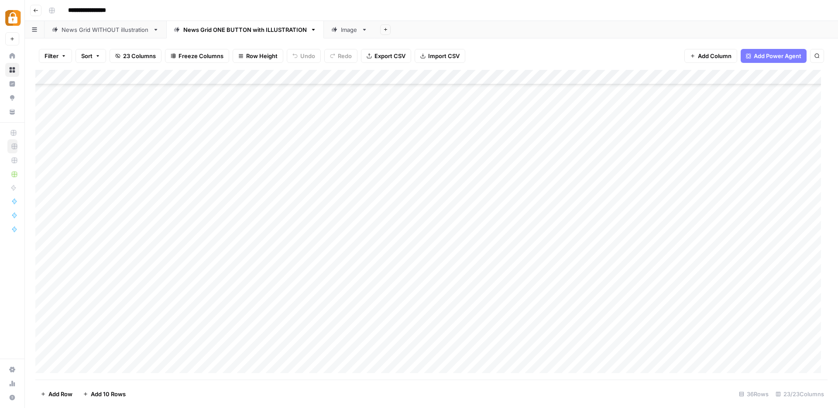
scroll to position [209, 0]
click at [10, 69] on icon at bounding box center [12, 70] width 6 height 6
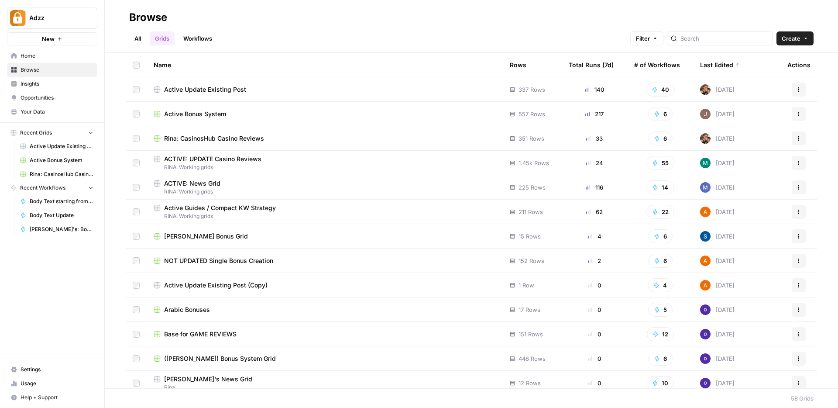
click at [50, 34] on span "New" at bounding box center [48, 38] width 13 height 9
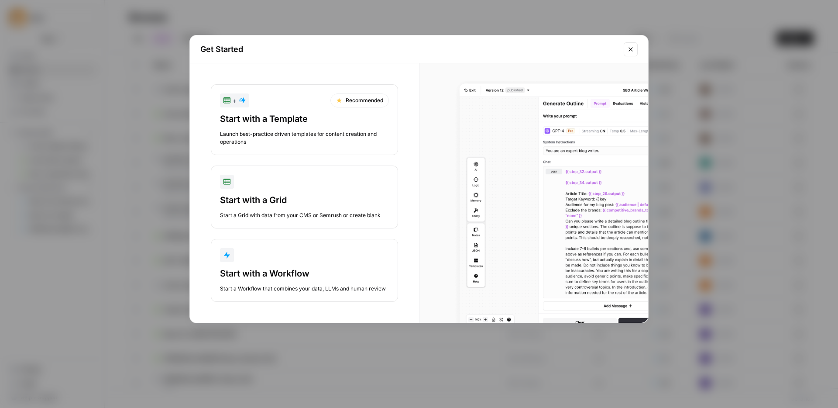
click at [256, 271] on div "Start with a Workflow" at bounding box center [304, 273] width 169 height 12
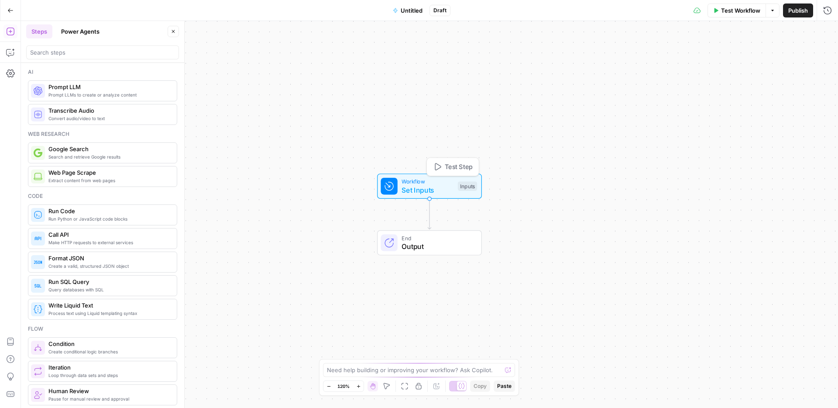
click at [400, 189] on div "Workflow Set Inputs Inputs Test Step" at bounding box center [429, 186] width 96 height 18
click at [671, 60] on icon "button" at bounding box center [670, 59] width 5 height 5
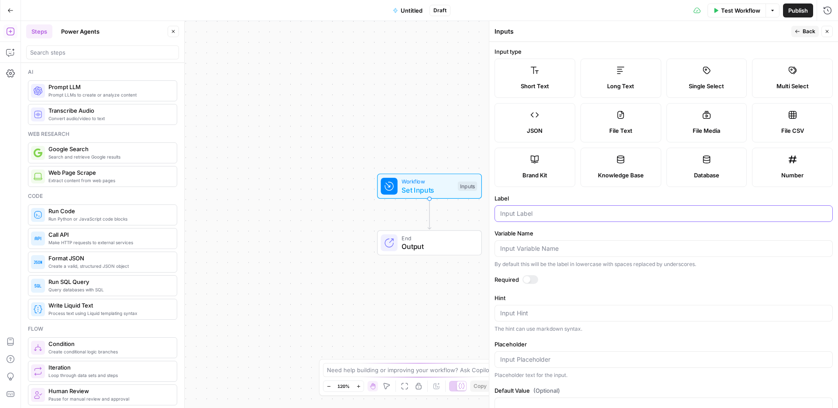
click at [524, 217] on input "Label" at bounding box center [663, 213] width 327 height 9
type input "post_url"
click at [510, 244] on input "Variable Name" at bounding box center [663, 248] width 327 height 9
paste input "post_url"
type input "post_url"
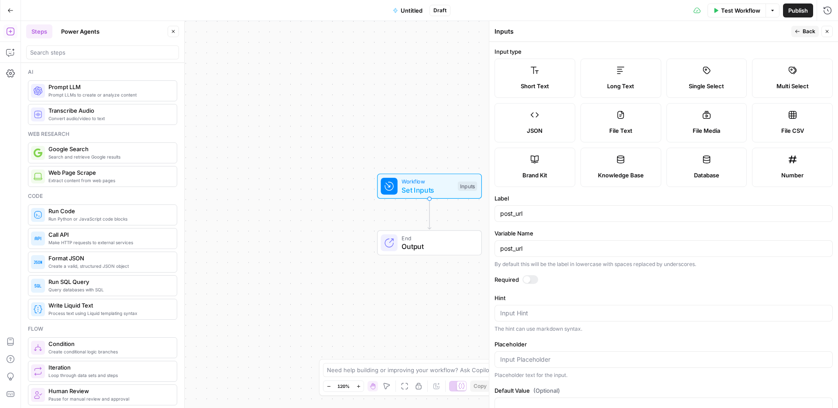
click at [801, 31] on button "Back" at bounding box center [806, 31] width 28 height 11
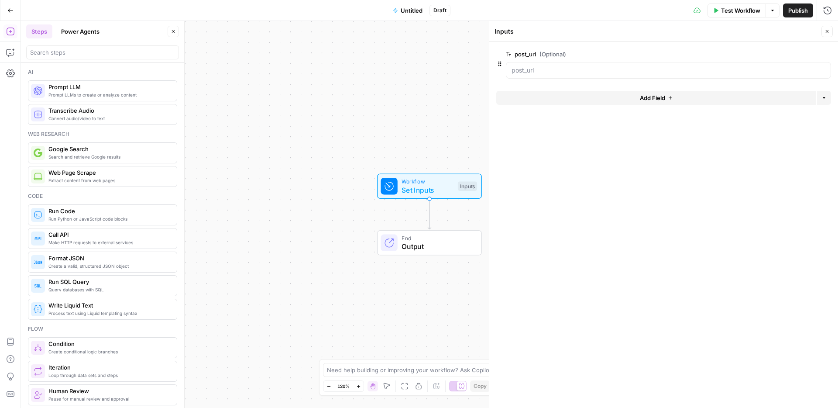
click at [636, 100] on button "Add Field" at bounding box center [656, 98] width 320 height 14
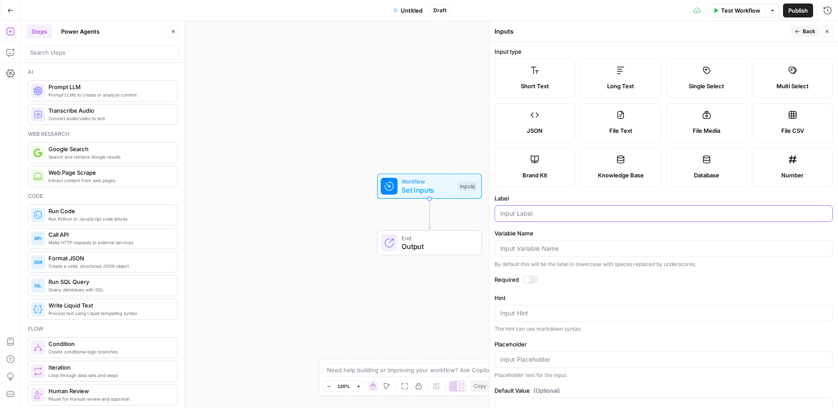
click at [501, 212] on input "Label" at bounding box center [663, 213] width 327 height 9
type input "change_request"
click at [523, 251] on input "Variable Name" at bounding box center [663, 248] width 327 height 9
paste input "change_request"
type input "change_request"
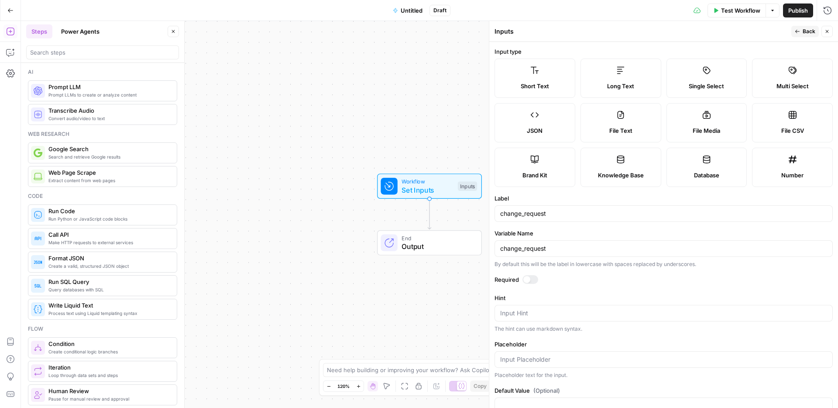
click at [799, 10] on span "Publish" at bounding box center [799, 10] width 20 height 9
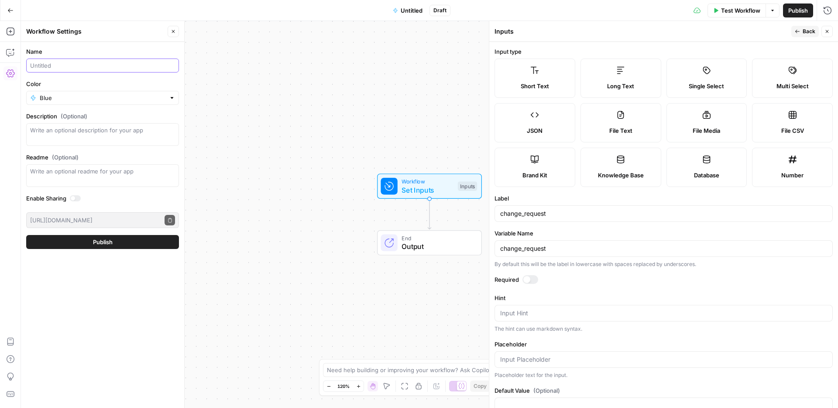
click at [91, 65] on input "Name" at bounding box center [102, 65] width 145 height 9
click at [48, 64] on input "News Title Update" at bounding box center [102, 65] width 145 height 9
type input "News Title Update"
click at [811, 33] on span "Back" at bounding box center [809, 32] width 13 height 8
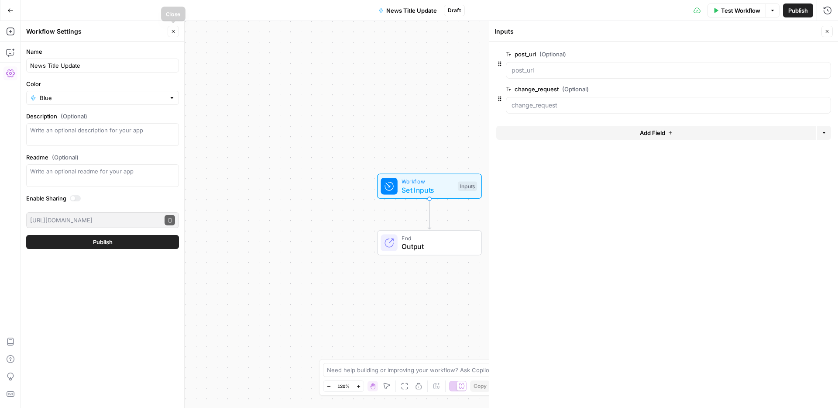
click at [172, 31] on icon "button" at bounding box center [173, 31] width 3 height 3
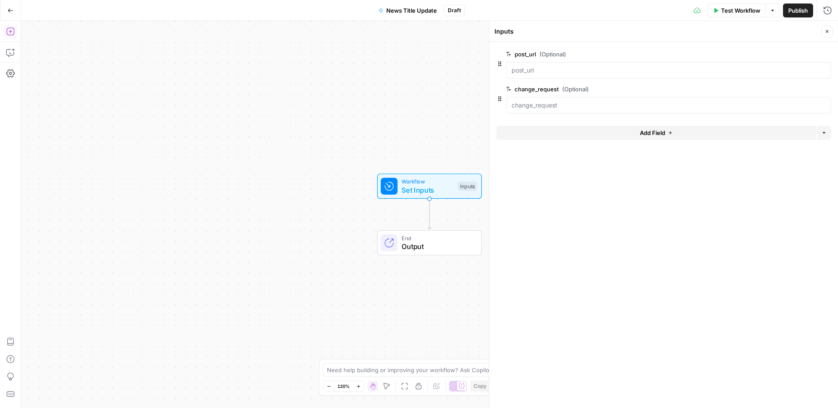
click at [12, 30] on icon "button" at bounding box center [10, 31] width 9 height 9
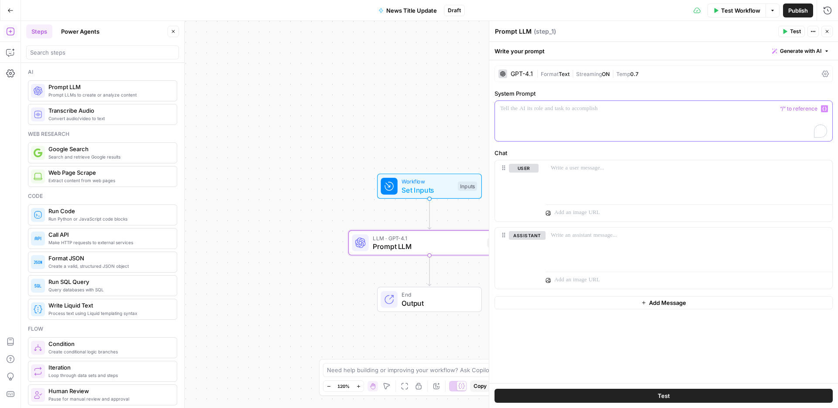
click at [556, 111] on p "To enrich screen reader interactions, please activate Accessibility in Grammarl…" at bounding box center [663, 108] width 327 height 9
click at [404, 9] on span "News Title Update" at bounding box center [411, 10] width 51 height 9
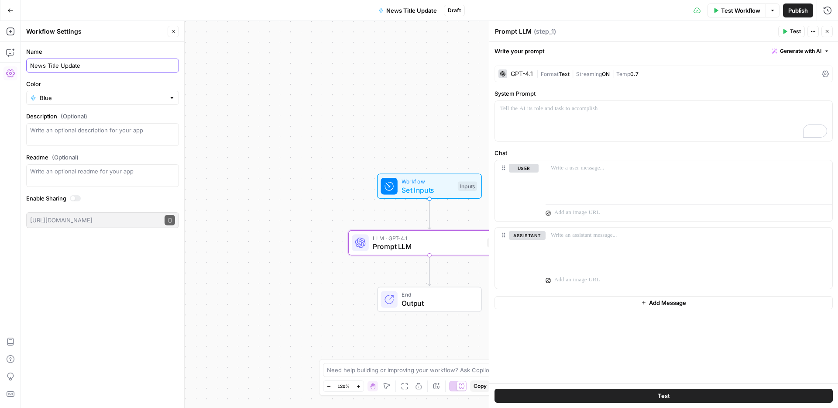
drag, startPoint x: 48, startPoint y: 65, endPoint x: 20, endPoint y: 65, distance: 27.9
click at [20, 65] on body "Adzz New Home Browse Insights Opportunities Your Data Recent Grids Active Updat…" at bounding box center [419, 204] width 838 height 408
drag, startPoint x: 60, startPoint y: 67, endPoint x: 27, endPoint y: 64, distance: 33.3
click at [27, 64] on div "News" at bounding box center [102, 66] width 153 height 14
type input "Title Update"
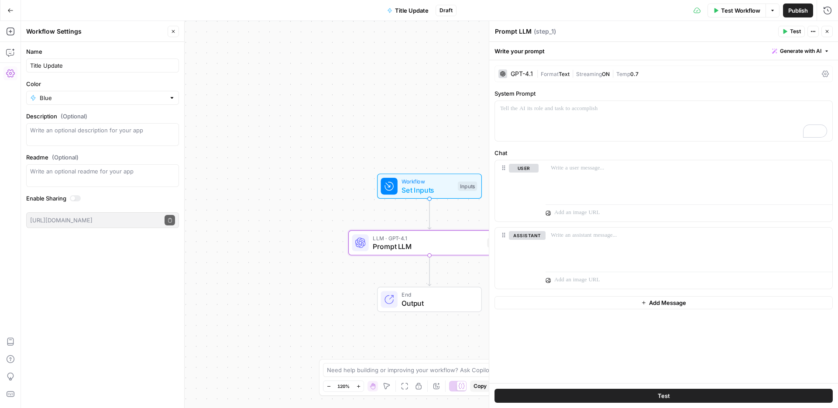
click at [294, 103] on div "Workflow Set Inputs Inputs LLM · GPT-4.1 Prompt LLM Step 1 End Output" at bounding box center [429, 214] width 817 height 387
click at [572, 107] on p "To enrich screen reader interactions, please activate Accessibility in Grammarl…" at bounding box center [663, 108] width 327 height 9
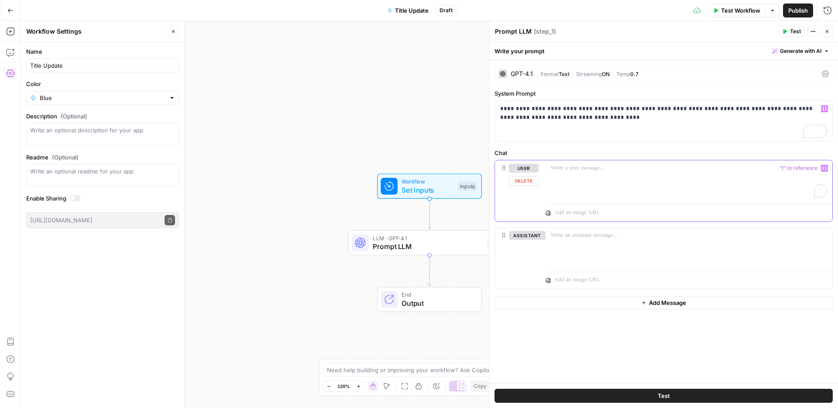
click at [578, 172] on p "To enrich screen reader interactions, please activate Accessibility in Grammarl…" at bounding box center [689, 168] width 276 height 9
drag, startPoint x: 783, startPoint y: 167, endPoint x: 808, endPoint y: 166, distance: 24.5
click at [808, 166] on p "**********" at bounding box center [689, 172] width 276 height 17
click at [692, 185] on div "**********" at bounding box center [689, 180] width 287 height 40
click at [694, 182] on div "**********" at bounding box center [689, 180] width 287 height 40
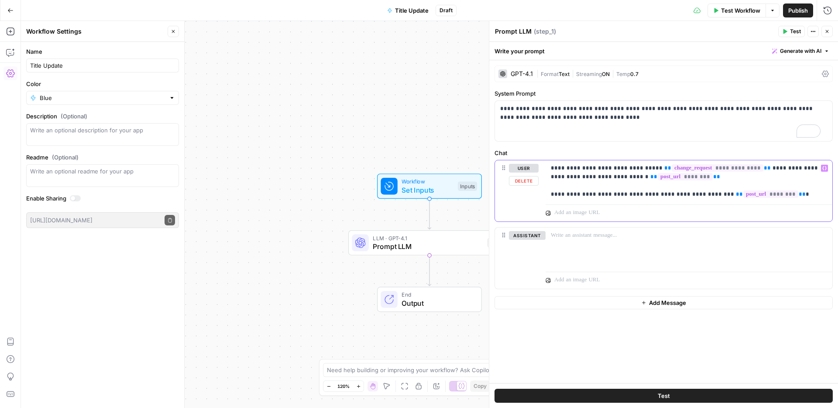
click at [652, 274] on p "**********" at bounding box center [686, 221] width 270 height 114
click at [654, 272] on p "**********" at bounding box center [686, 221] width 270 height 114
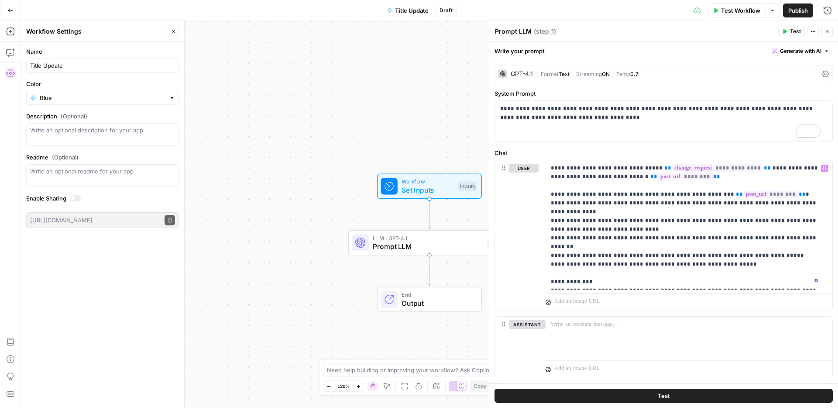
click at [795, 9] on span "Publish" at bounding box center [799, 10] width 20 height 9
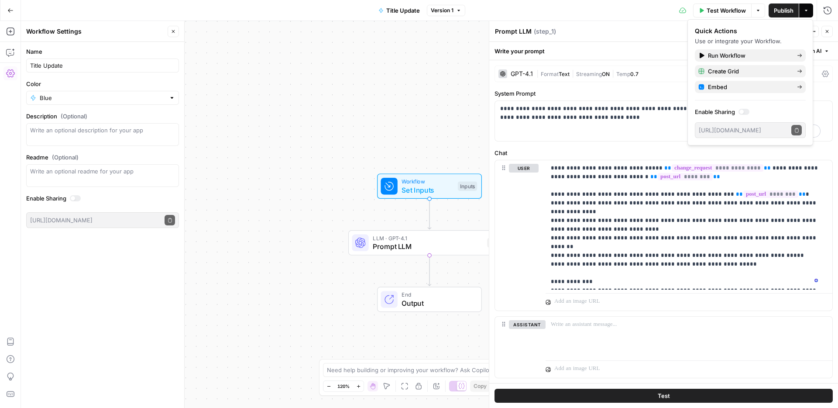
click at [826, 31] on icon "button" at bounding box center [827, 31] width 5 height 5
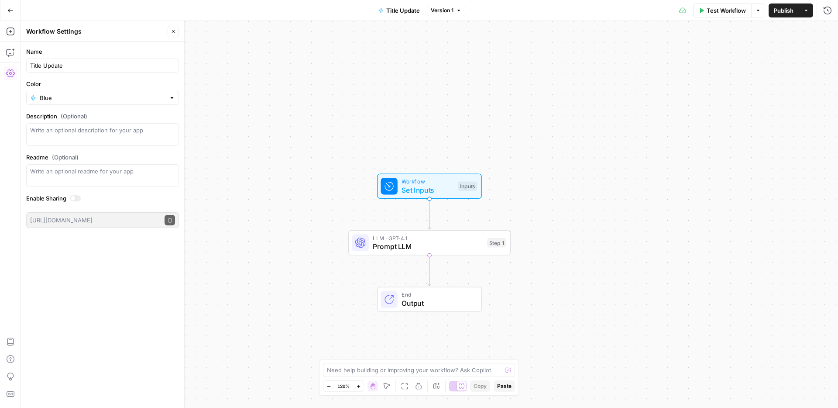
click at [174, 30] on icon "button" at bounding box center [173, 31] width 5 height 5
click at [11, 26] on button "Add Steps" at bounding box center [10, 31] width 14 height 14
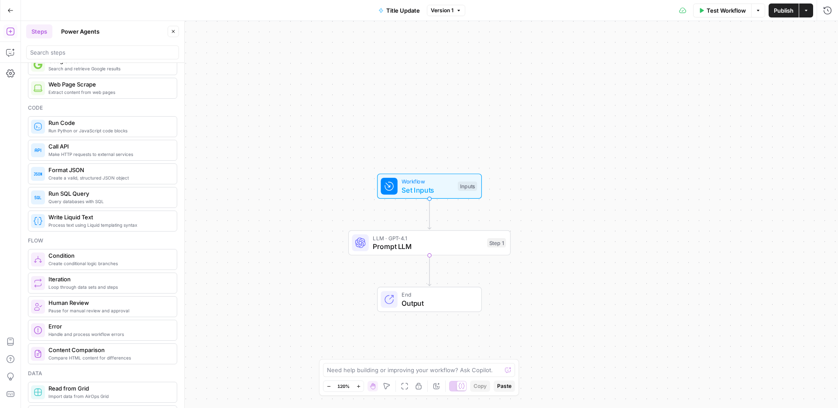
scroll to position [86, 0]
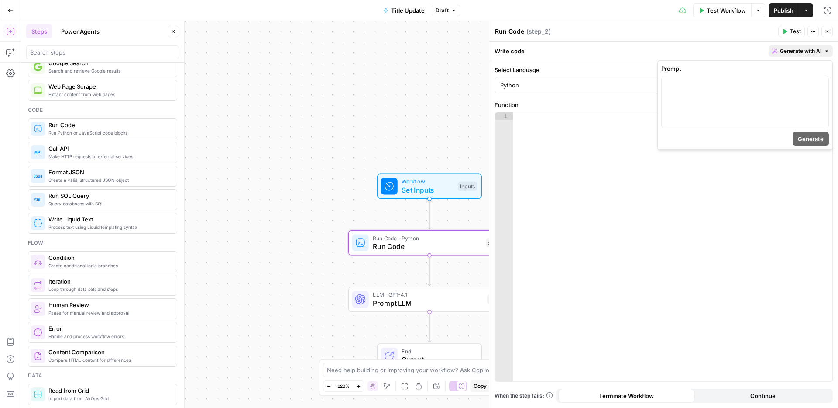
click at [797, 50] on span "Generate with AI" at bounding box center [800, 51] width 41 height 8
click at [748, 96] on div "To enrich screen reader interactions, please activate Accessibility in Grammarl…" at bounding box center [745, 102] width 167 height 52
click at [810, 140] on span "Generate" at bounding box center [811, 138] width 26 height 9
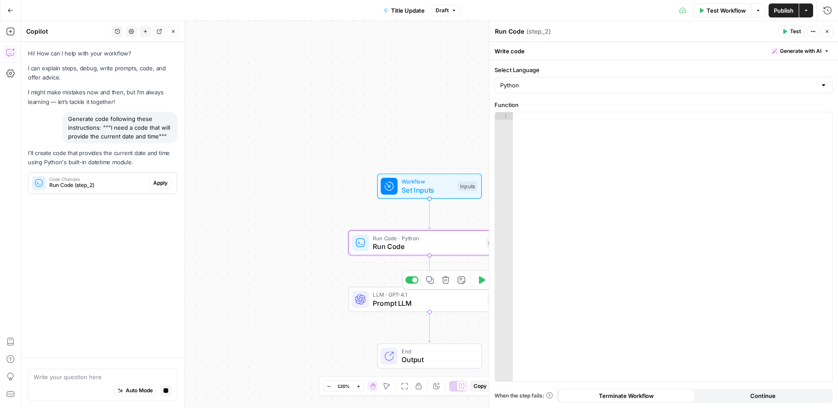
scroll to position [0, 0]
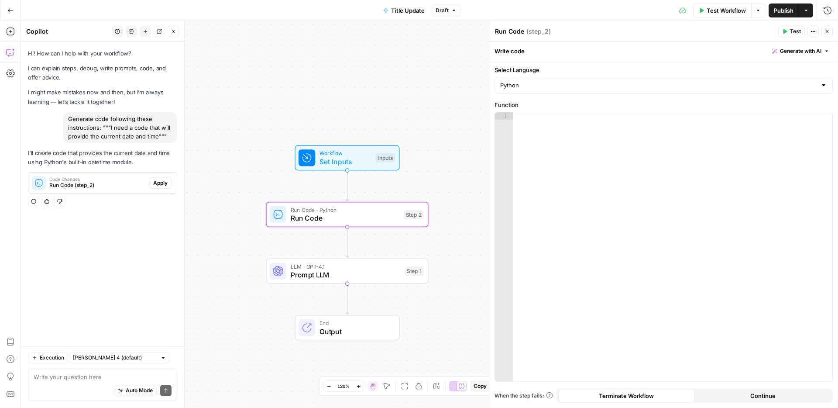
click at [162, 183] on span "Apply" at bounding box center [160, 183] width 14 height 8
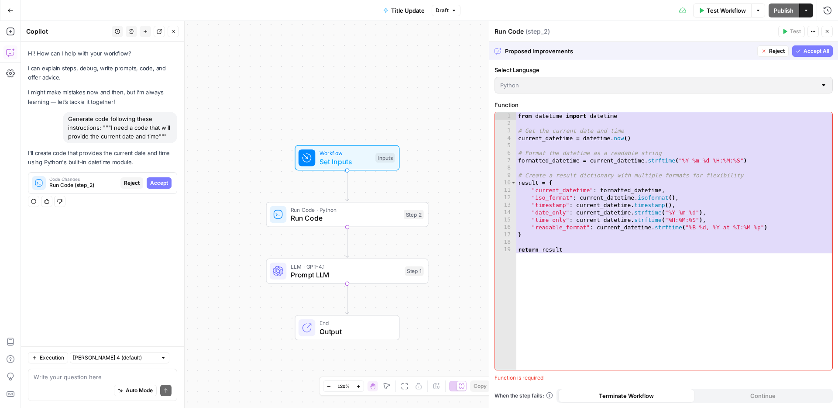
click at [805, 50] on span "Accept All" at bounding box center [817, 51] width 26 height 8
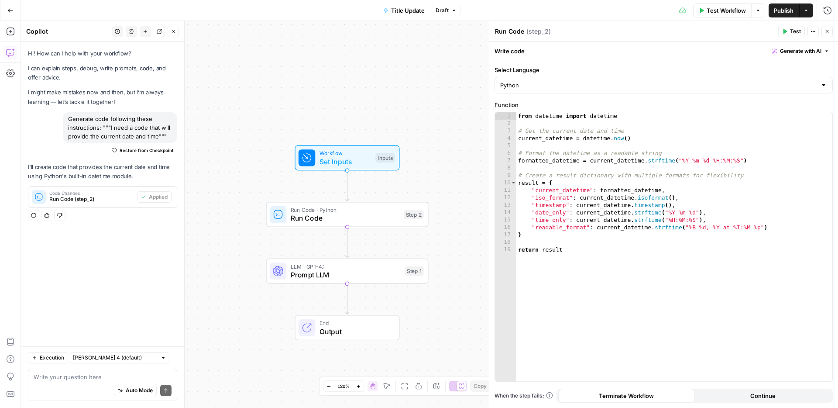
click at [833, 31] on header "Run Code Run Code ( step_2 ) Test Actions Close" at bounding box center [663, 31] width 349 height 21
click at [353, 272] on span "Prompt LLM" at bounding box center [346, 274] width 110 height 10
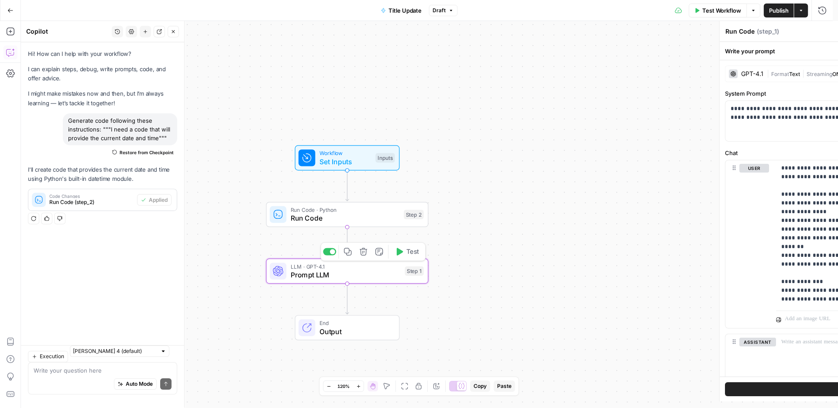
type textarea "Prompt LLM"
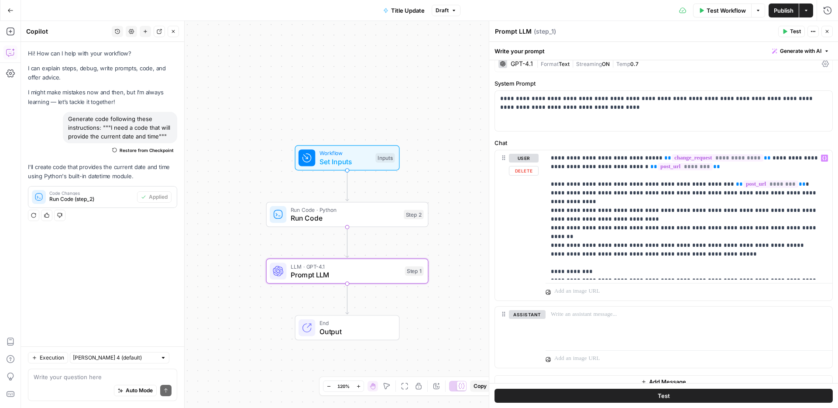
scroll to position [21, 0]
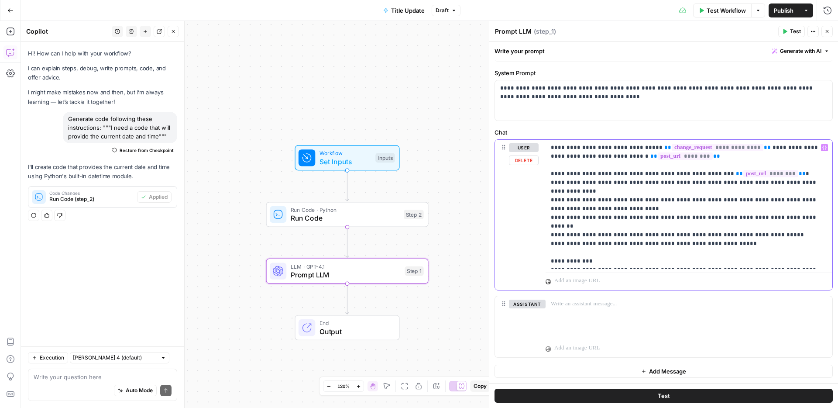
click at [732, 225] on p "**********" at bounding box center [686, 204] width 270 height 122
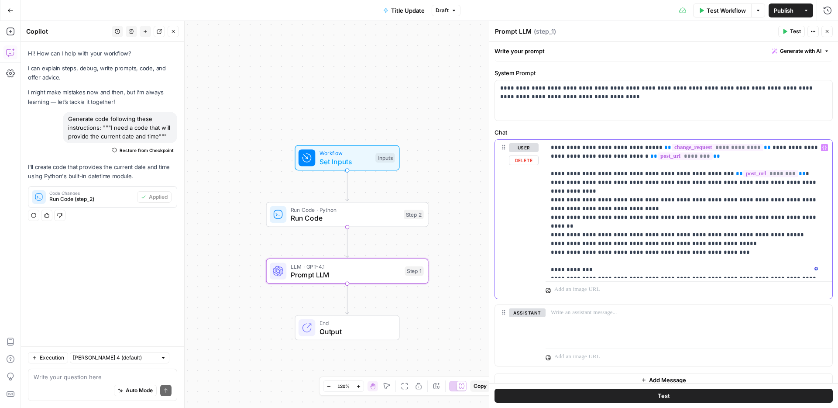
click at [821, 147] on button "Variables Menu" at bounding box center [824, 147] width 7 height 7
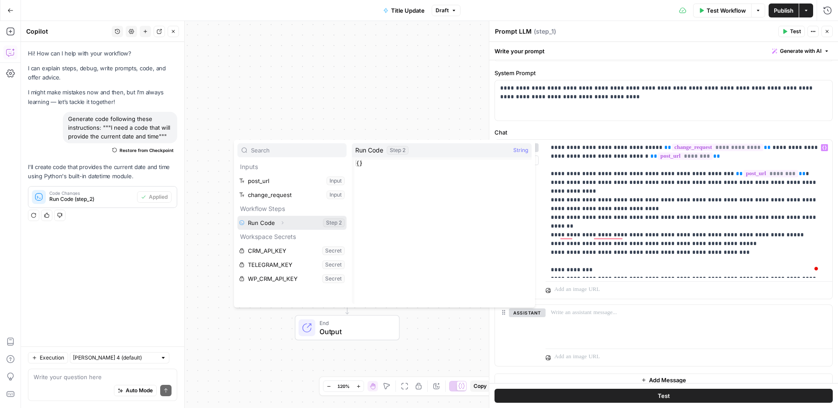
click at [283, 225] on icon "button" at bounding box center [282, 222] width 5 height 5
click at [274, 241] on button "Select variable Output" at bounding box center [296, 237] width 100 height 14
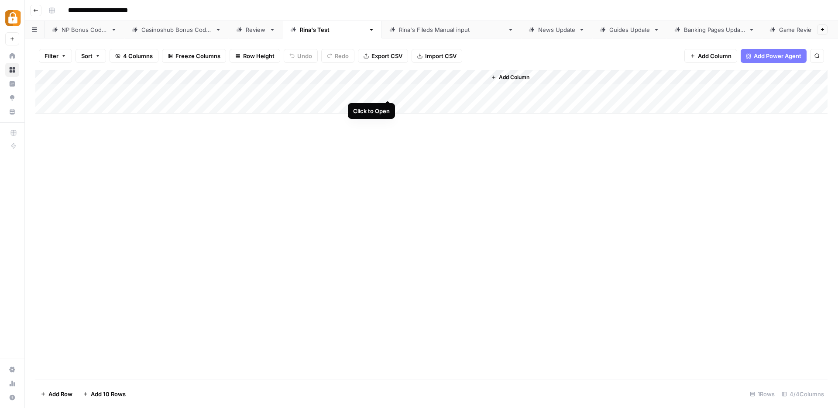
click at [387, 91] on div "Add Column" at bounding box center [431, 92] width 792 height 44
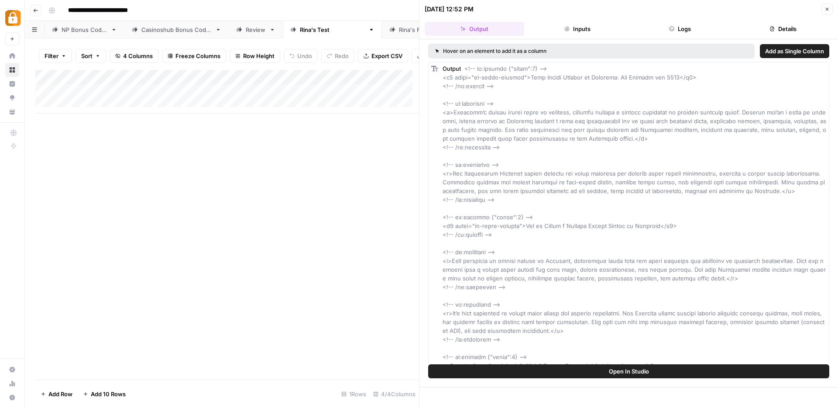
click at [789, 48] on span "Add as Single Column" at bounding box center [794, 51] width 59 height 9
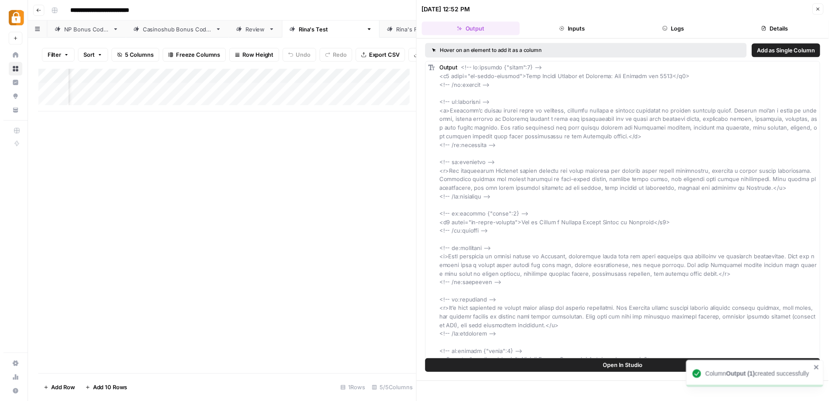
scroll to position [0, 139]
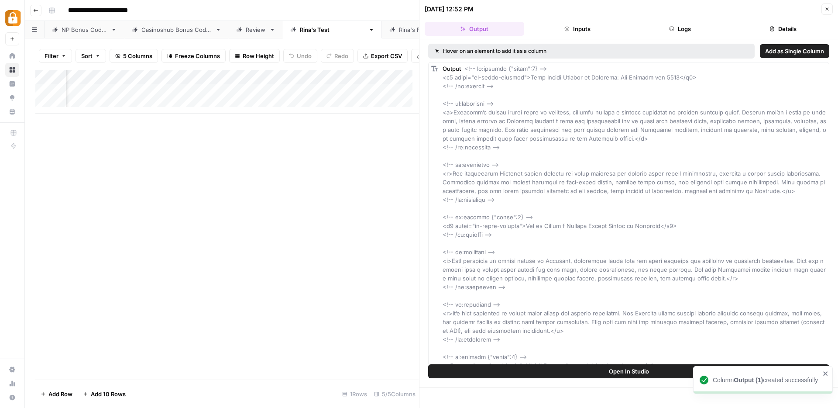
click at [827, 7] on icon "button" at bounding box center [827, 9] width 5 height 5
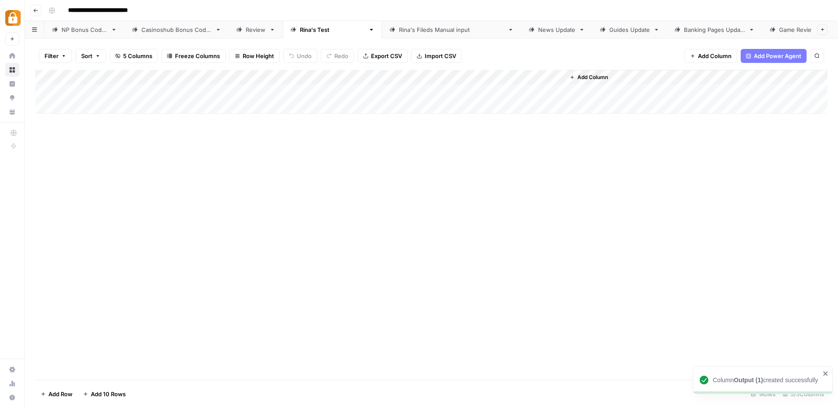
click at [557, 77] on div "Add Column" at bounding box center [431, 92] width 792 height 44
click at [535, 161] on span "Remove Column" at bounding box center [541, 162] width 76 height 9
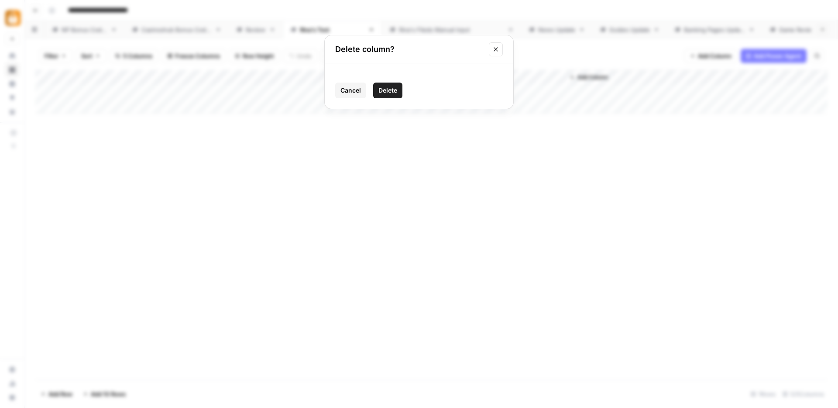
click at [390, 88] on span "Delete" at bounding box center [388, 90] width 19 height 9
click at [448, 91] on div "Add Column" at bounding box center [431, 92] width 792 height 44
click at [461, 73] on div "Add Column" at bounding box center [431, 92] width 792 height 44
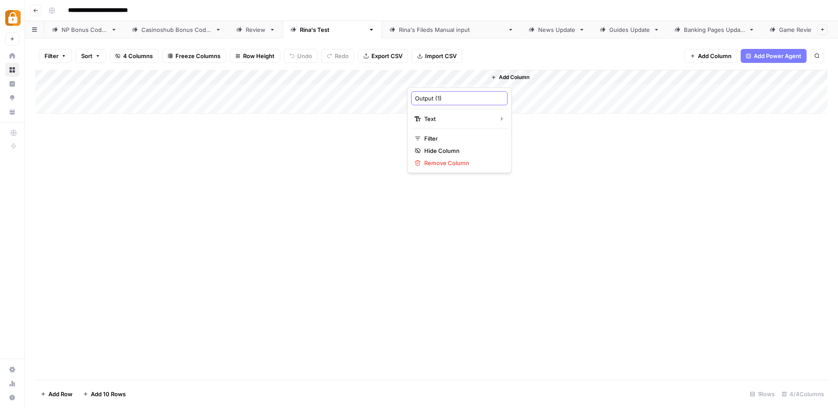
drag, startPoint x: 449, startPoint y: 100, endPoint x: 417, endPoint y: 98, distance: 32.4
click at [417, 98] on input "Output (1)" at bounding box center [459, 98] width 89 height 9
type input "body_text"
click at [614, 213] on div "Add Column" at bounding box center [431, 225] width 792 height 310
click at [78, 28] on div "NP Bonus Codes" at bounding box center [85, 29] width 46 height 9
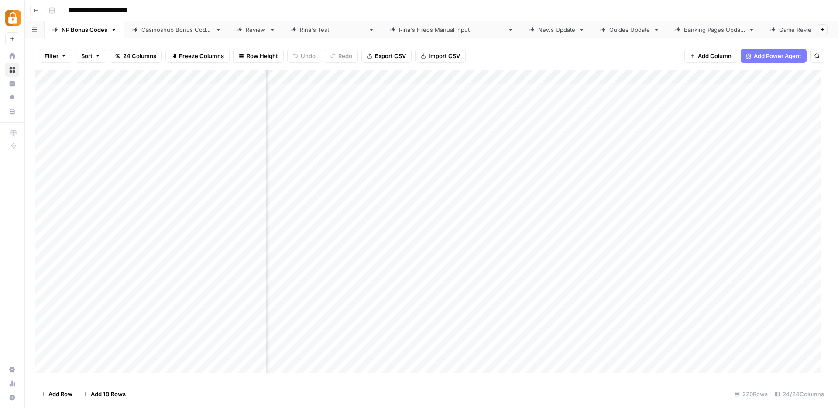
scroll to position [0, 397]
click at [538, 31] on div "News Update" at bounding box center [556, 29] width 37 height 9
click at [699, 55] on span "Add Column" at bounding box center [715, 56] width 34 height 9
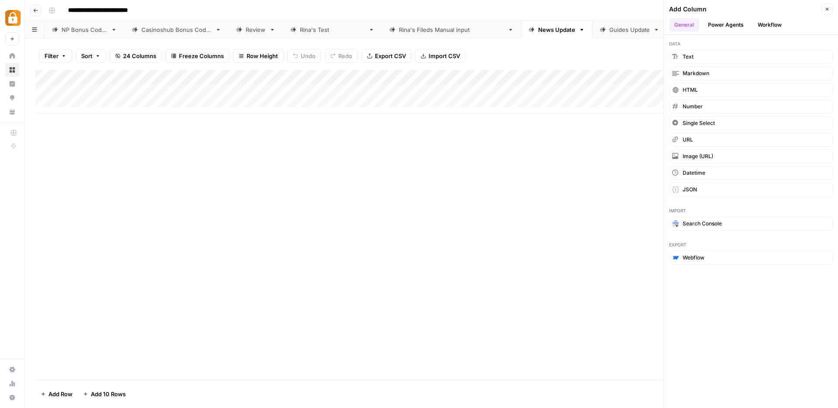
click at [759, 22] on button "Workflow" at bounding box center [770, 24] width 34 height 13
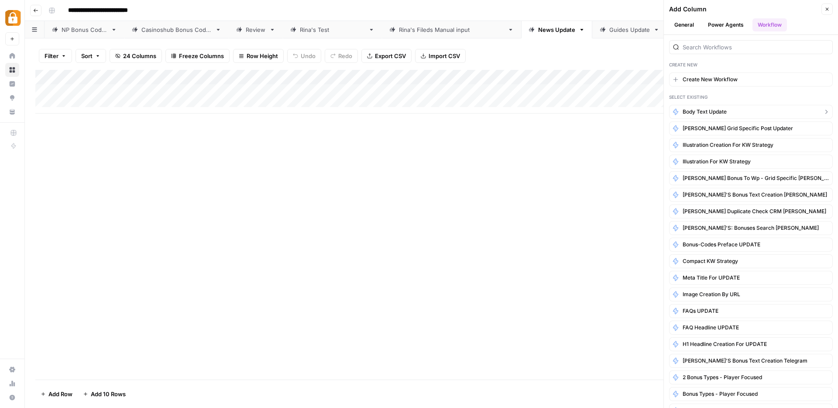
click at [730, 110] on button "Body Text Update" at bounding box center [751, 112] width 164 height 14
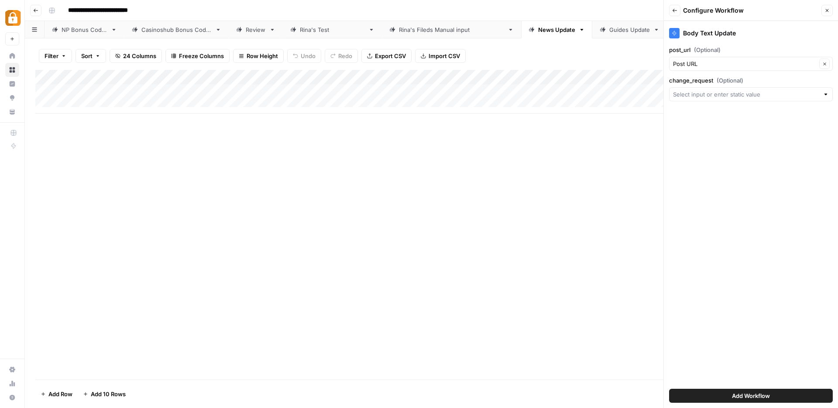
click at [826, 9] on icon "button" at bounding box center [827, 10] width 3 height 3
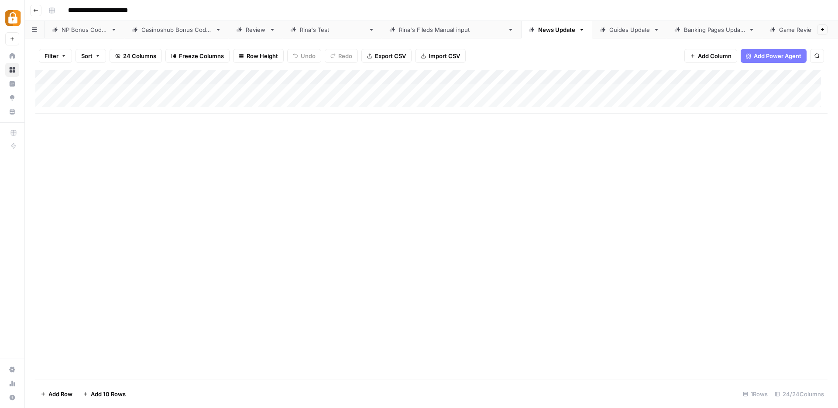
click at [710, 59] on span "Add Column" at bounding box center [715, 56] width 34 height 9
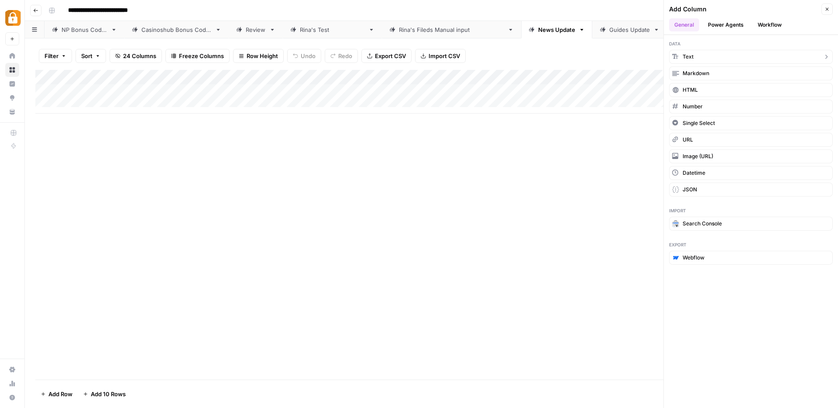
click at [704, 55] on button "Text" at bounding box center [751, 57] width 164 height 14
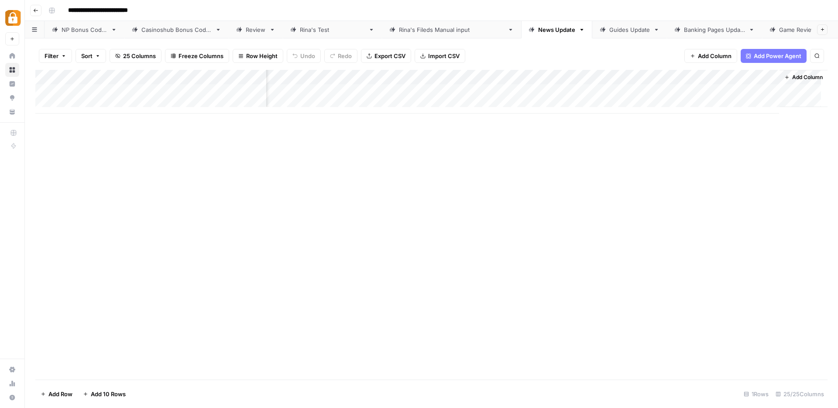
scroll to position [0, 1630]
click at [685, 75] on div "Add Column" at bounding box center [431, 92] width 792 height 44
drag, startPoint x: 692, startPoint y: 99, endPoint x: 647, endPoint y: 97, distance: 44.2
click at [647, 97] on div "New Column Text Sort Ascending Sort Descending Filter Hide Column Remove Column" at bounding box center [699, 145] width 104 height 117
type input "change_request"
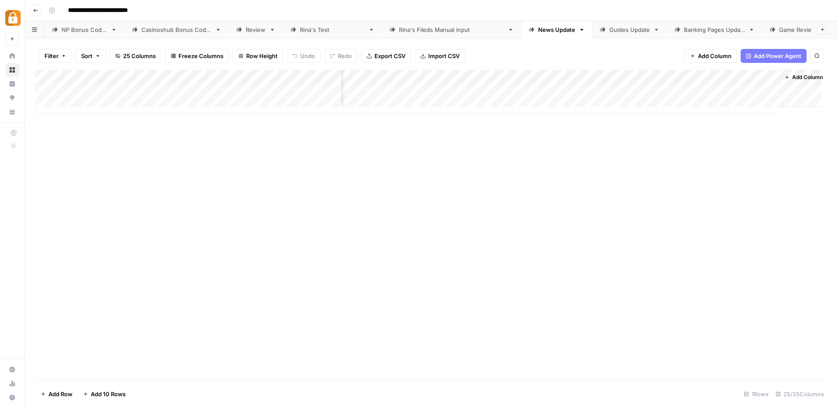
drag, startPoint x: 736, startPoint y: 81, endPoint x: 245, endPoint y: 76, distance: 491.2
click at [245, 76] on div "Add Column" at bounding box center [431, 92] width 792 height 44
click at [708, 56] on span "Add Column" at bounding box center [715, 56] width 34 height 9
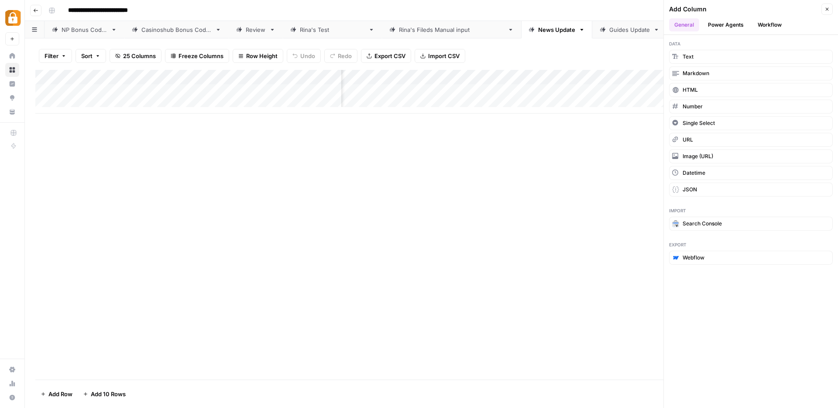
click at [779, 24] on button "Workflow" at bounding box center [770, 24] width 34 height 13
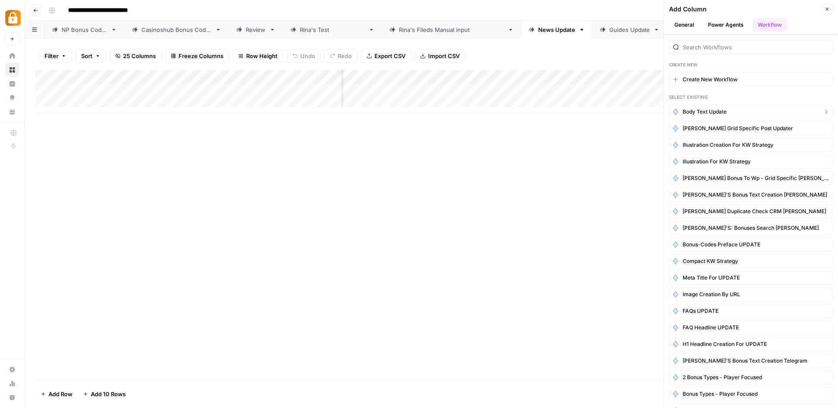
click at [707, 110] on span "Body Text Update" at bounding box center [705, 112] width 44 height 8
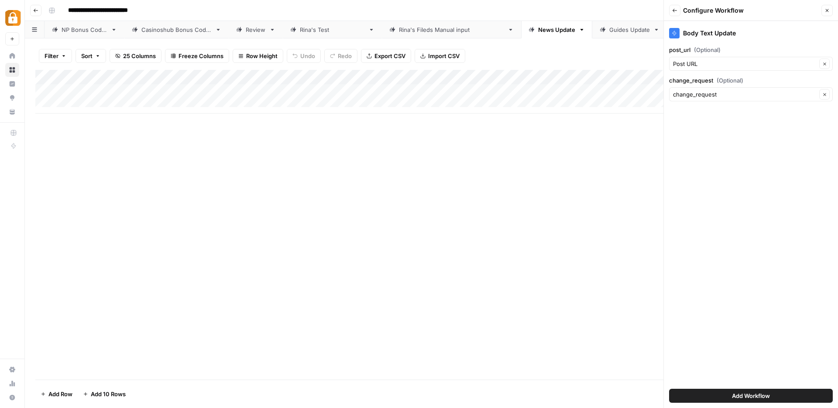
scroll to position [0, 0]
drag, startPoint x: 424, startPoint y: 82, endPoint x: 128, endPoint y: 70, distance: 295.8
click at [128, 70] on div "Add Column" at bounding box center [431, 92] width 792 height 44
drag, startPoint x: 257, startPoint y: 81, endPoint x: 512, endPoint y: 85, distance: 254.6
click at [512, 85] on div "Add Column" at bounding box center [431, 92] width 792 height 44
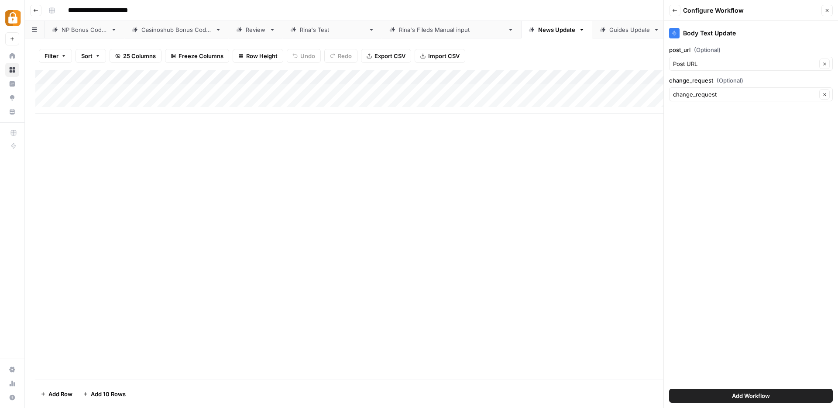
click at [733, 393] on span "Add Workflow" at bounding box center [751, 395] width 38 height 9
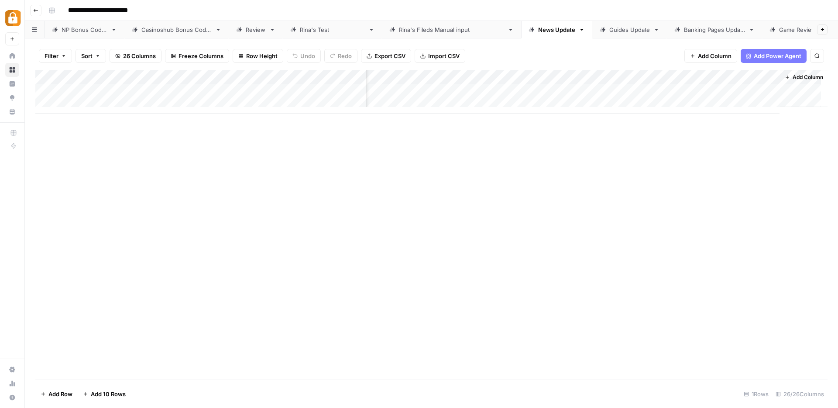
scroll to position [0, 1720]
drag, startPoint x: 200, startPoint y: 81, endPoint x: 106, endPoint y: 78, distance: 93.9
click at [106, 78] on div "Add Column" at bounding box center [431, 92] width 792 height 44
click at [319, 35] on link "Rina's Test" at bounding box center [332, 29] width 99 height 17
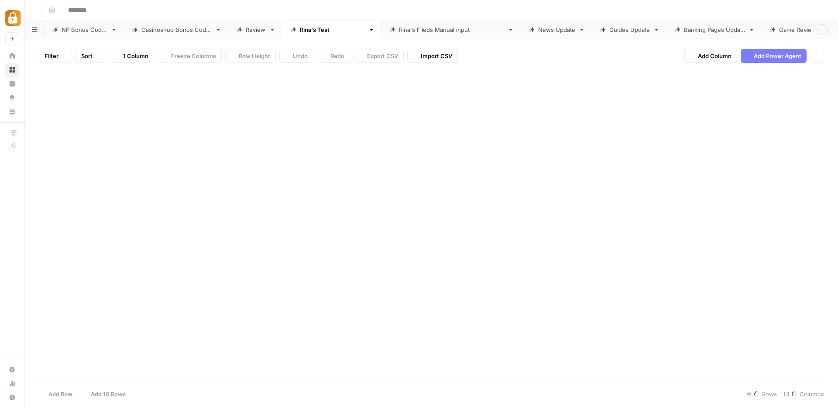
type input "**********"
click at [501, 72] on button "Add Column" at bounding box center [510, 77] width 45 height 11
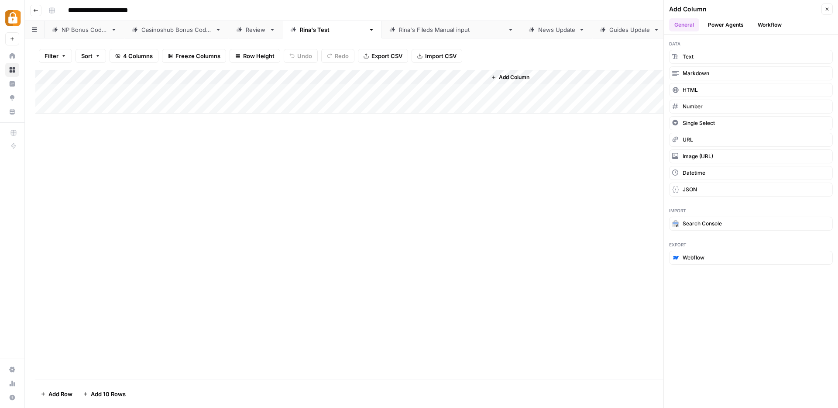
click at [769, 24] on button "Workflow" at bounding box center [770, 24] width 34 height 13
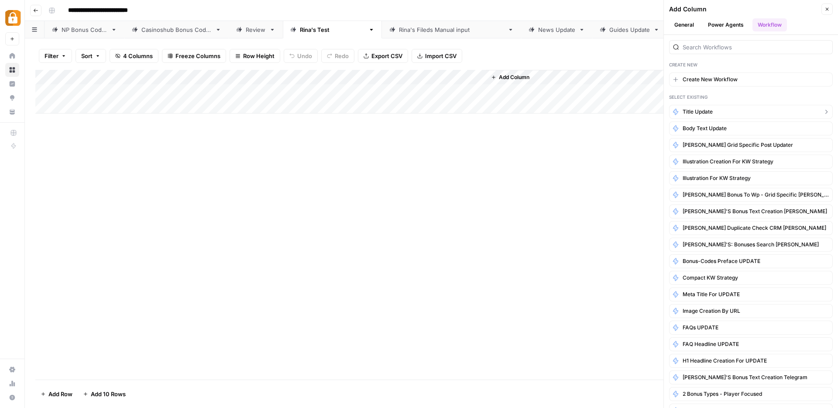
click at [709, 109] on span "Title Update" at bounding box center [698, 112] width 30 height 8
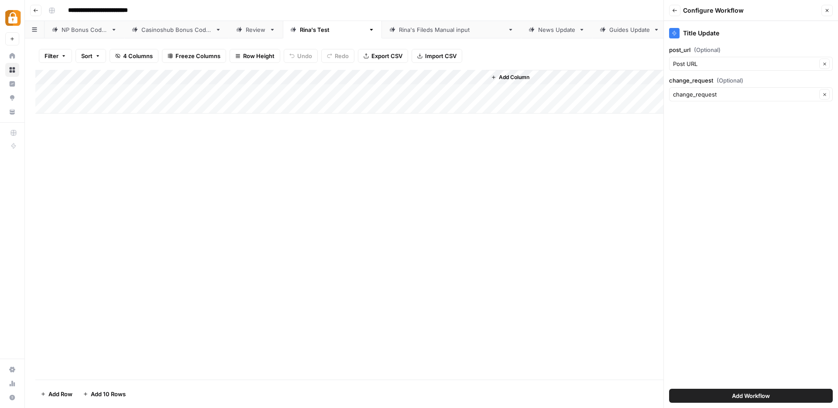
click at [737, 393] on span "Add Workflow" at bounding box center [751, 395] width 38 height 9
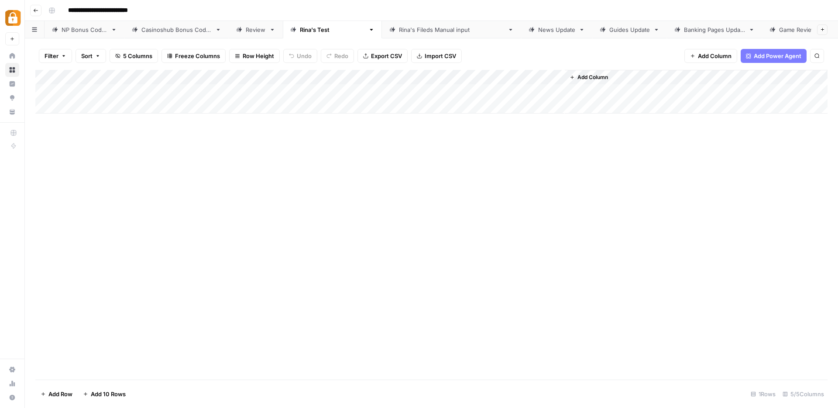
click at [223, 92] on div "Add Column" at bounding box center [431, 92] width 792 height 44
drag, startPoint x: 234, startPoint y: 102, endPoint x: 223, endPoint y: 101, distance: 11.4
click at [223, 101] on textarea "**********" at bounding box center [278, 96] width 175 height 21
click at [213, 93] on textarea "**********" at bounding box center [278, 96] width 175 height 21
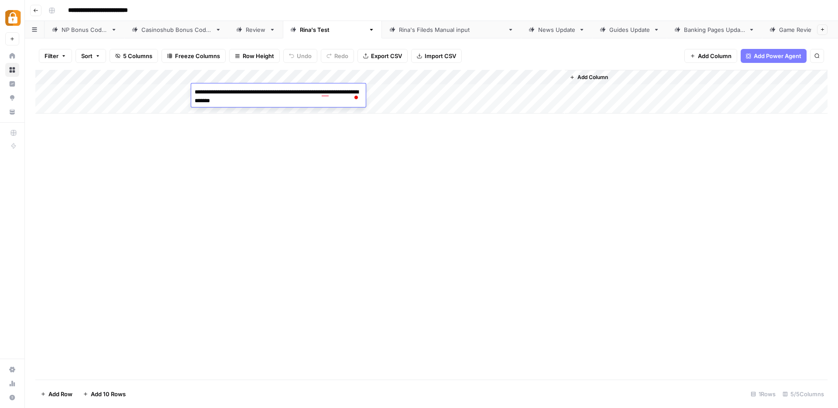
type textarea "**********"
click at [239, 181] on div "Add Column" at bounding box center [431, 225] width 792 height 310
click at [526, 91] on div "Add Column" at bounding box center [431, 92] width 792 height 44
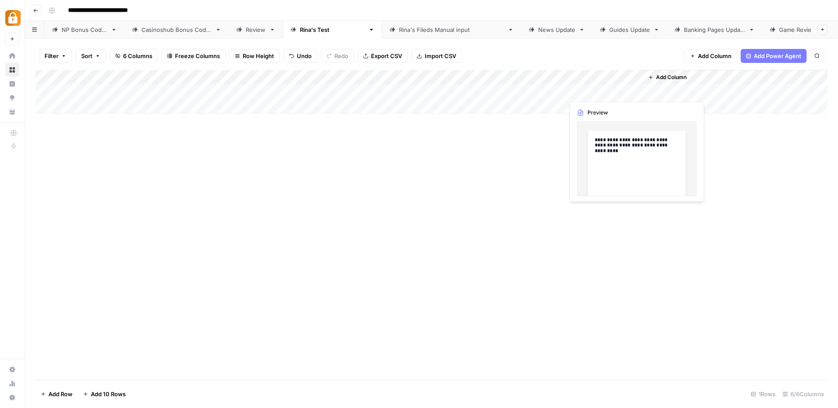
click at [619, 89] on div "Add Column" at bounding box center [431, 92] width 792 height 44
click at [557, 93] on div "Add Column" at bounding box center [431, 92] width 792 height 44
click at [538, 32] on div "News Update" at bounding box center [556, 29] width 37 height 9
click at [489, 79] on div "Add Column" at bounding box center [431, 92] width 792 height 44
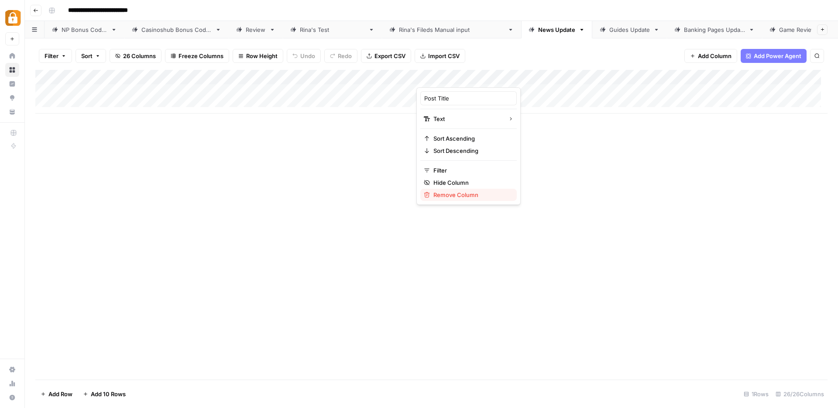
click at [460, 193] on span "Remove Column" at bounding box center [472, 194] width 76 height 9
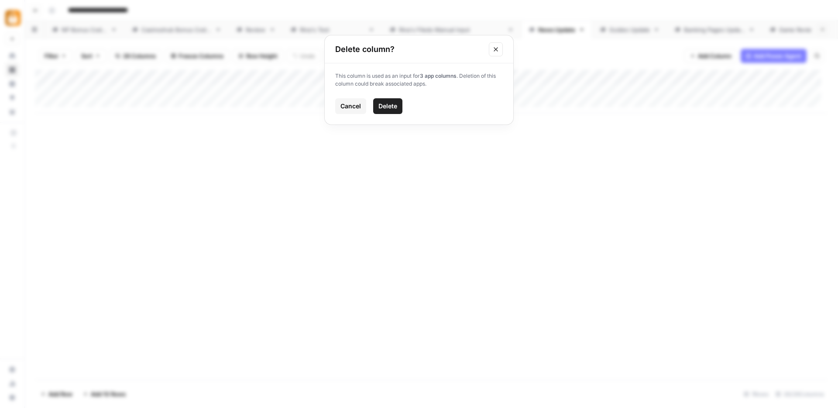
click at [395, 105] on span "Delete" at bounding box center [388, 106] width 19 height 9
click at [605, 77] on div "Add Column" at bounding box center [431, 92] width 792 height 44
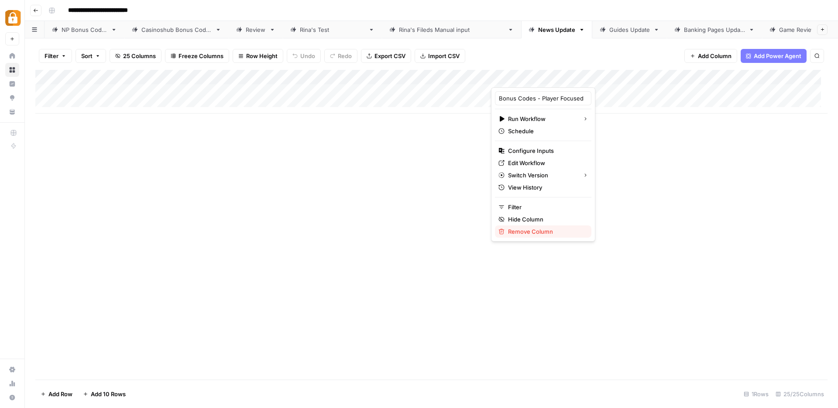
click at [544, 235] on span "Remove Column" at bounding box center [546, 231] width 76 height 9
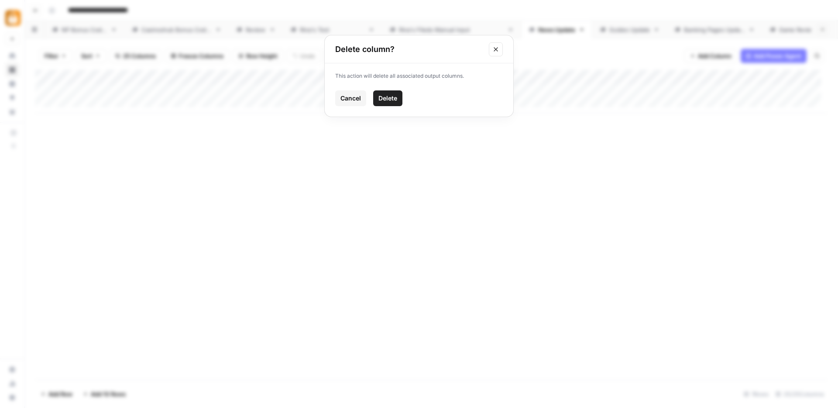
click at [393, 92] on button "Delete" at bounding box center [387, 98] width 29 height 16
click at [707, 55] on span "Add Column" at bounding box center [715, 56] width 34 height 9
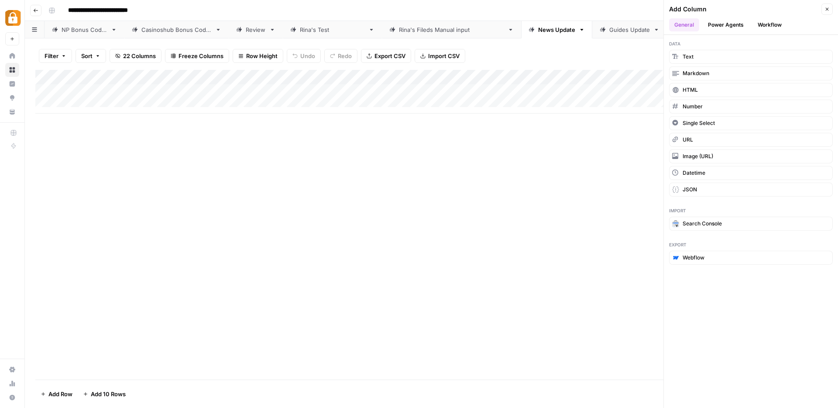
click at [760, 23] on button "Workflow" at bounding box center [770, 24] width 34 height 13
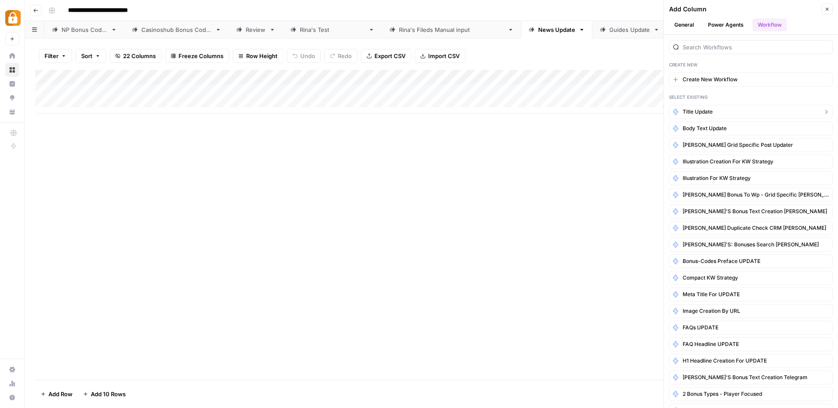
click at [723, 113] on button "Title Update" at bounding box center [751, 112] width 164 height 14
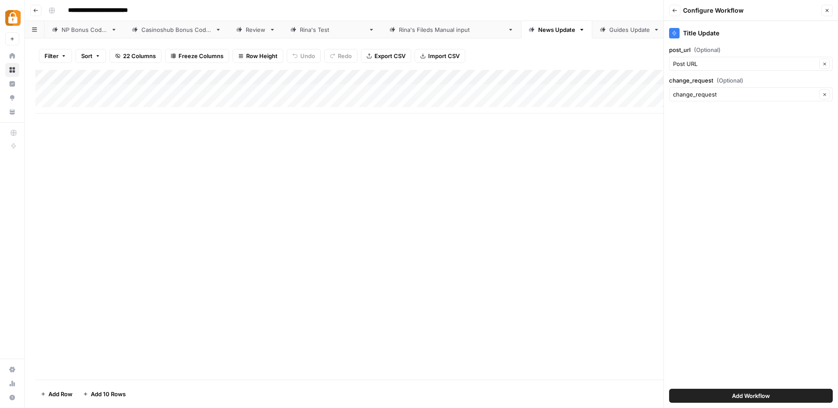
click at [750, 393] on span "Add Workflow" at bounding box center [751, 395] width 38 height 9
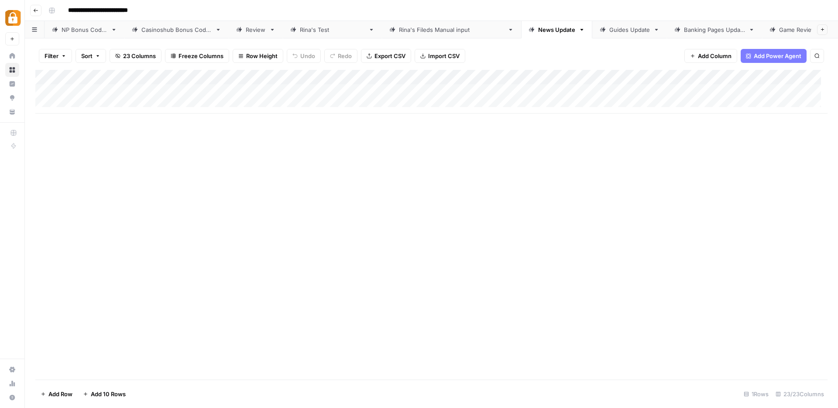
drag, startPoint x: 724, startPoint y: 83, endPoint x: 447, endPoint y: 86, distance: 277.7
click at [447, 86] on div "Add Column" at bounding box center [431, 92] width 792 height 44
drag, startPoint x: 723, startPoint y: 81, endPoint x: 551, endPoint y: 83, distance: 171.6
click at [551, 83] on div "Add Column" at bounding box center [431, 92] width 792 height 44
click at [180, 89] on div "Add Column" at bounding box center [431, 92] width 792 height 44
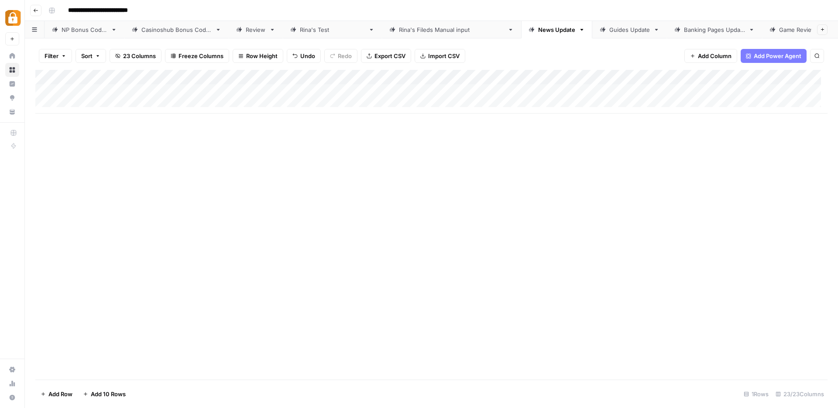
click at [289, 90] on div "Add Column" at bounding box center [431, 92] width 792 height 44
type textarea "**********"
click at [457, 91] on div "Add Column" at bounding box center [431, 92] width 792 height 44
click at [537, 91] on div "Add Column" at bounding box center [431, 92] width 792 height 44
click at [743, 78] on div "Add Column" at bounding box center [431, 92] width 792 height 44
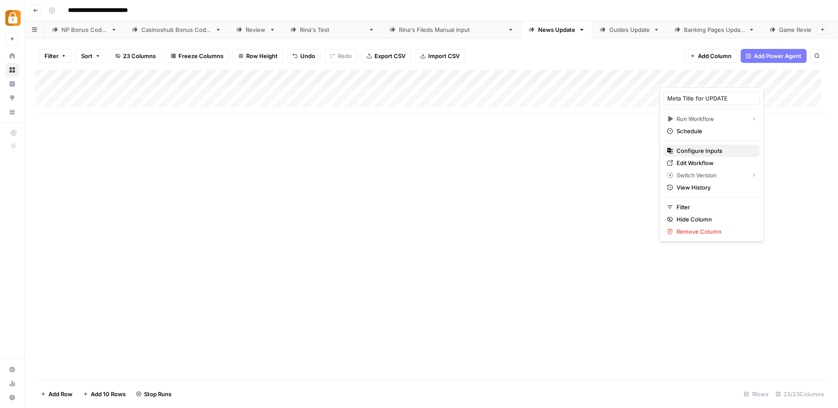
click at [703, 154] on span "Configure Inputs" at bounding box center [715, 150] width 76 height 9
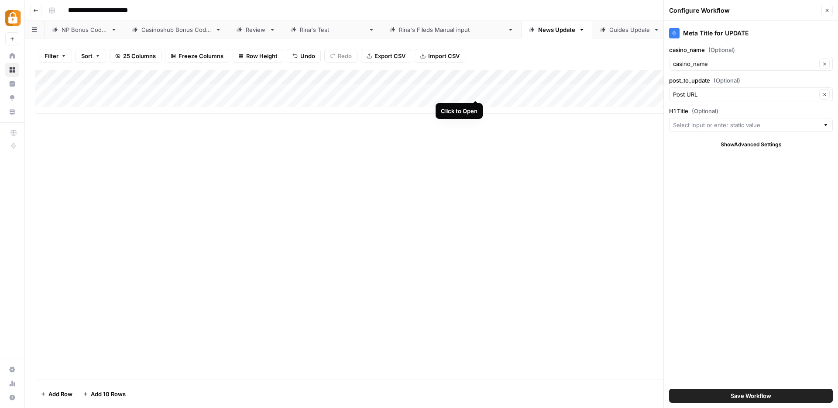
click at [475, 91] on div "Add Column" at bounding box center [431, 92] width 792 height 44
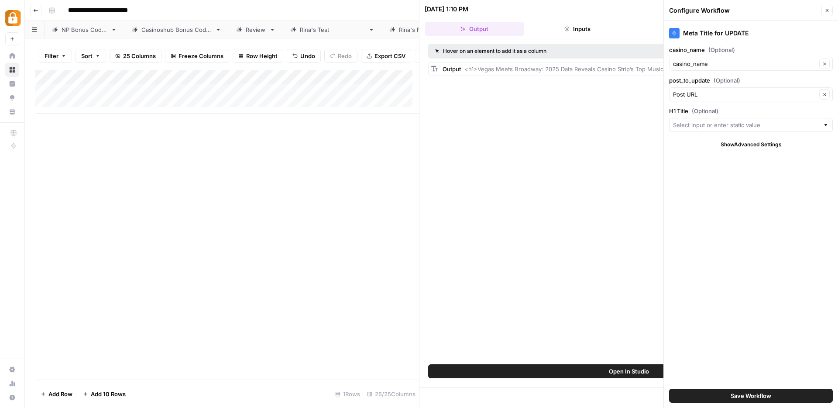
click at [830, 11] on button "Close" at bounding box center [827, 10] width 11 height 11
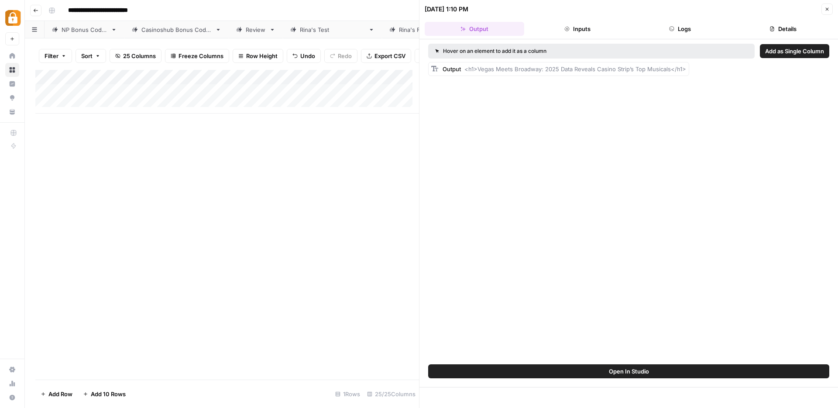
click at [785, 51] on span "Add as Single Column" at bounding box center [794, 51] width 59 height 9
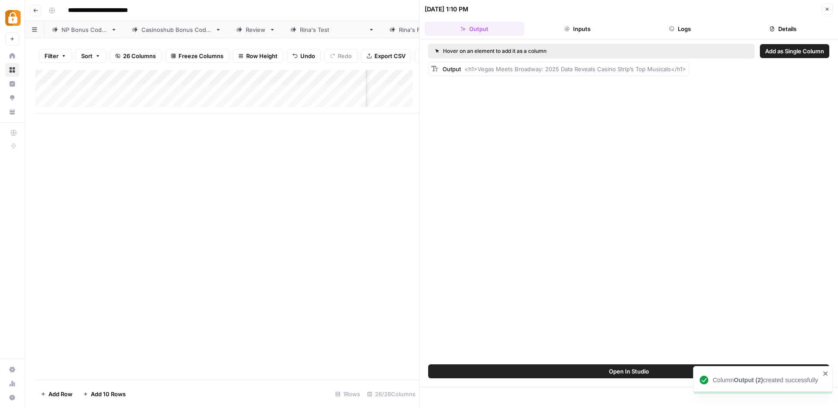
scroll to position [0, 227]
click at [827, 10] on icon "button" at bounding box center [827, 9] width 5 height 5
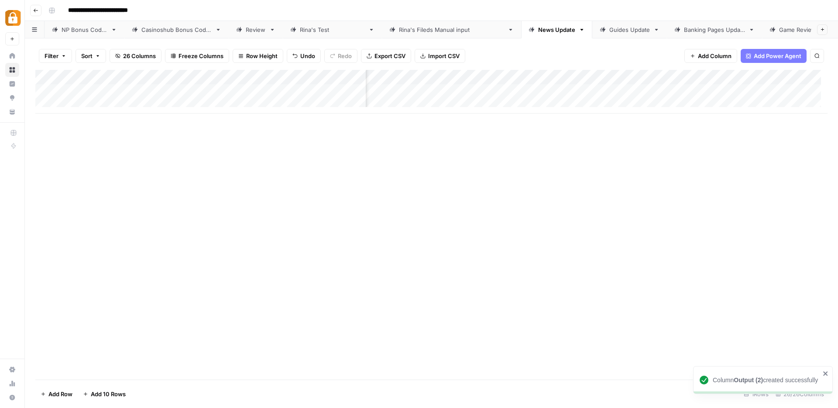
drag, startPoint x: 547, startPoint y: 82, endPoint x: 462, endPoint y: 81, distance: 84.7
click at [462, 81] on div "Add Column" at bounding box center [431, 92] width 792 height 44
click at [485, 74] on div "Add Column" at bounding box center [431, 92] width 792 height 44
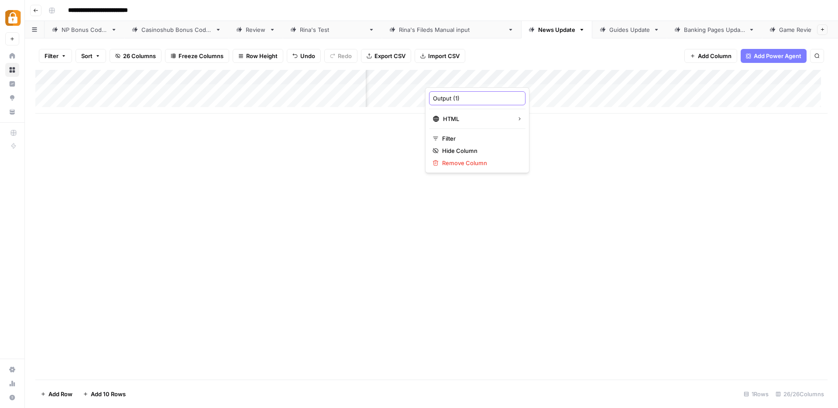
drag, startPoint x: 472, startPoint y: 99, endPoint x: 430, endPoint y: 97, distance: 41.9
click at [430, 97] on div "Output (1)" at bounding box center [477, 98] width 96 height 14
type input "Revised Title"
click at [754, 77] on div "Add Column" at bounding box center [431, 92] width 792 height 44
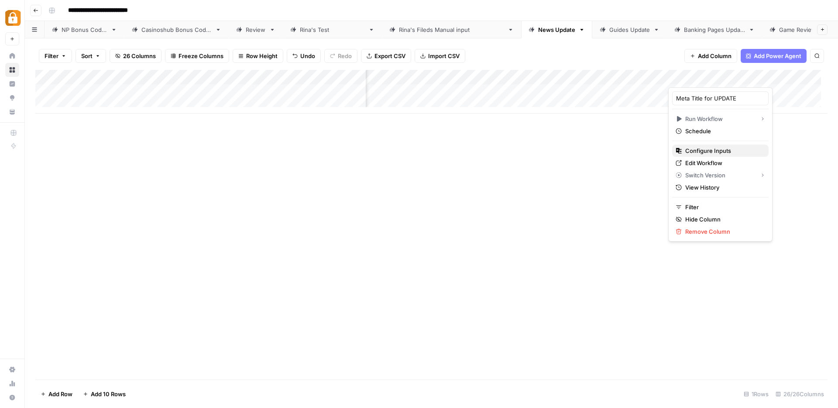
click at [709, 150] on span "Configure Inputs" at bounding box center [723, 150] width 76 height 9
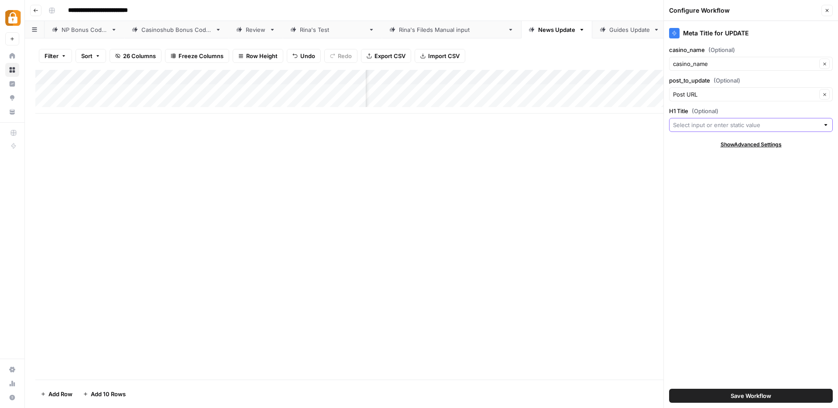
click at [682, 127] on input "H1 Title (Optional)" at bounding box center [746, 125] width 146 height 9
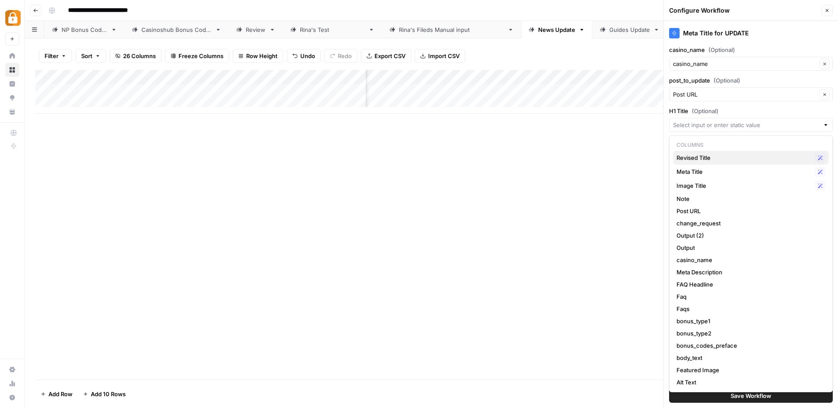
click at [683, 156] on span "Revised Title" at bounding box center [744, 157] width 135 height 9
type input "Revised Title"
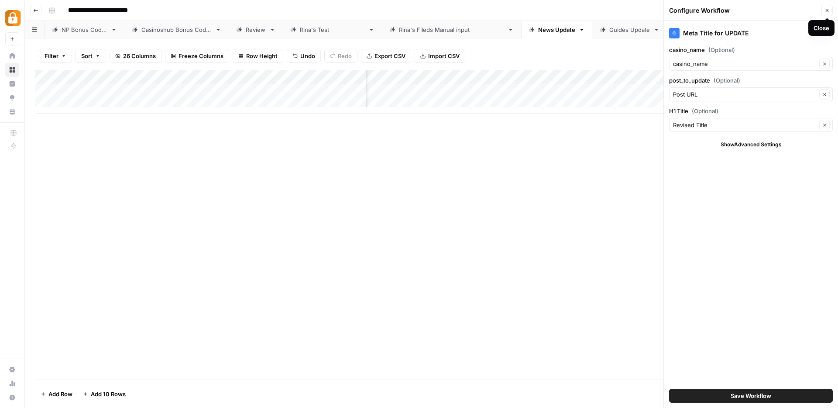
click at [824, 9] on button "Close" at bounding box center [827, 10] width 11 height 11
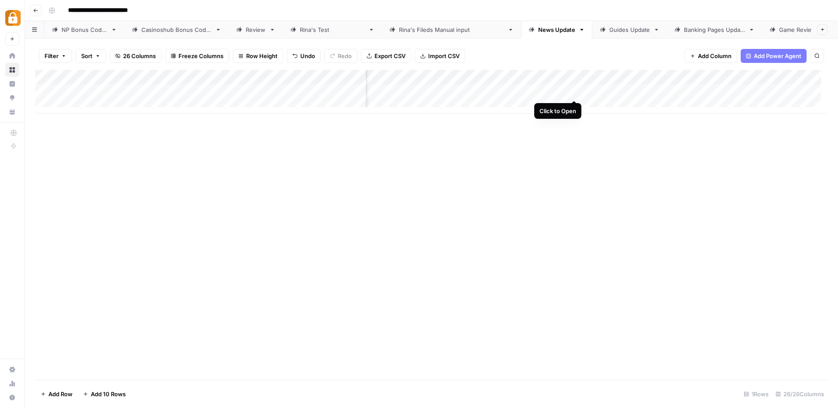
click at [575, 92] on div "Add Column" at bounding box center [431, 92] width 792 height 44
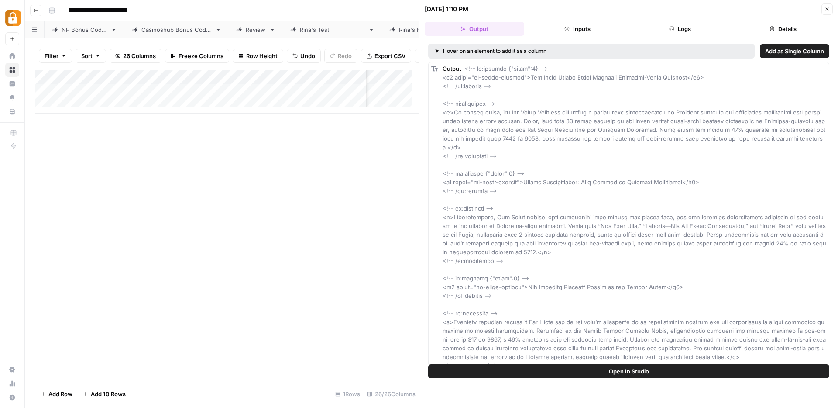
click at [774, 51] on span "Add as Single Column" at bounding box center [794, 51] width 59 height 9
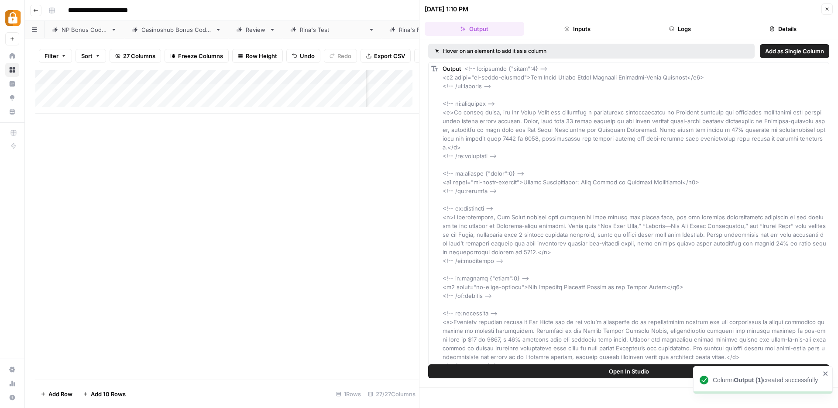
scroll to position [0, 553]
click at [829, 10] on icon "button" at bounding box center [827, 9] width 5 height 5
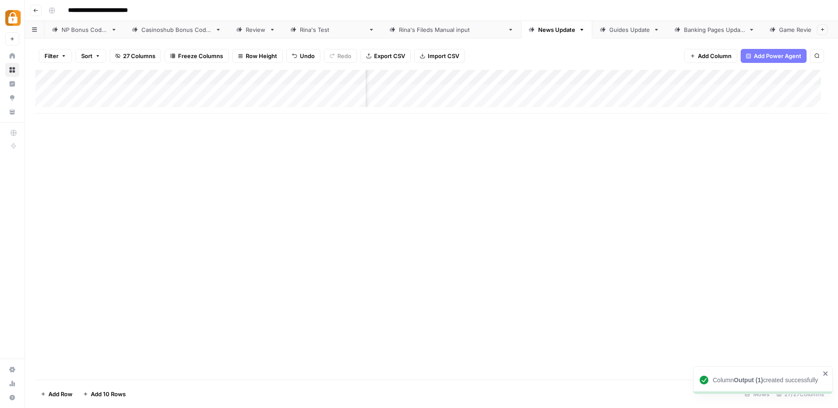
click at [505, 77] on div "Add Column" at bounding box center [431, 92] width 792 height 44
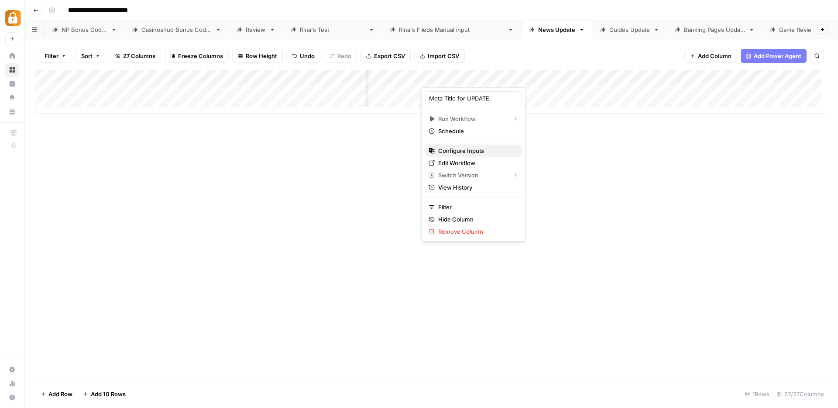
click at [447, 150] on span "Configure Inputs" at bounding box center [476, 150] width 76 height 9
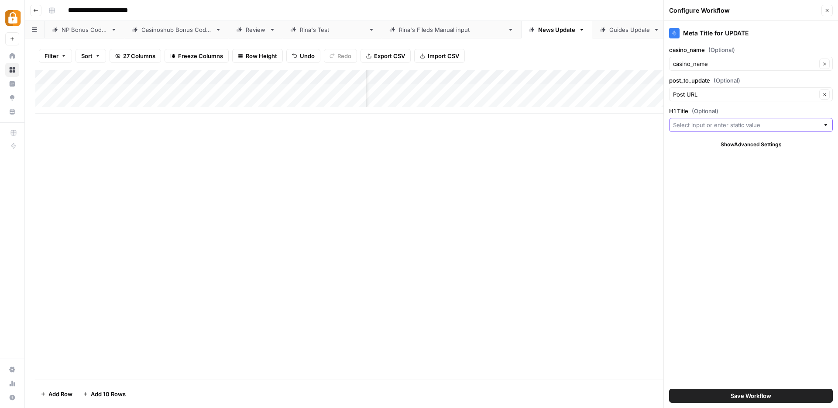
click at [685, 124] on input "H1 Title (Optional)" at bounding box center [746, 125] width 146 height 9
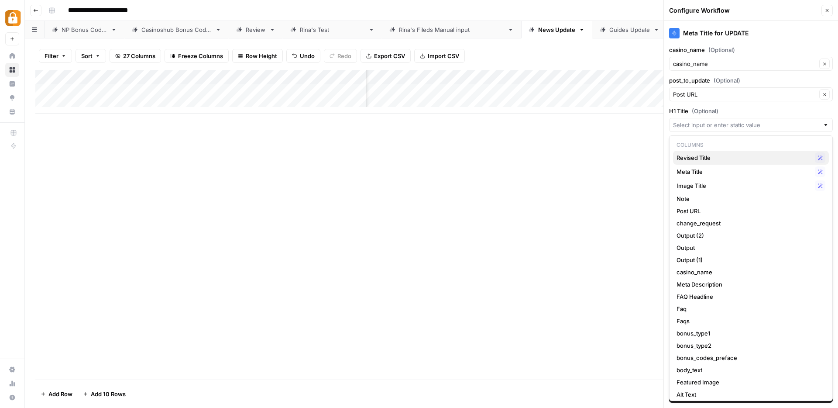
click at [692, 156] on span "Revised Title" at bounding box center [744, 157] width 135 height 9
type input "Revised Title"
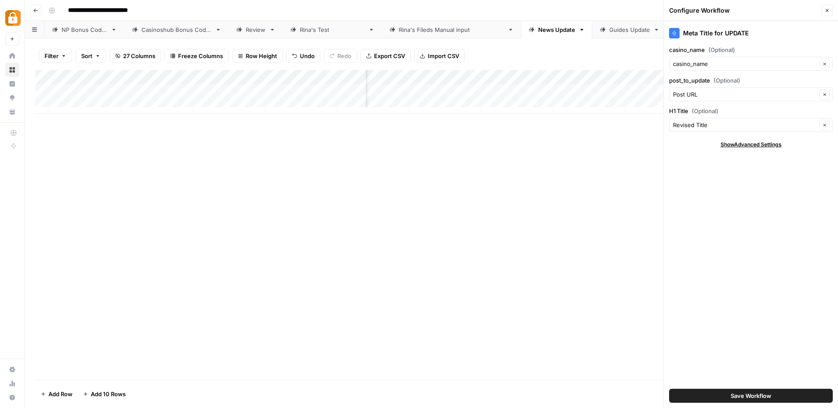
click at [740, 397] on span "Save Workflow" at bounding box center [751, 395] width 41 height 9
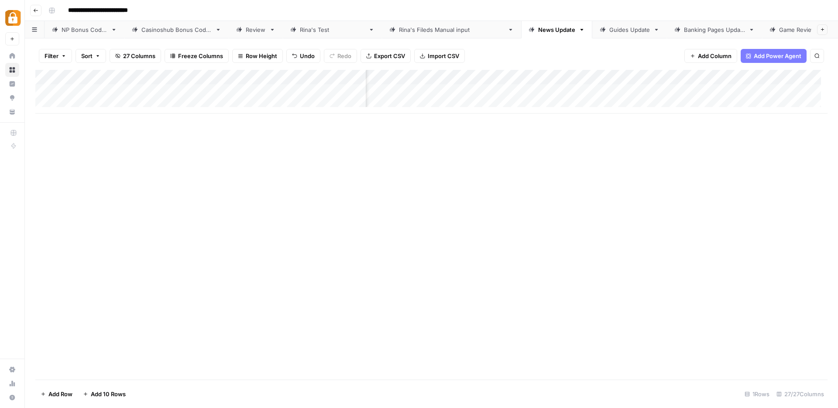
scroll to position [0, 189]
click at [667, 75] on div "Add Column" at bounding box center [431, 92] width 792 height 44
drag, startPoint x: 671, startPoint y: 96, endPoint x: 632, endPoint y: 97, distance: 39.7
click at [632, 97] on div "Output (1) Text Filter Hide Column Remove Column" at bounding box center [684, 130] width 104 height 86
type input "body_text"
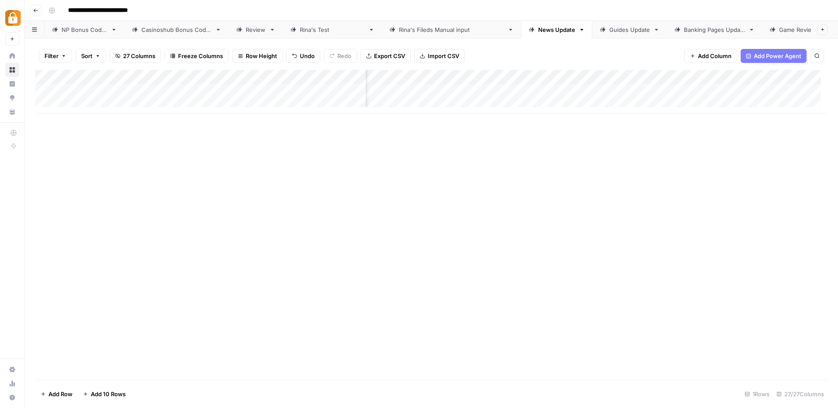
click at [684, 76] on div "Add Column" at bounding box center [431, 92] width 792 height 44
click at [678, 96] on input "body_text (1)" at bounding box center [684, 98] width 89 height 9
type input "body_text"
click at [635, 90] on div "Add Column" at bounding box center [431, 92] width 792 height 44
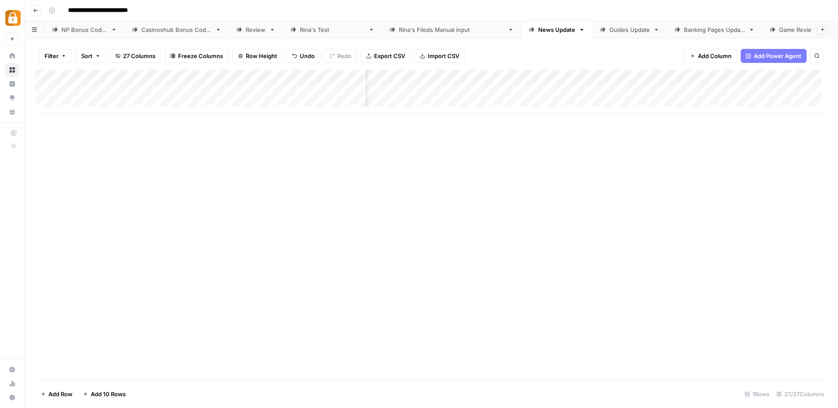
scroll to position [0, 1460]
click at [763, 76] on div "Add Column" at bounding box center [431, 92] width 792 height 44
click at [680, 196] on span "Remove Column" at bounding box center [699, 194] width 76 height 9
click at [389, 95] on button "Delete" at bounding box center [387, 91] width 29 height 16
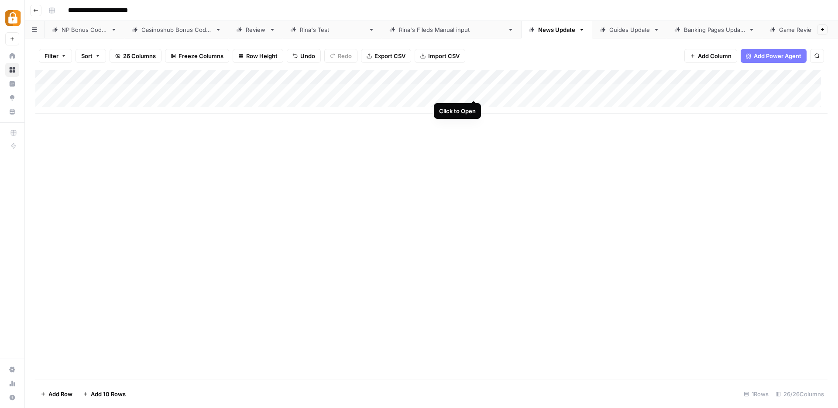
click at [474, 93] on div "Add Column" at bounding box center [431, 92] width 792 height 44
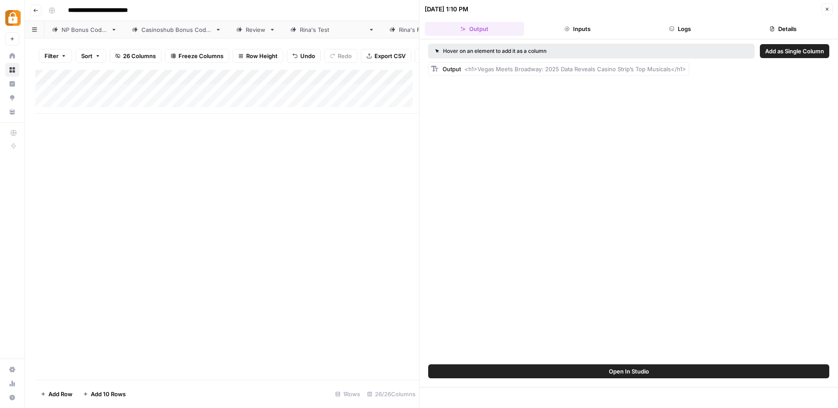
click at [676, 29] on button "Logs" at bounding box center [681, 29] width 100 height 14
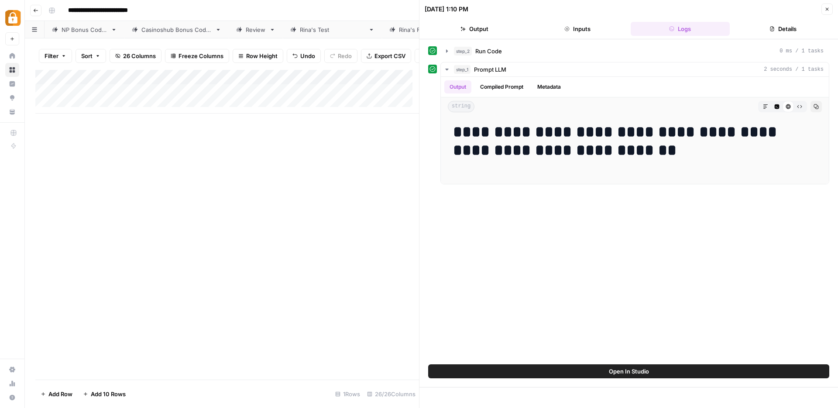
click at [826, 9] on icon "button" at bounding box center [827, 9] width 5 height 5
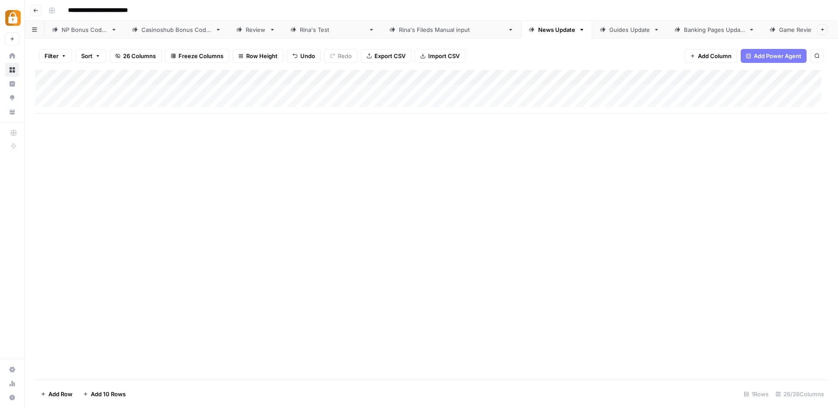
scroll to position [3, 0]
click at [530, 76] on div "Add Column" at bounding box center [431, 92] width 792 height 44
click at [530, 76] on div at bounding box center [534, 78] width 79 height 17
drag, startPoint x: 535, startPoint y: 100, endPoint x: 501, endPoint y: 100, distance: 34.1
click at [501, 100] on div "Output (2)" at bounding box center [547, 98] width 96 height 14
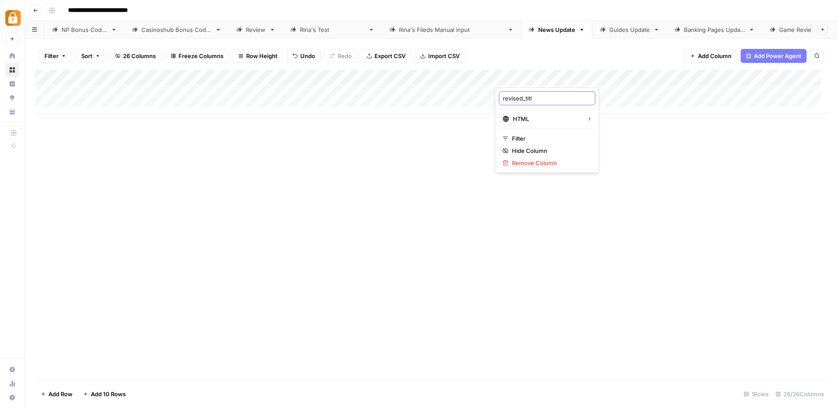
type input "revised_title"
click at [644, 77] on div "Add Column" at bounding box center [431, 92] width 792 height 44
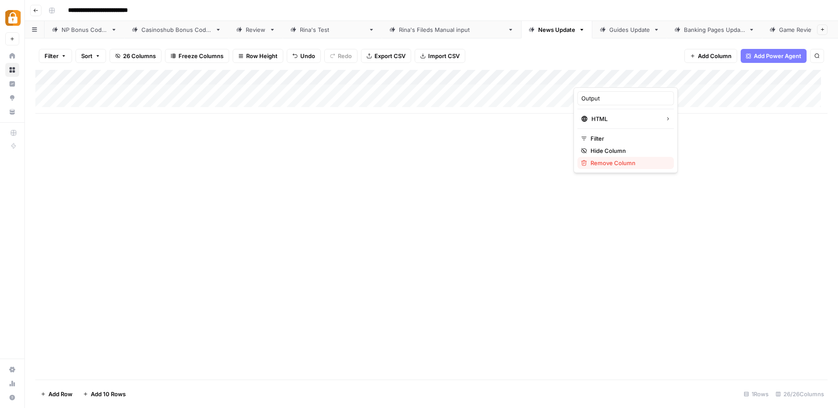
click at [610, 162] on span "Remove Column" at bounding box center [629, 162] width 76 height 9
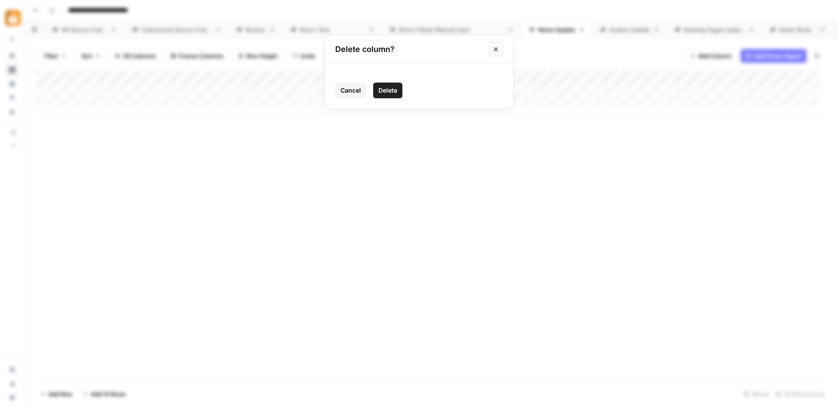
click at [390, 89] on span "Delete" at bounding box center [388, 90] width 19 height 9
click at [646, 79] on div "Add Column" at bounding box center [431, 92] width 792 height 44
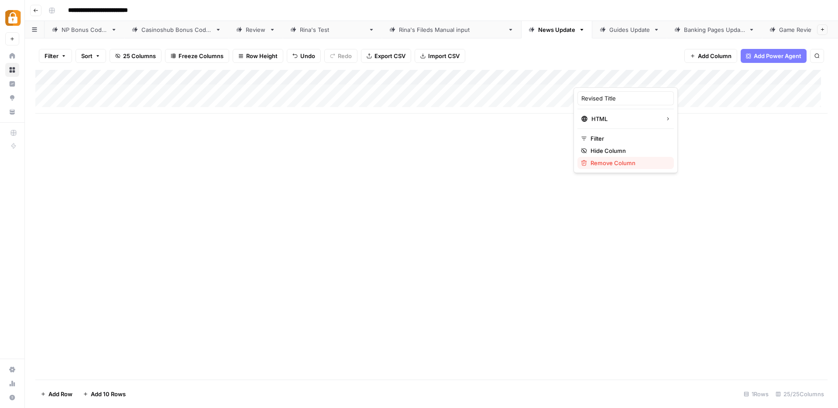
click at [617, 165] on span "Remove Column" at bounding box center [629, 162] width 76 height 9
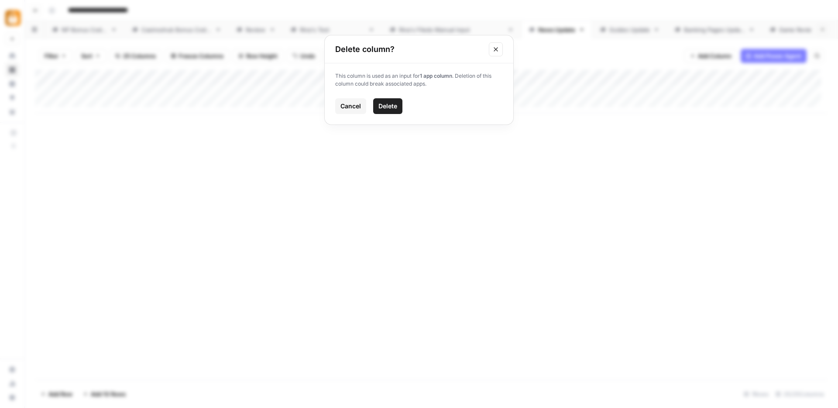
click at [399, 105] on button "Delete" at bounding box center [387, 106] width 29 height 16
click at [714, 73] on div "Add Column" at bounding box center [431, 92] width 792 height 44
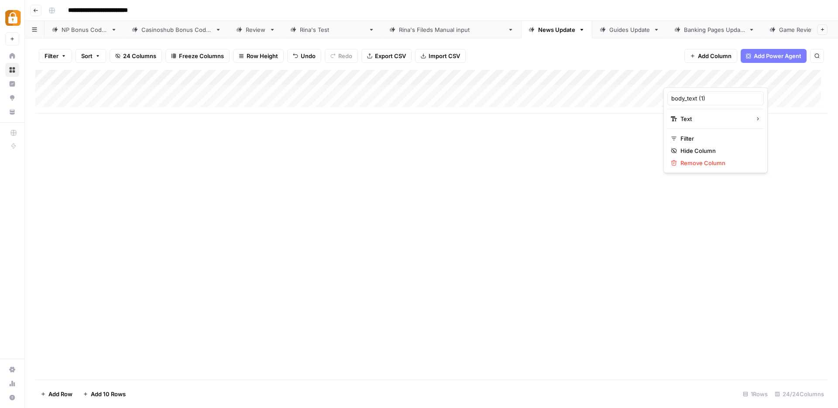
click at [714, 73] on div at bounding box center [703, 78] width 79 height 17
click at [716, 75] on div at bounding box center [703, 78] width 79 height 17
click at [707, 100] on input "body_text (1)" at bounding box center [715, 98] width 89 height 9
type input "body_text"
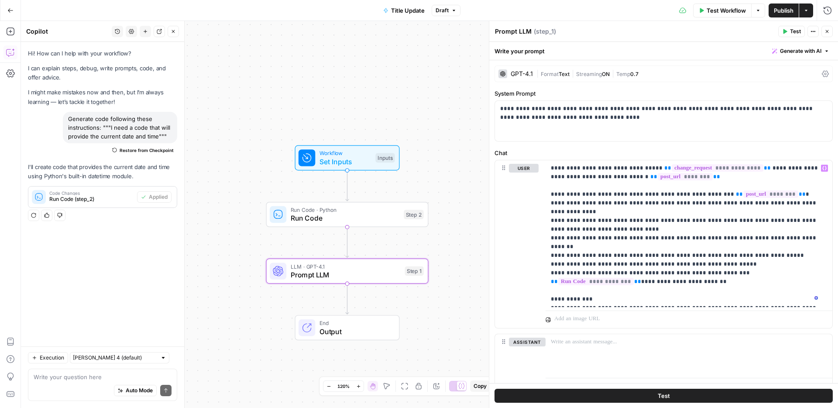
scroll to position [21, 0]
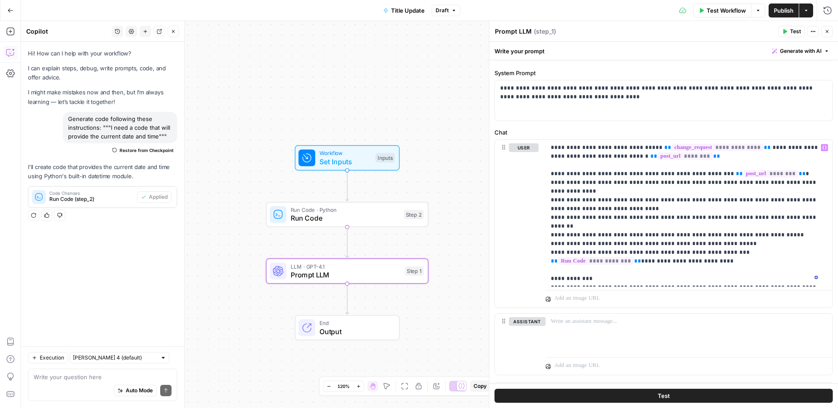
click at [775, 11] on span "Publish" at bounding box center [784, 10] width 20 height 9
